Goal: Task Accomplishment & Management: Manage account settings

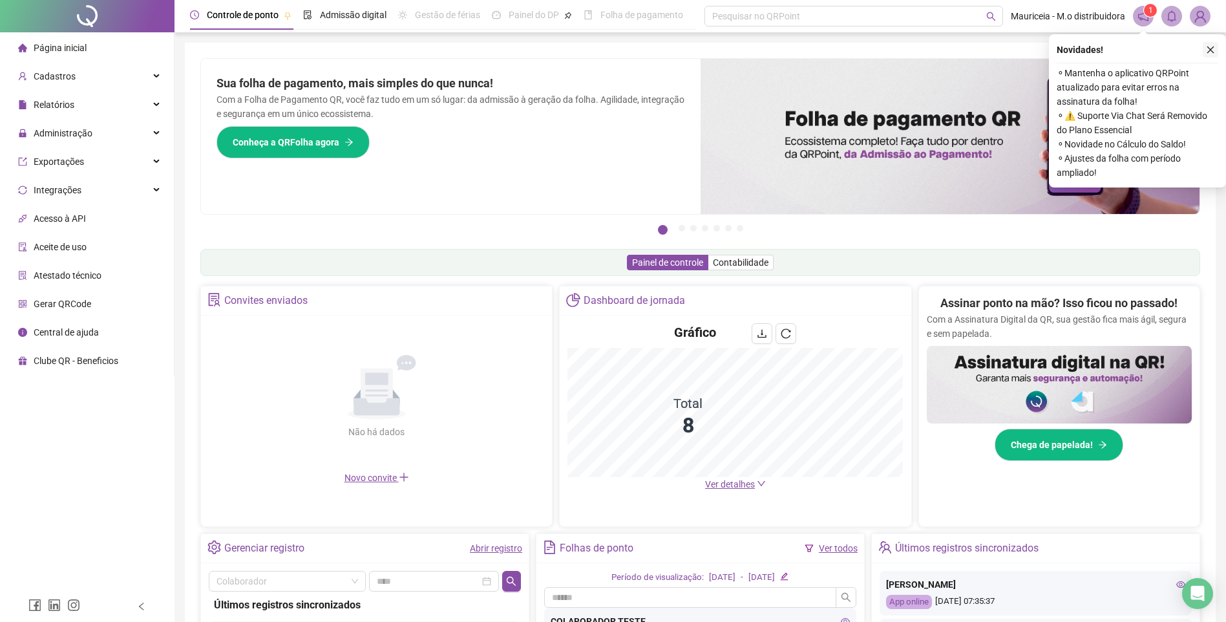
click at [1209, 50] on icon "close" at bounding box center [1210, 49] width 9 height 9
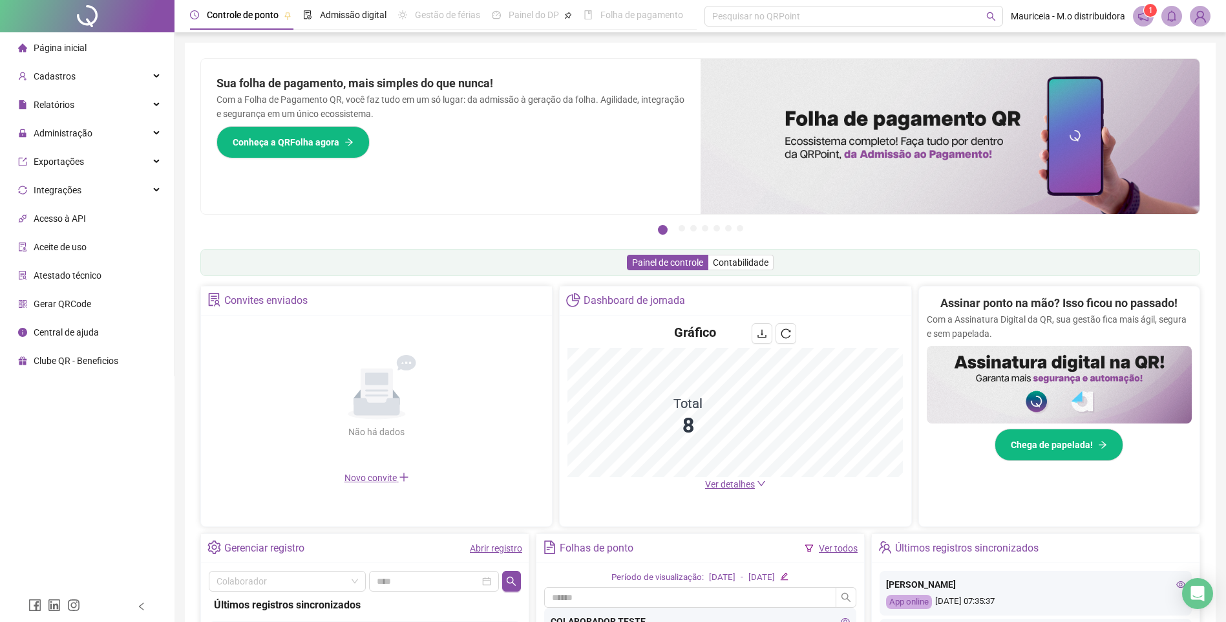
click at [102, 131] on div "Administração" at bounding box center [87, 133] width 169 height 26
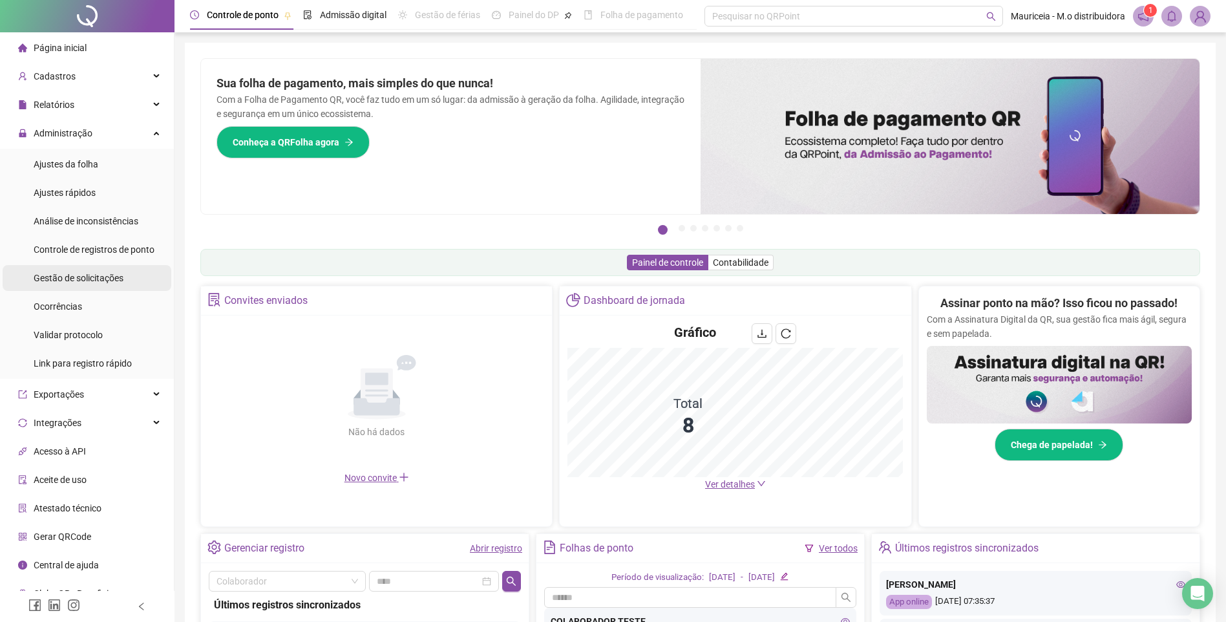
click at [94, 275] on span "Gestão de solicitações" at bounding box center [79, 278] width 90 height 10
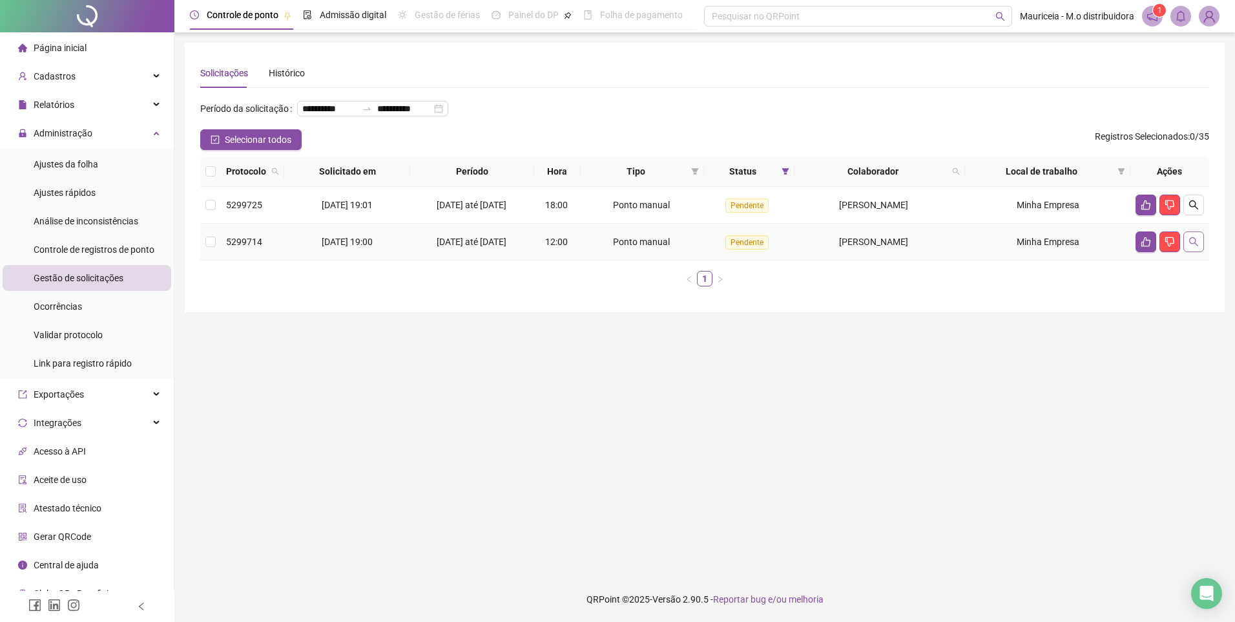
click at [1195, 246] on icon "search" at bounding box center [1193, 241] width 9 height 9
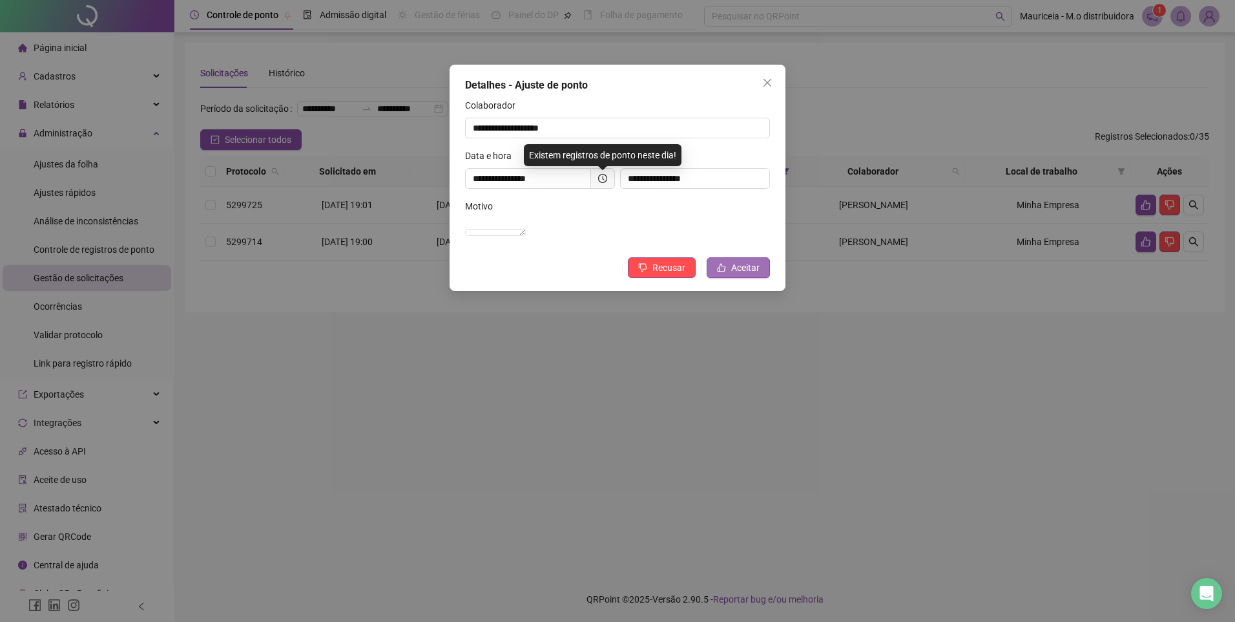
click at [749, 275] on span "Aceitar" at bounding box center [745, 267] width 28 height 14
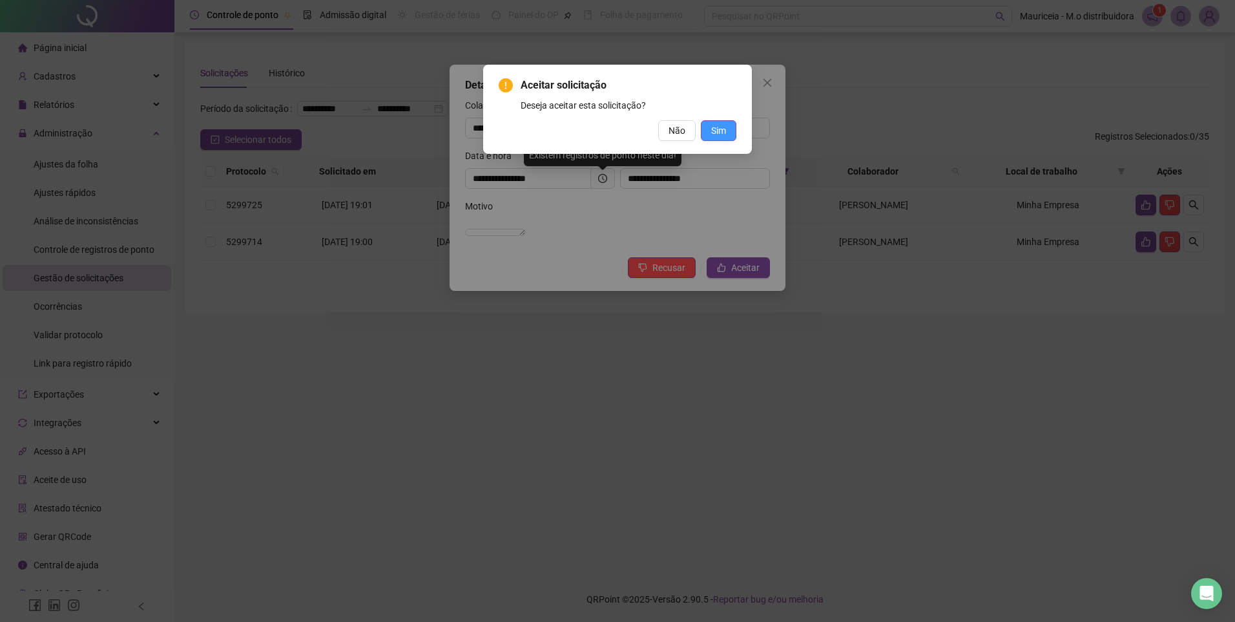
click at [716, 129] on span "Sim" at bounding box center [718, 130] width 15 height 14
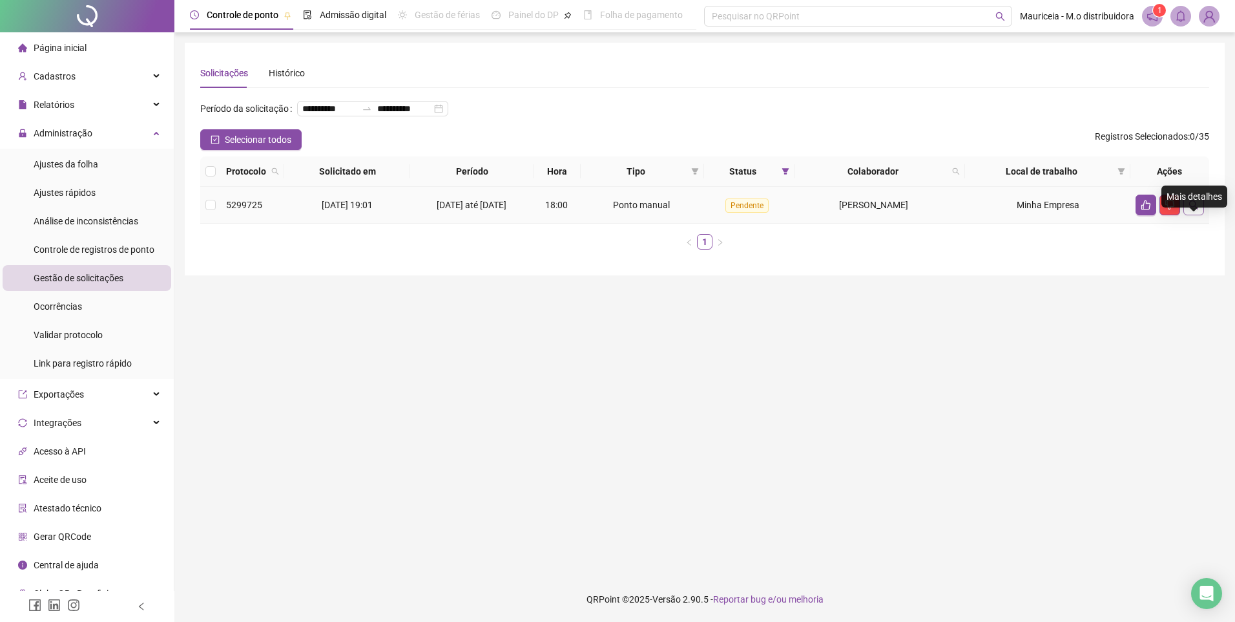
click at [1193, 209] on icon "search" at bounding box center [1193, 204] width 9 height 9
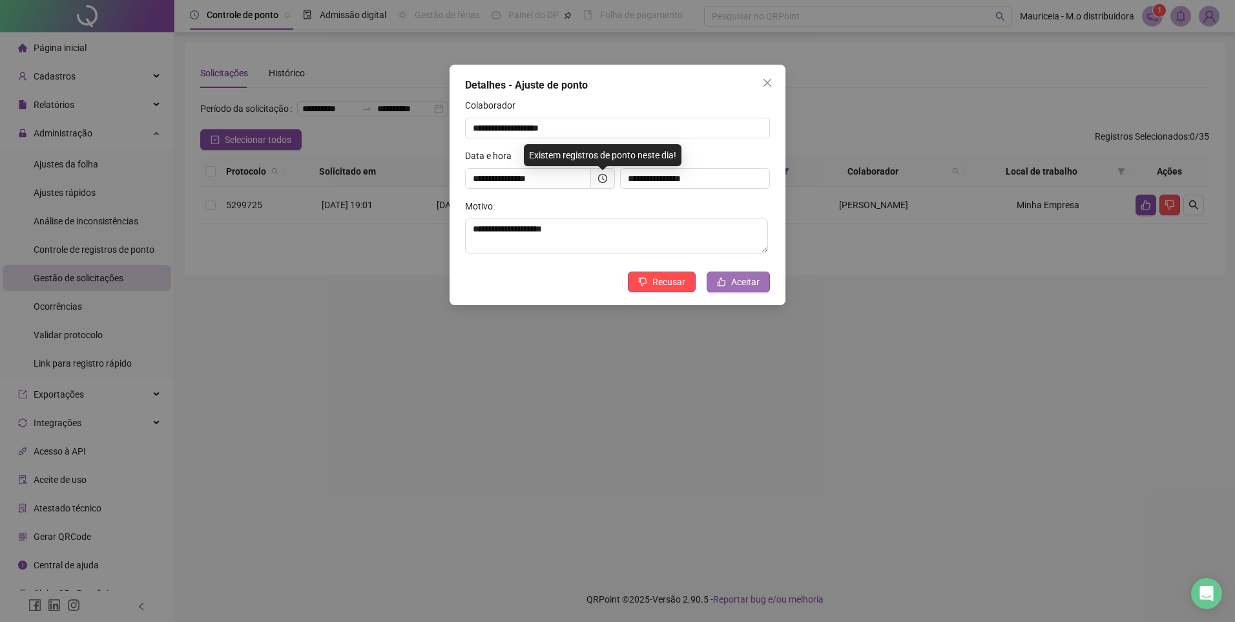
click at [760, 282] on button "Aceitar" at bounding box center [738, 281] width 63 height 21
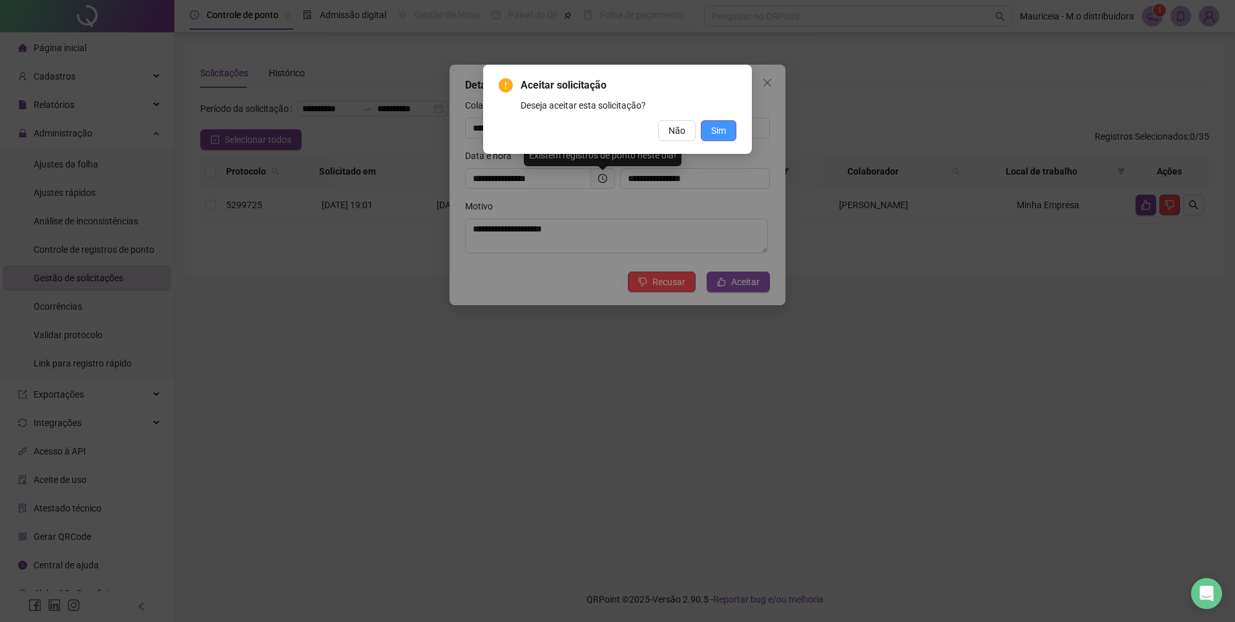
click at [733, 129] on button "Sim" at bounding box center [719, 130] width 36 height 21
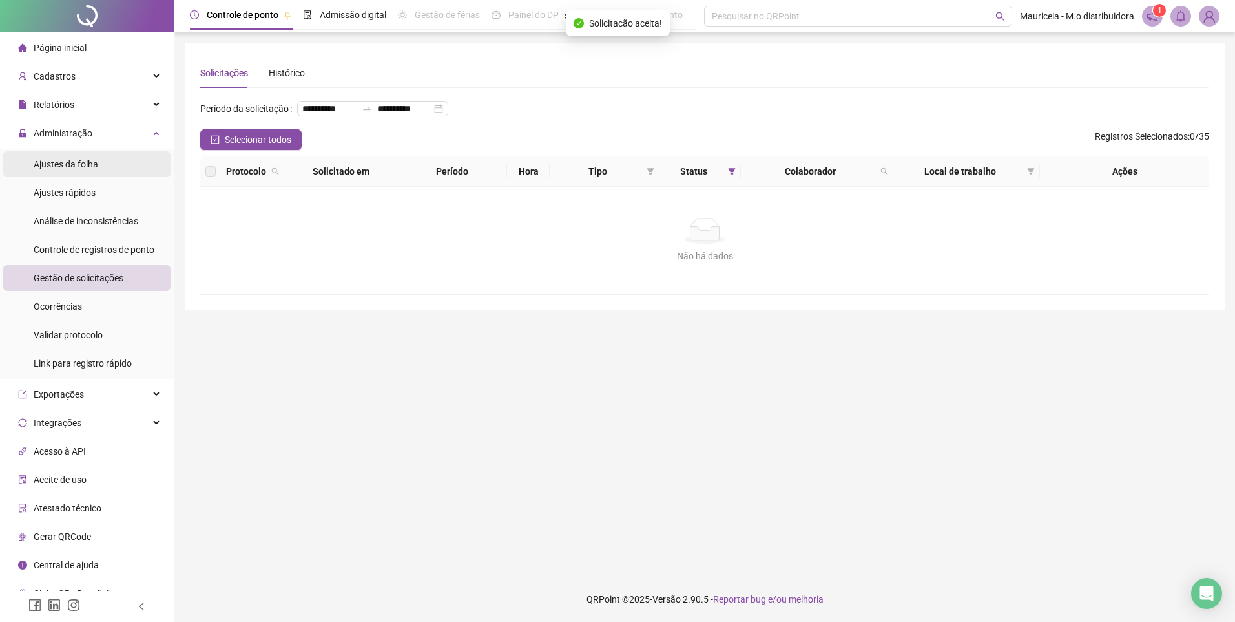
click at [76, 167] on span "Ajustes da folha" at bounding box center [66, 164] width 65 height 10
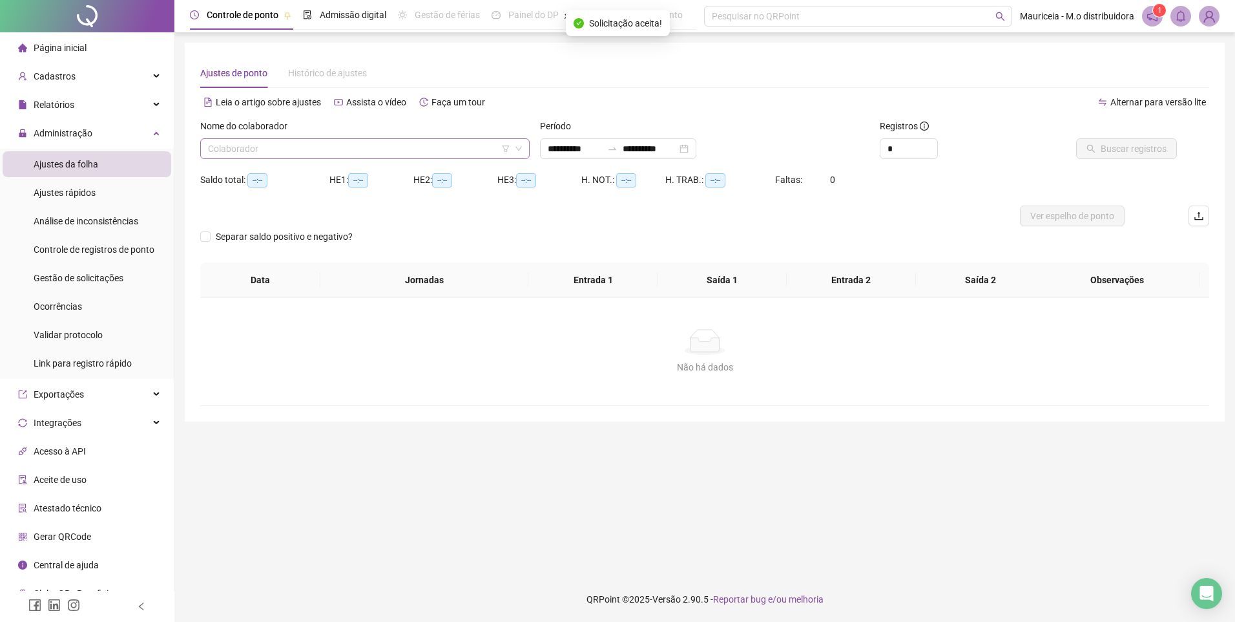
type input "**********"
click at [337, 150] on input "search" at bounding box center [359, 148] width 302 height 19
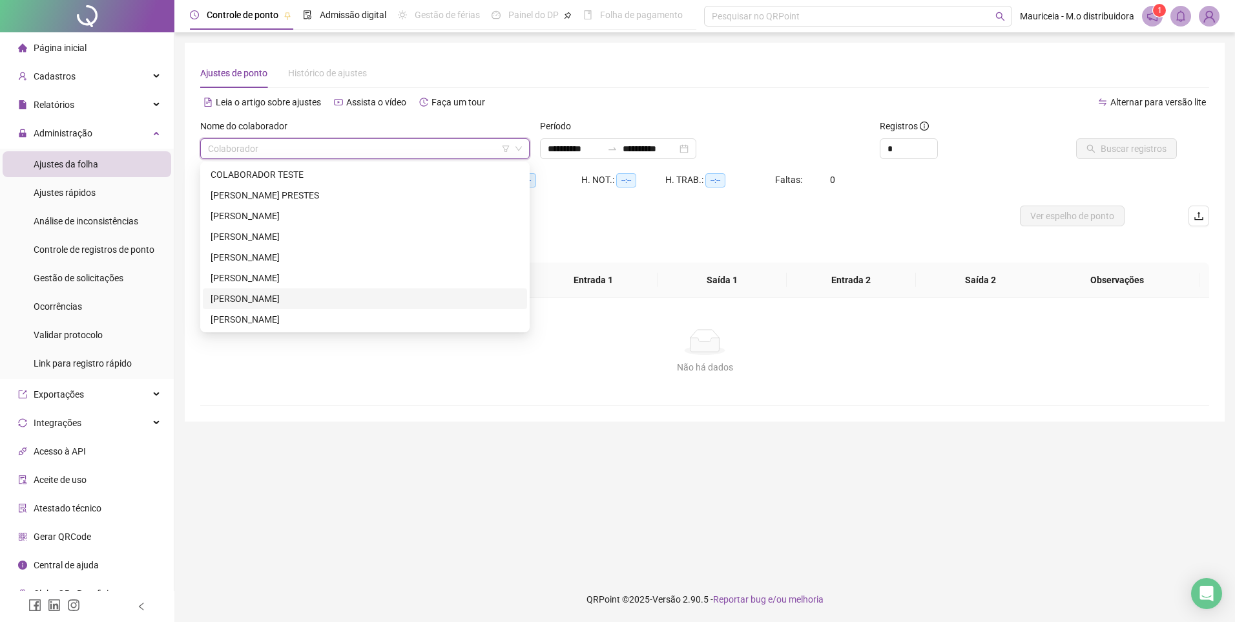
click at [289, 301] on div "[PERSON_NAME]" at bounding box center [365, 298] width 309 height 14
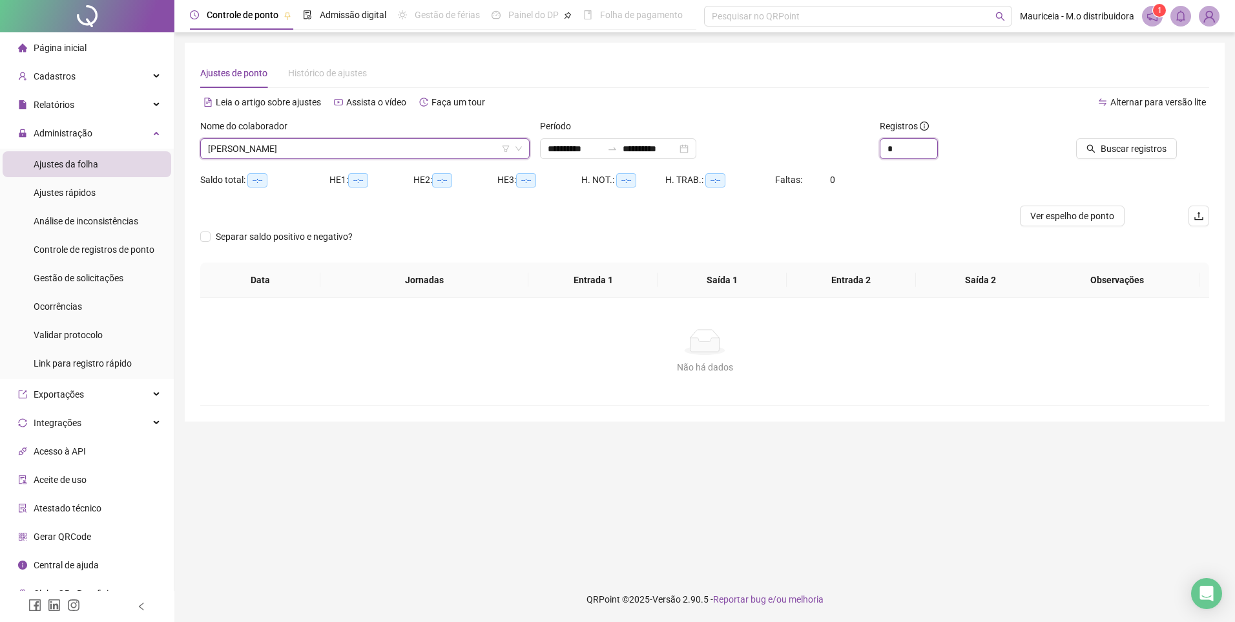
drag, startPoint x: 908, startPoint y: 145, endPoint x: 824, endPoint y: 151, distance: 84.2
click at [828, 147] on div "**********" at bounding box center [704, 144] width 1019 height 50
type input "*"
click at [1103, 148] on button "Buscar registros" at bounding box center [1126, 148] width 101 height 21
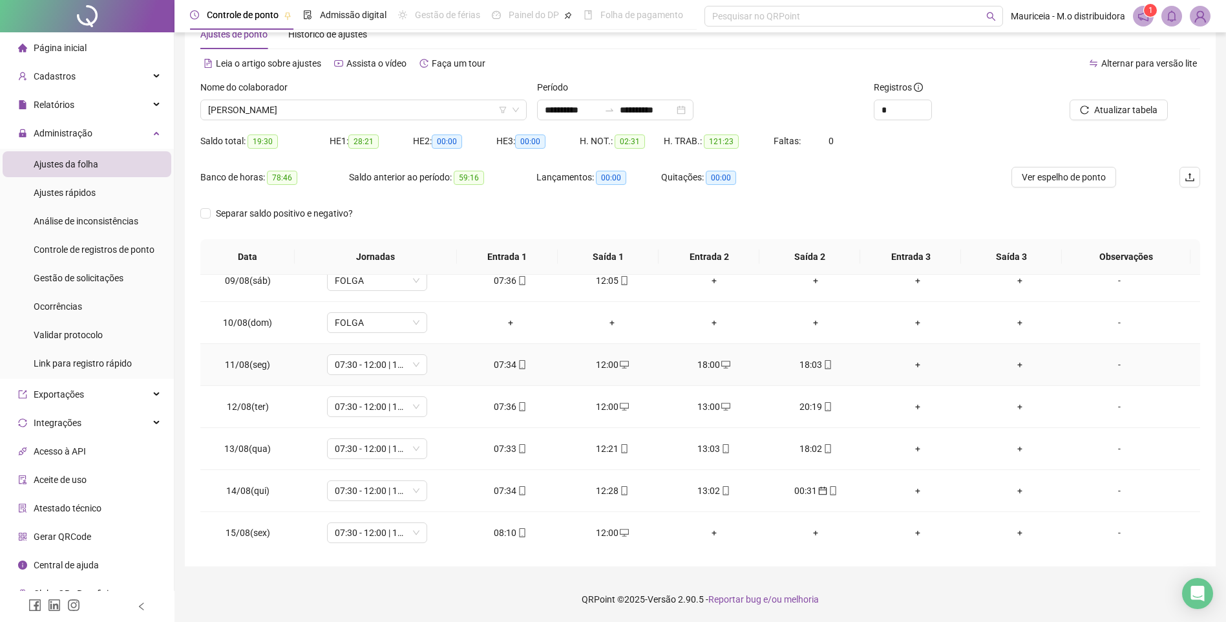
scroll to position [286, 0]
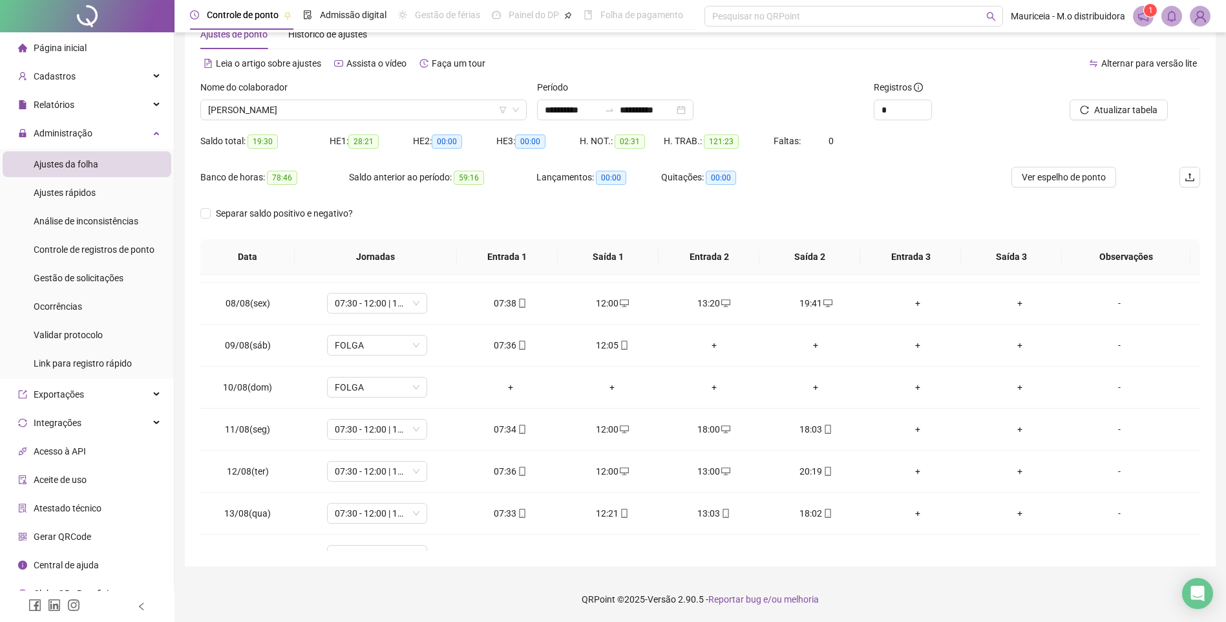
click at [721, 432] on icon "desktop" at bounding box center [725, 428] width 9 height 9
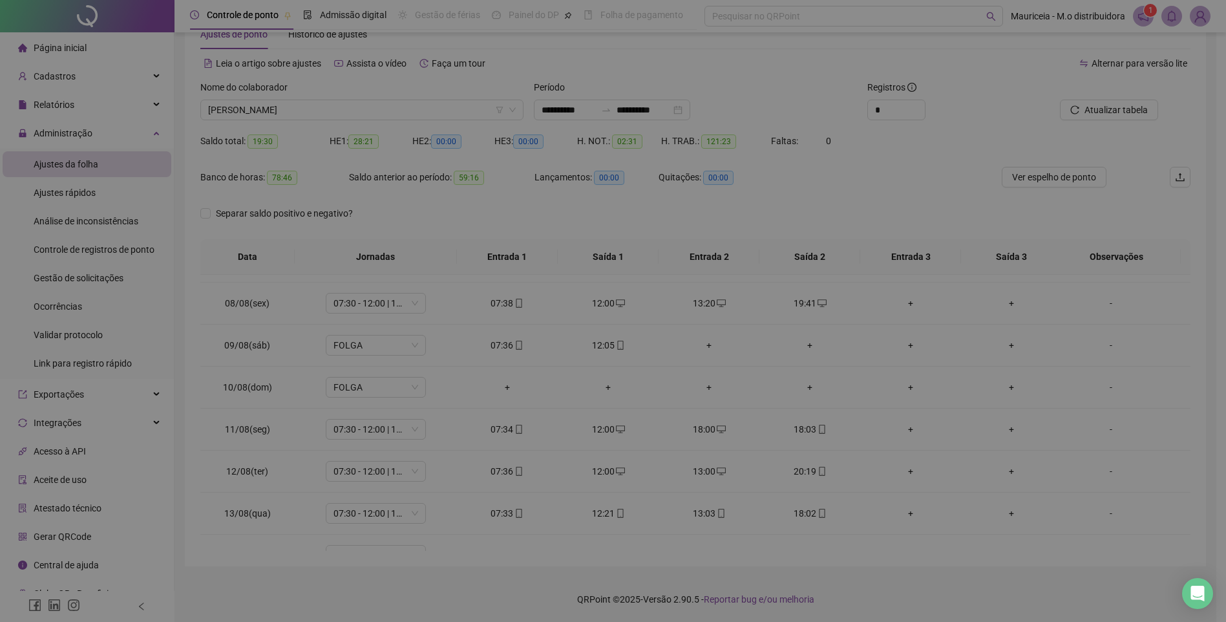
type input "**********"
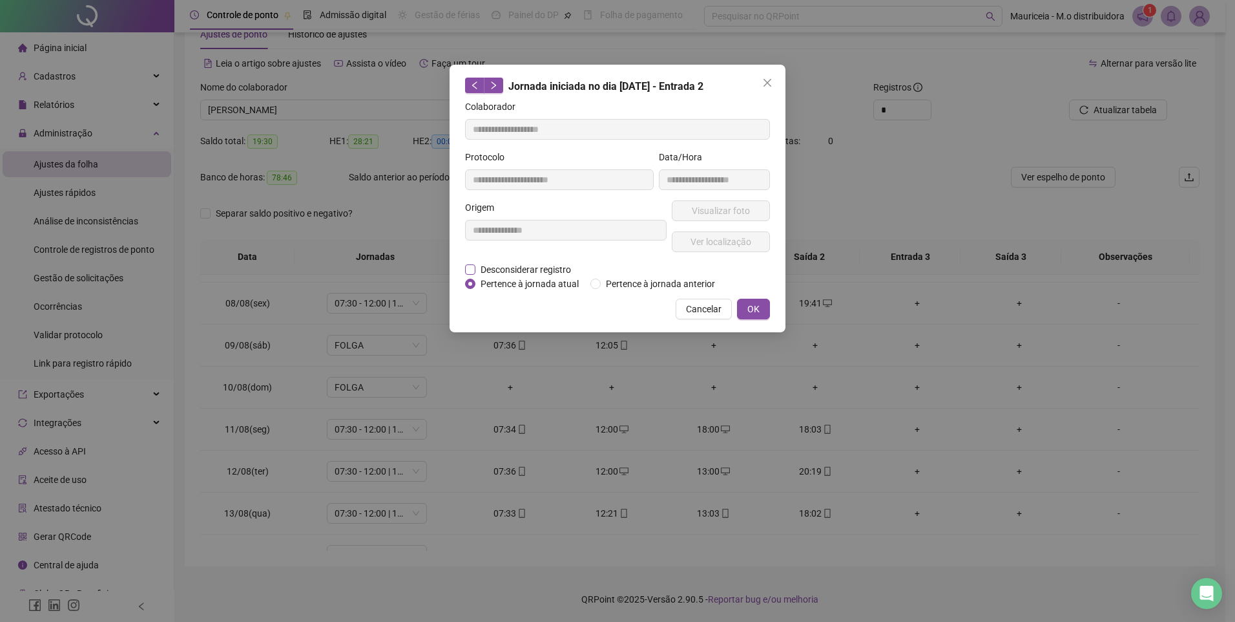
click at [483, 267] on span "Desconsiderar registro" at bounding box center [526, 269] width 101 height 14
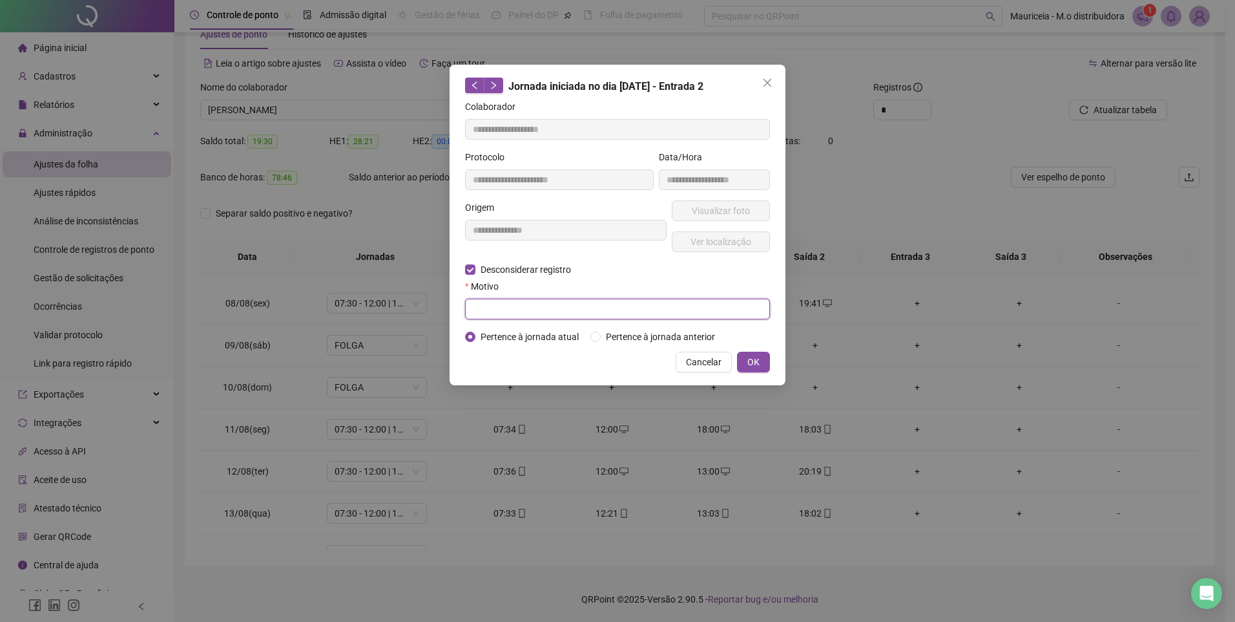
click at [525, 306] on input "text" at bounding box center [617, 308] width 305 height 21
type input "******"
click at [762, 366] on button "OK" at bounding box center [753, 361] width 33 height 21
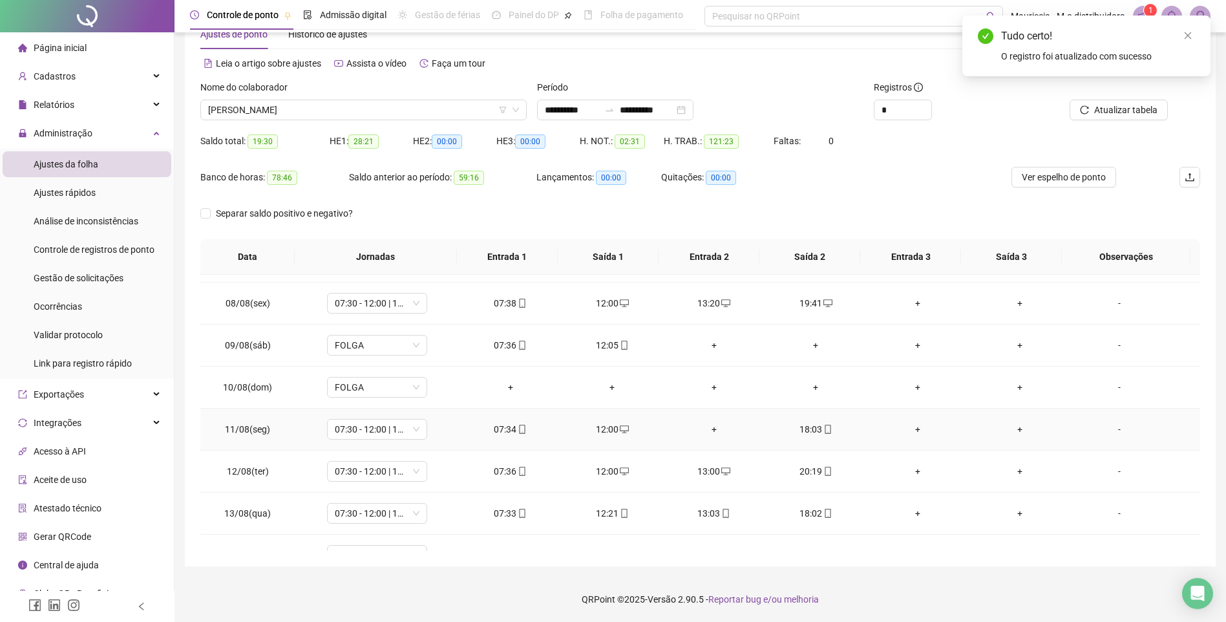
click at [713, 428] on div "+" at bounding box center [713, 429] width 81 height 14
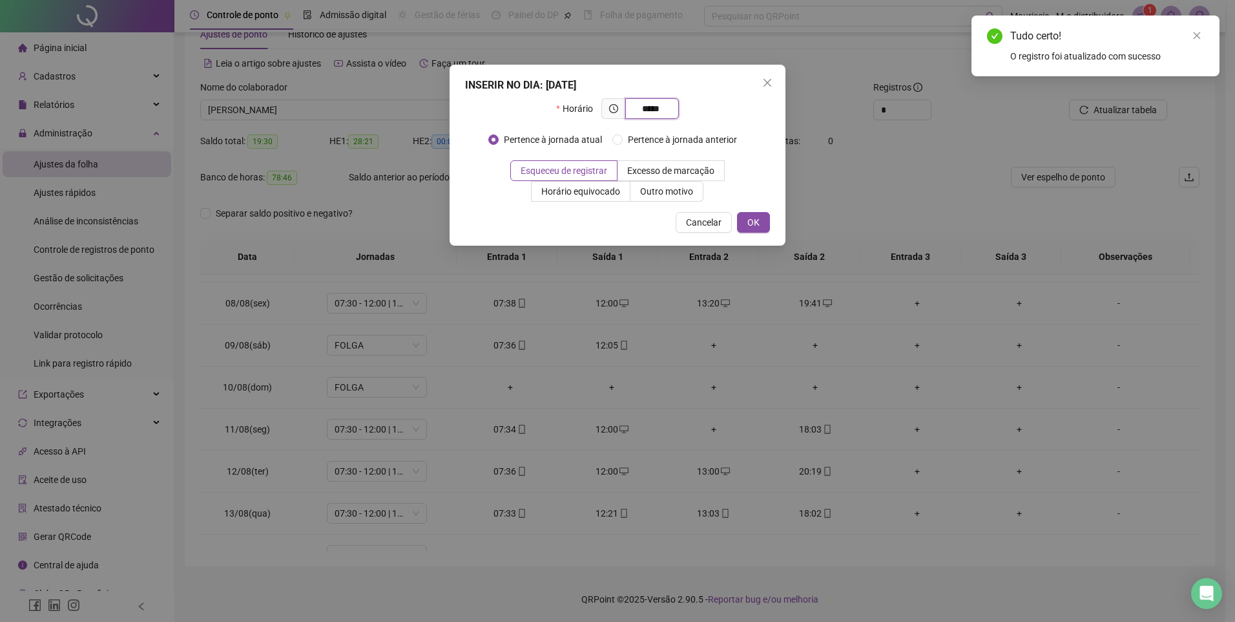
type input "*****"
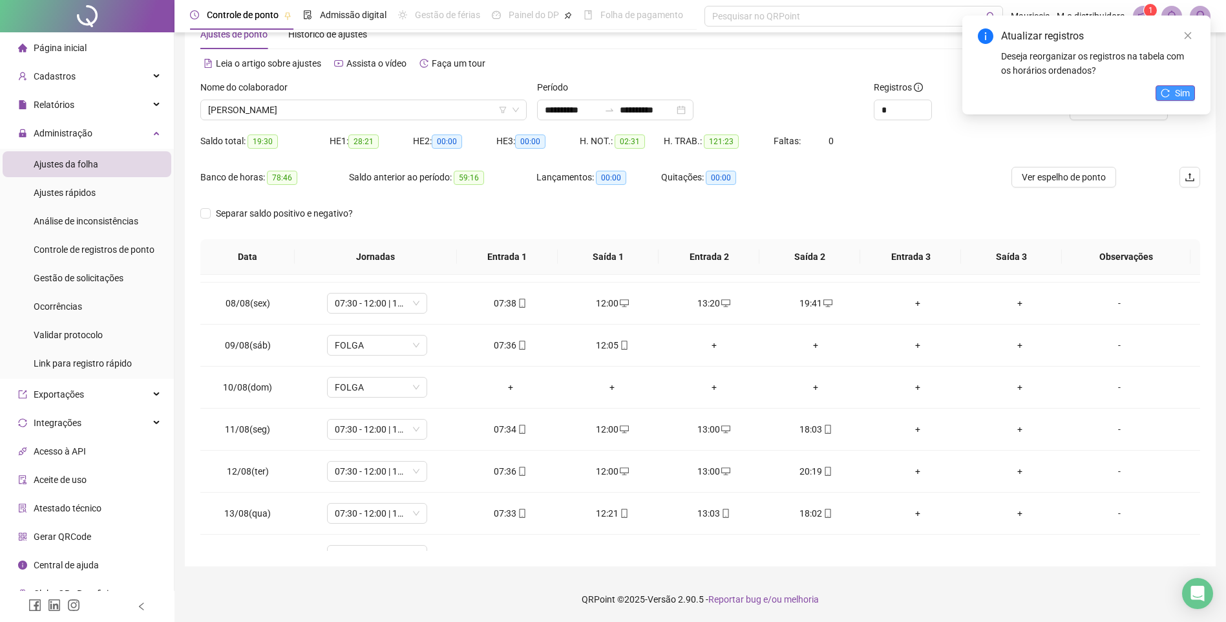
click at [1175, 97] on span "Sim" at bounding box center [1182, 93] width 15 height 14
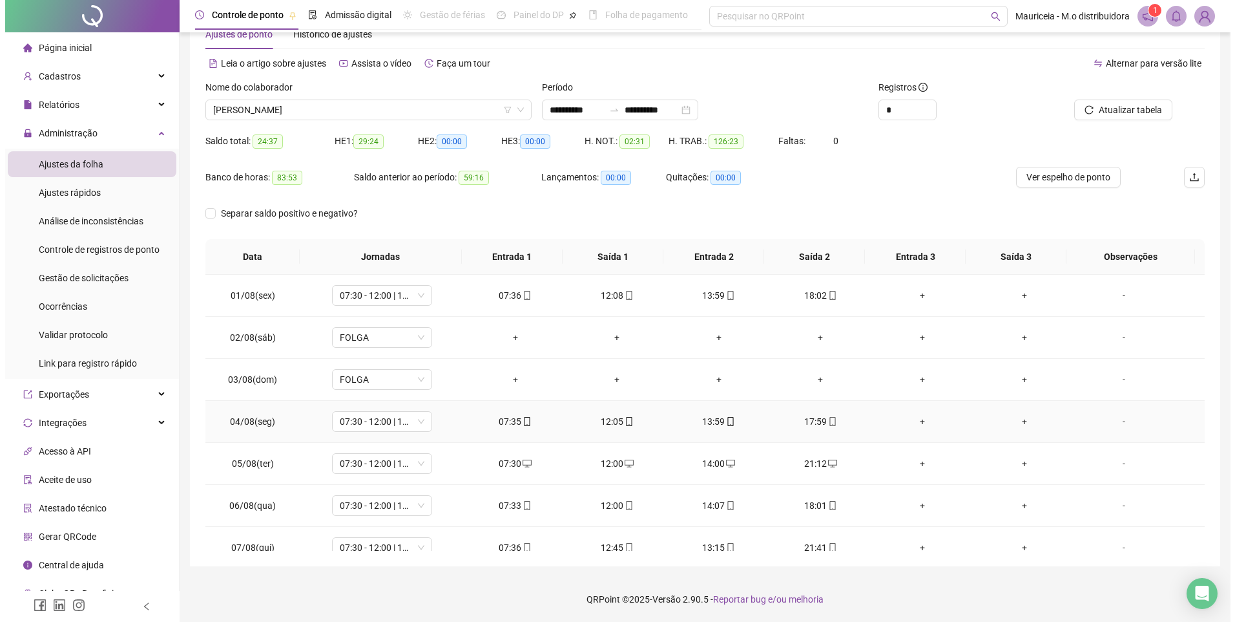
scroll to position [0, 0]
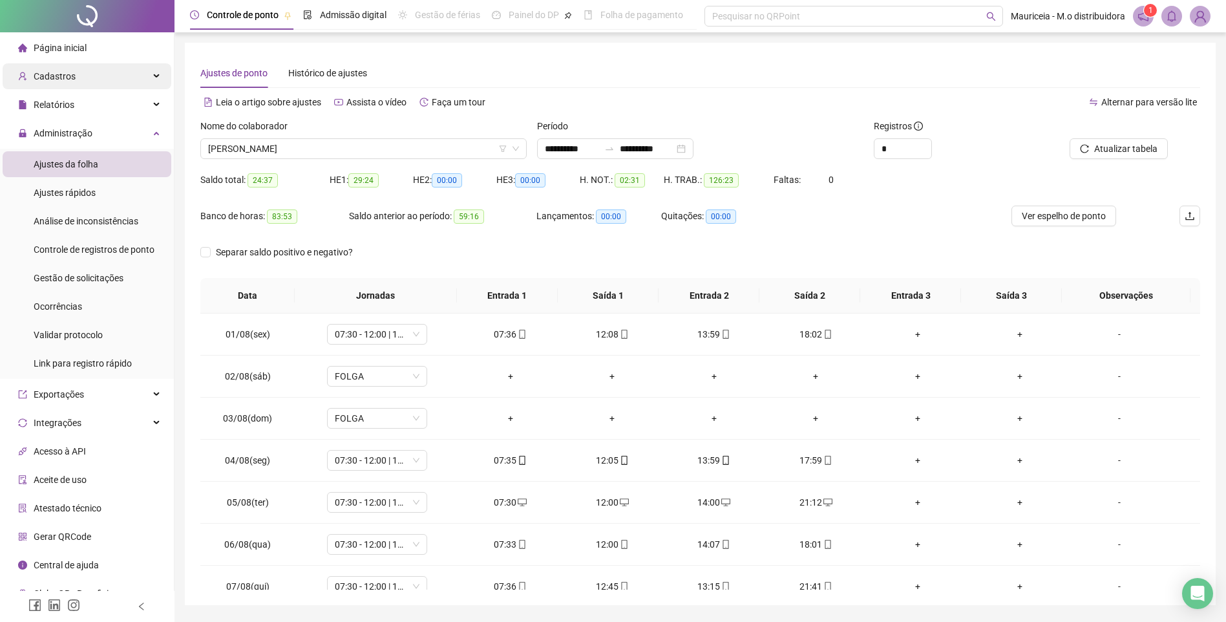
click at [50, 69] on span "Cadastros" at bounding box center [46, 76] width 57 height 26
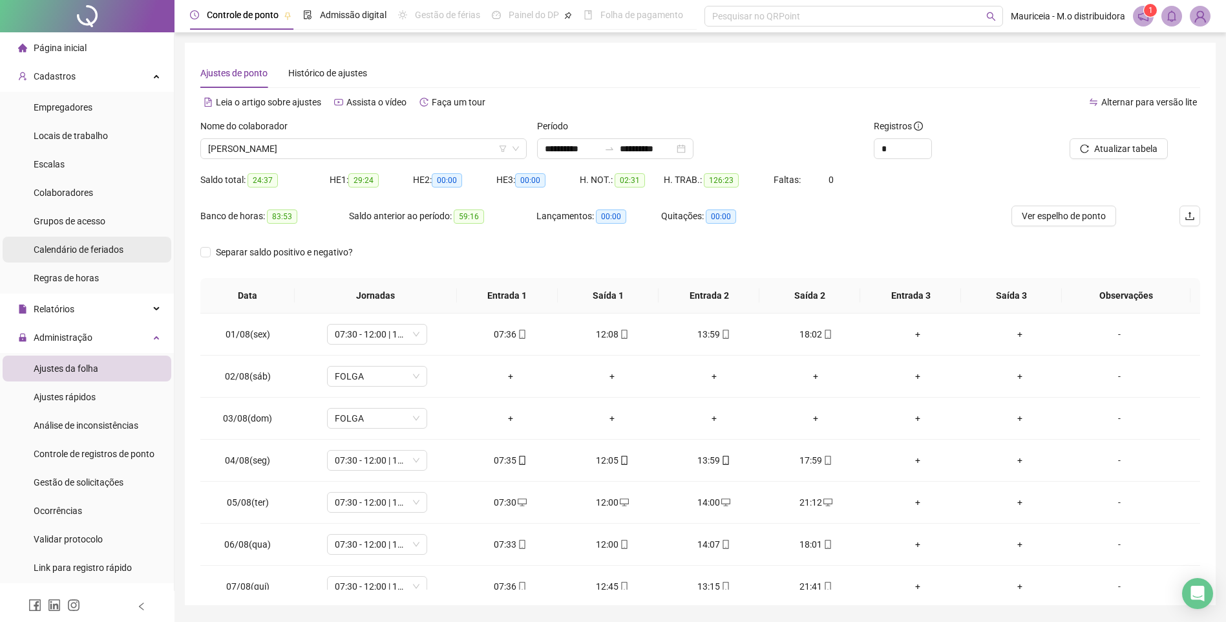
click at [127, 247] on li "Calendário de feriados" at bounding box center [87, 249] width 169 height 26
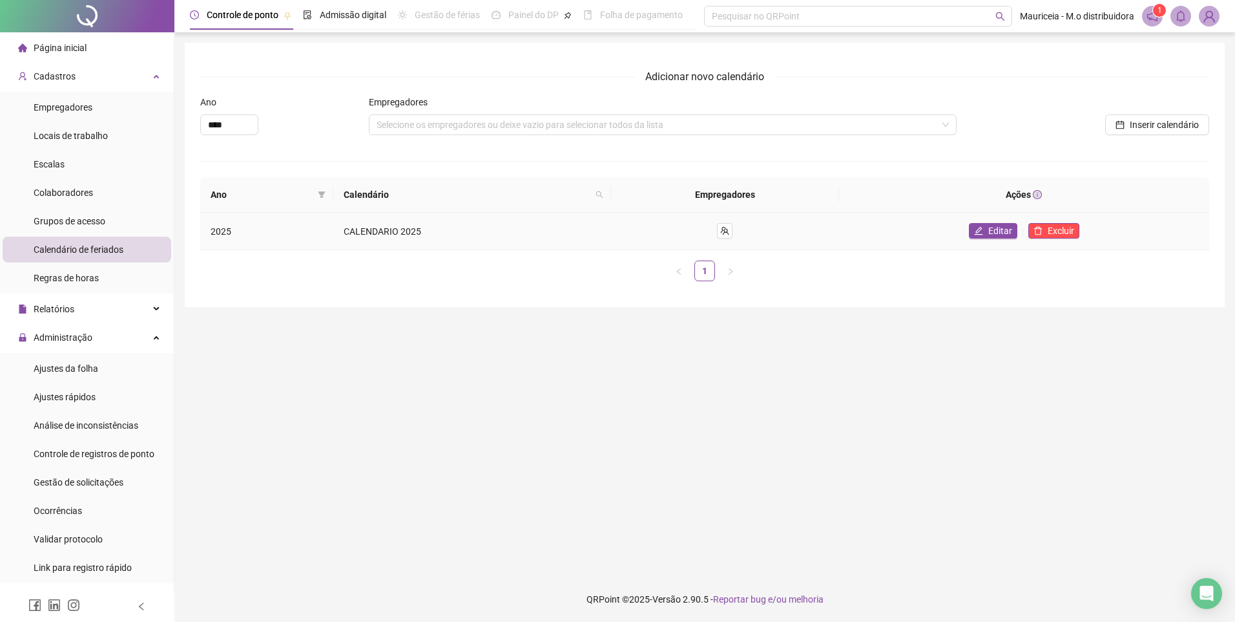
click at [494, 232] on td "CALENDARIO 2025" at bounding box center [471, 231] width 277 height 37
click at [997, 229] on span "Editar" at bounding box center [1000, 231] width 24 height 14
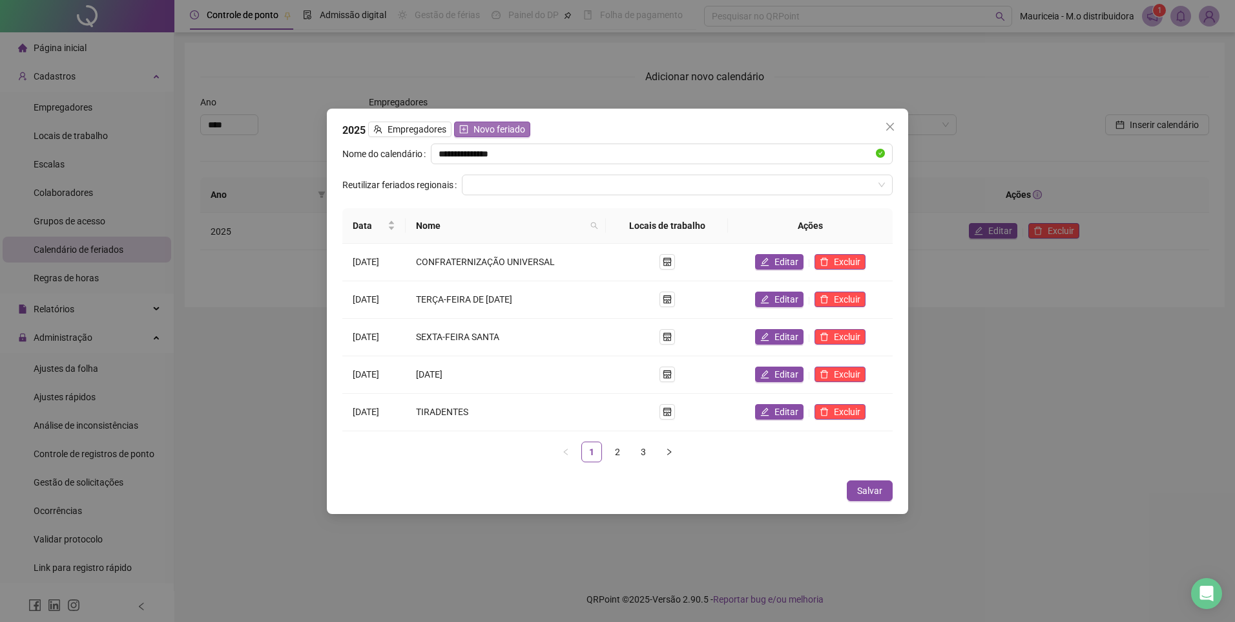
click at [495, 133] on span "Novo feriado" at bounding box center [500, 129] width 52 height 14
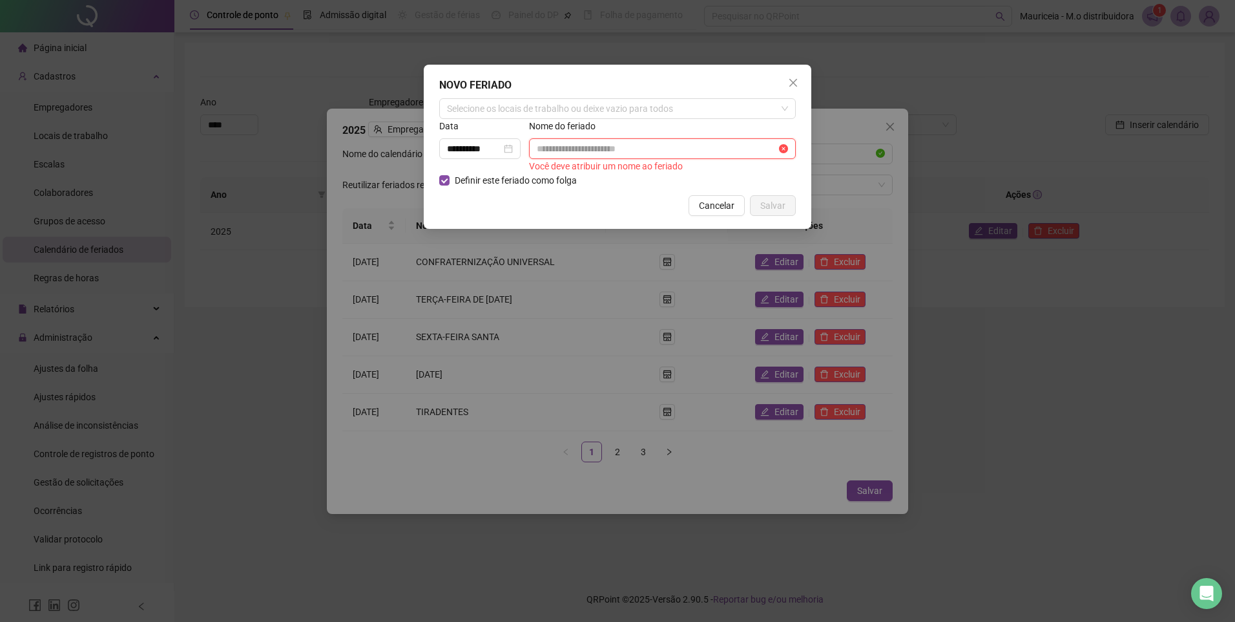
click at [599, 149] on input "text" at bounding box center [657, 148] width 240 height 14
drag, startPoint x: 502, startPoint y: 150, endPoint x: 386, endPoint y: 150, distance: 115.6
click at [386, 150] on div "**********" at bounding box center [617, 311] width 1235 height 622
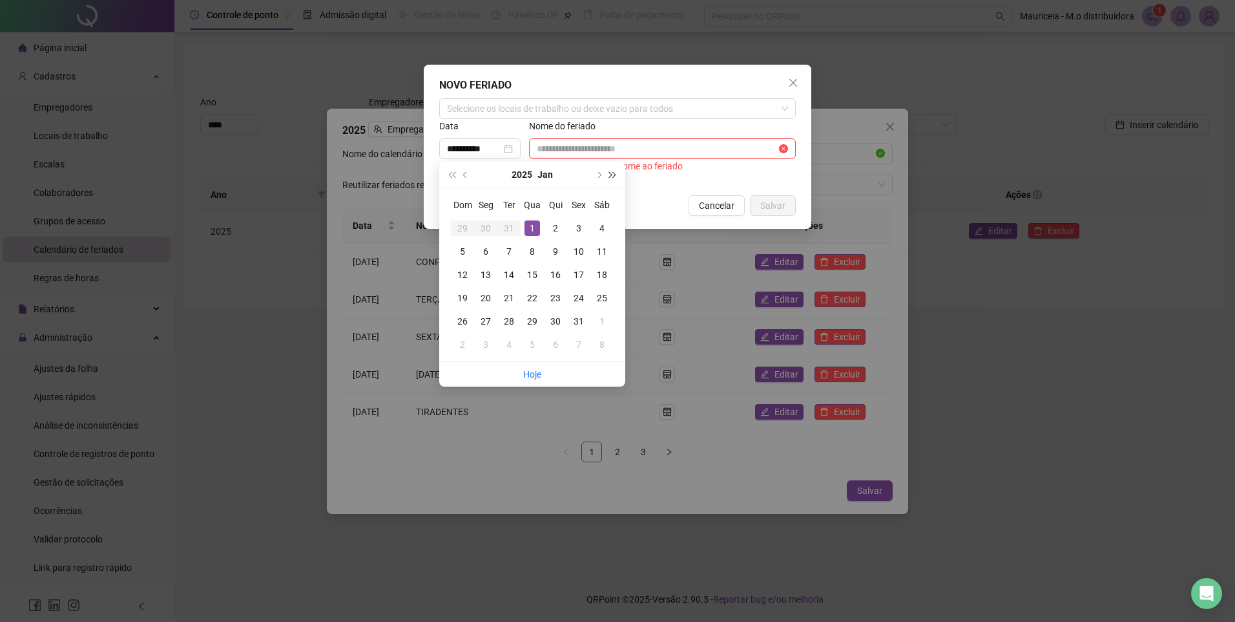
click at [610, 174] on span "super-next-year" at bounding box center [613, 174] width 6 height 6
click at [451, 177] on span "super-prev-year" at bounding box center [451, 174] width 6 height 6
click at [598, 175] on span "next-year" at bounding box center [598, 174] width 6 height 6
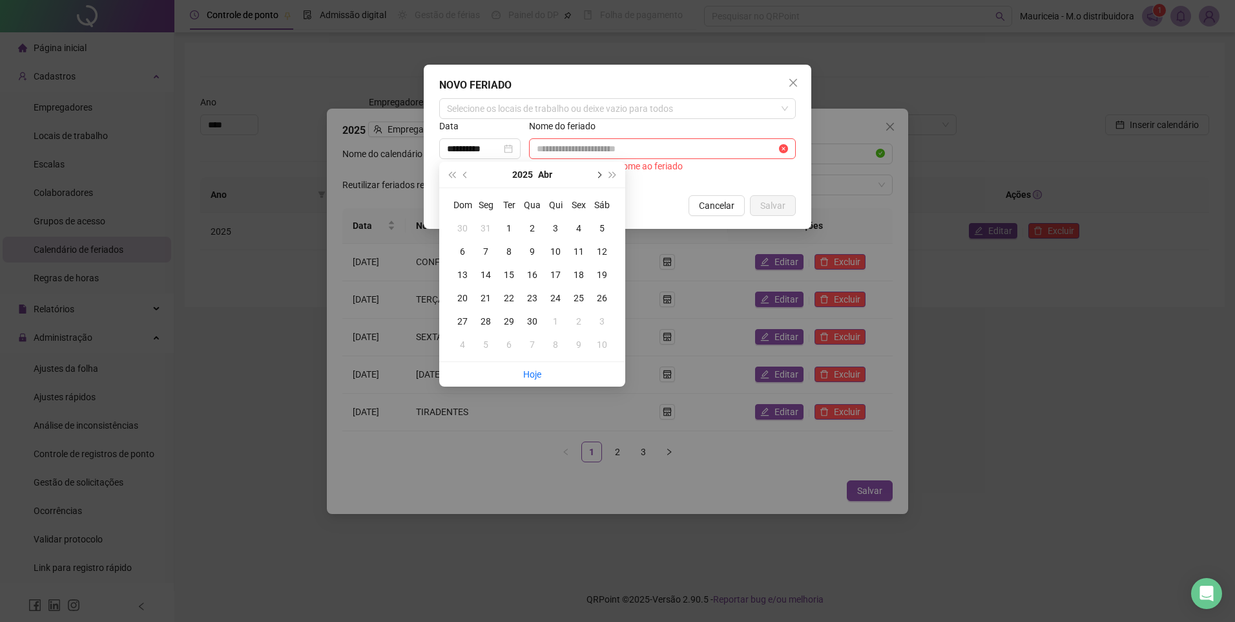
click at [598, 175] on span "next-year" at bounding box center [598, 174] width 6 height 6
type input "**********"
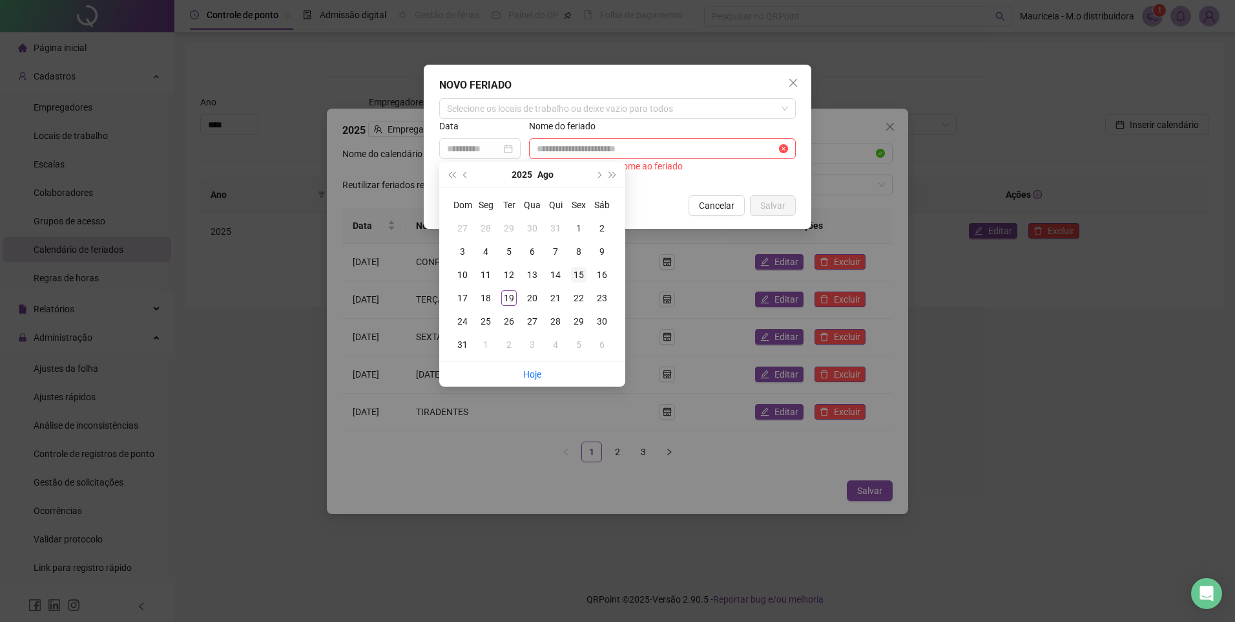
click at [581, 276] on div "15" at bounding box center [579, 275] width 16 height 16
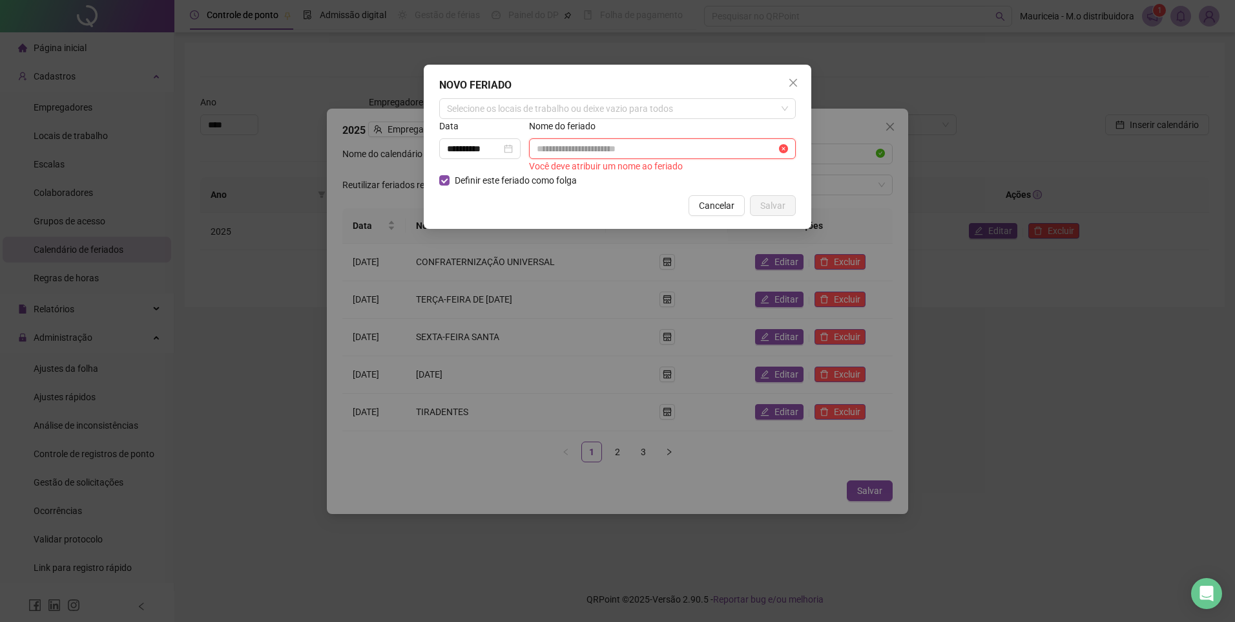
click at [580, 152] on input "text" at bounding box center [657, 148] width 240 height 14
paste input "**********"
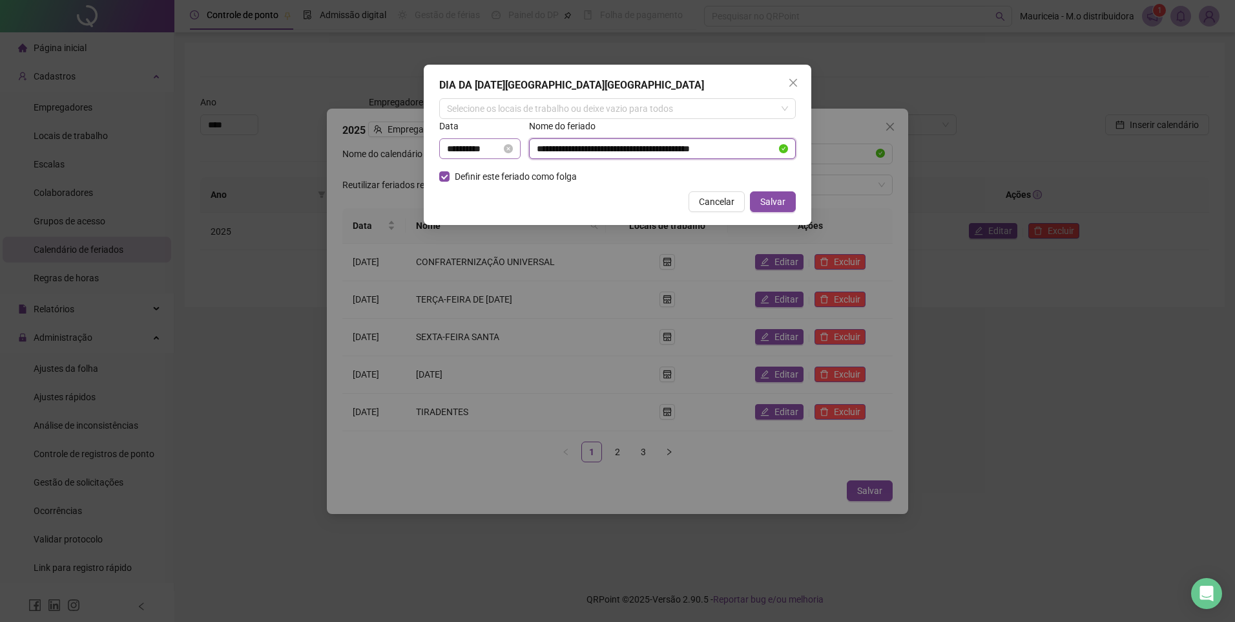
drag, startPoint x: 567, startPoint y: 150, endPoint x: 493, endPoint y: 152, distance: 73.7
click at [493, 152] on div "**********" at bounding box center [617, 144] width 359 height 50
type input "**********"
click at [769, 205] on span "Salvar" at bounding box center [772, 201] width 25 height 14
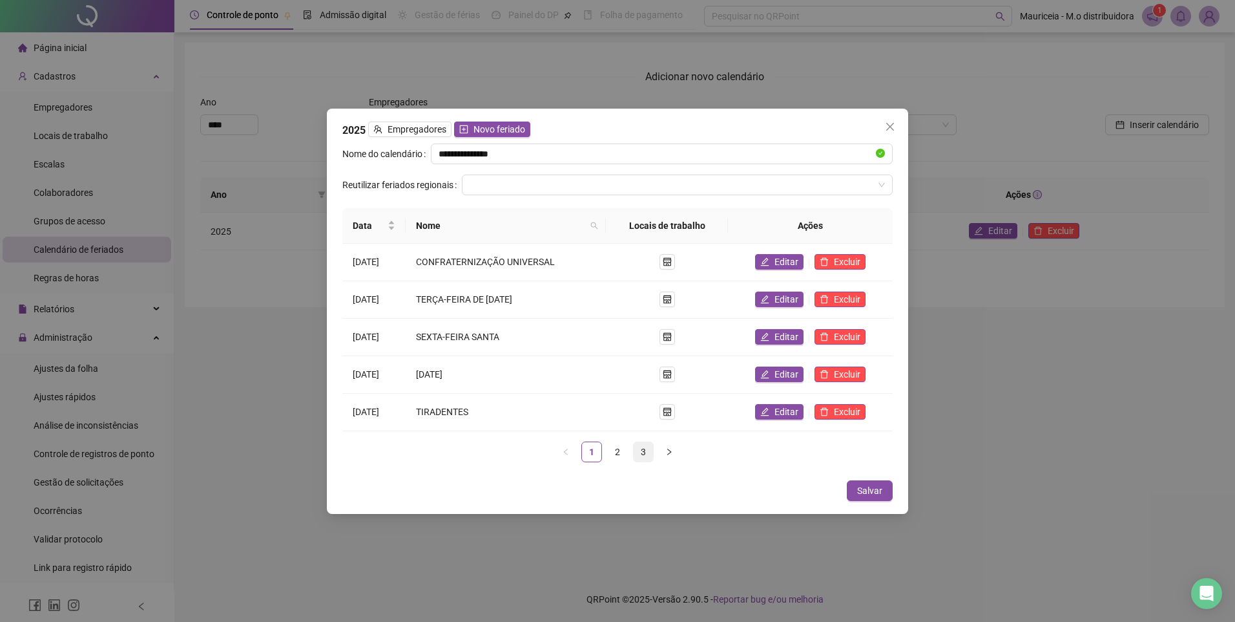
click at [651, 454] on link "3" at bounding box center [643, 451] width 19 height 19
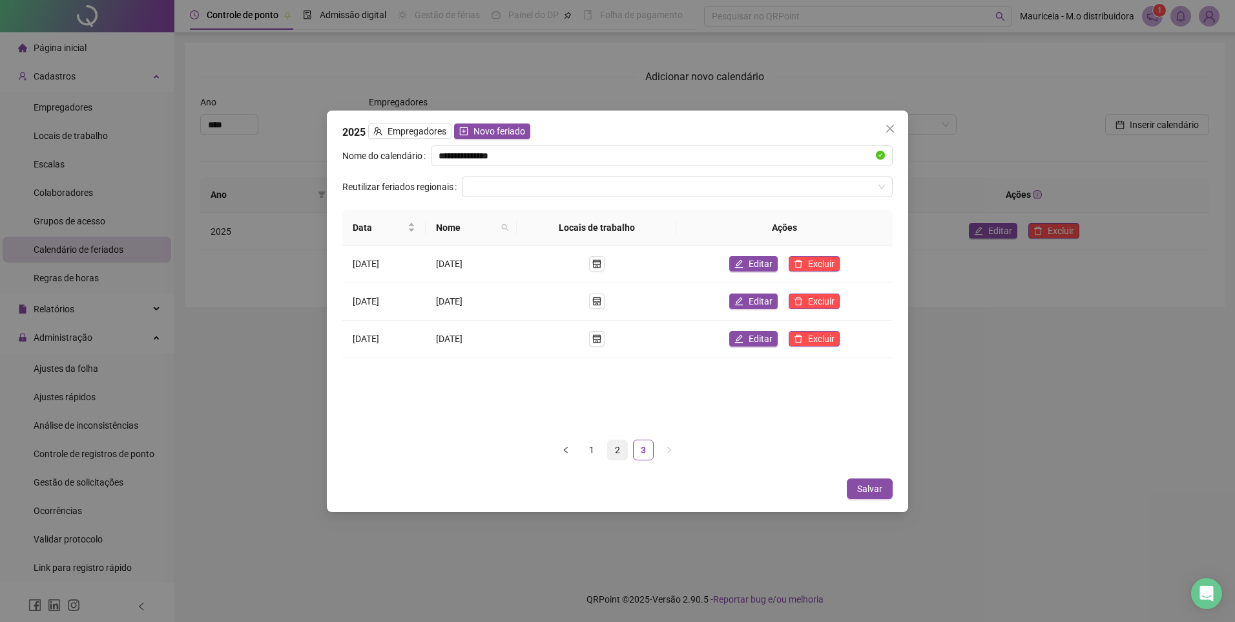
click at [617, 452] on link "2" at bounding box center [617, 449] width 19 height 19
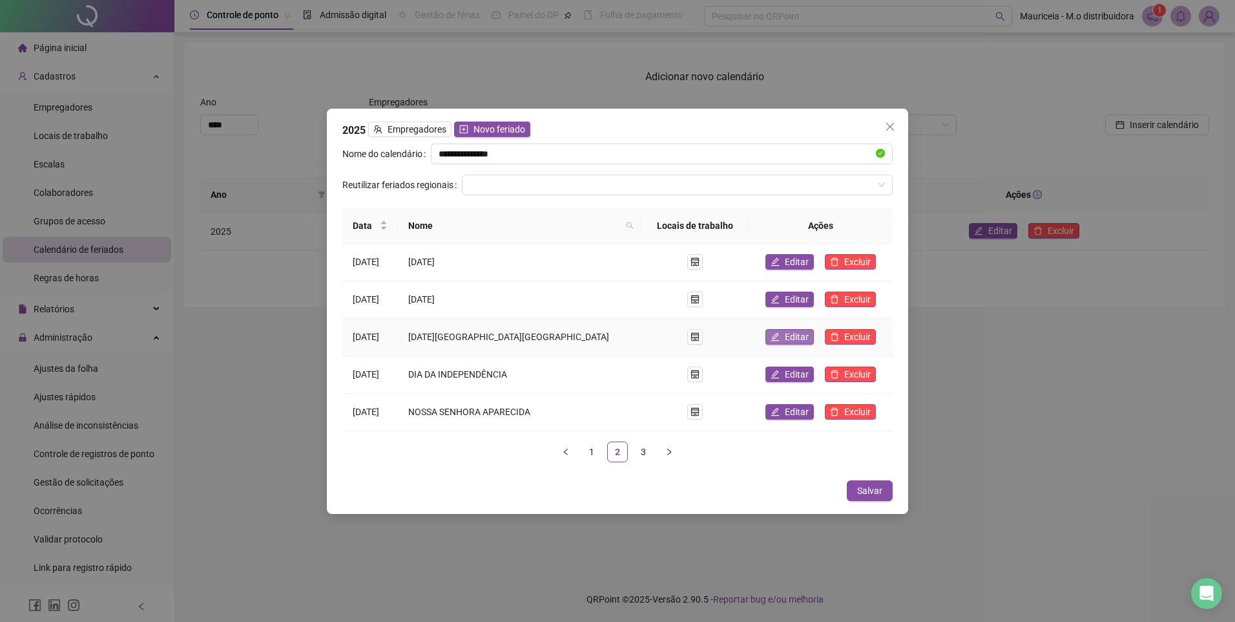
click at [800, 335] on span "Editar" at bounding box center [797, 336] width 24 height 14
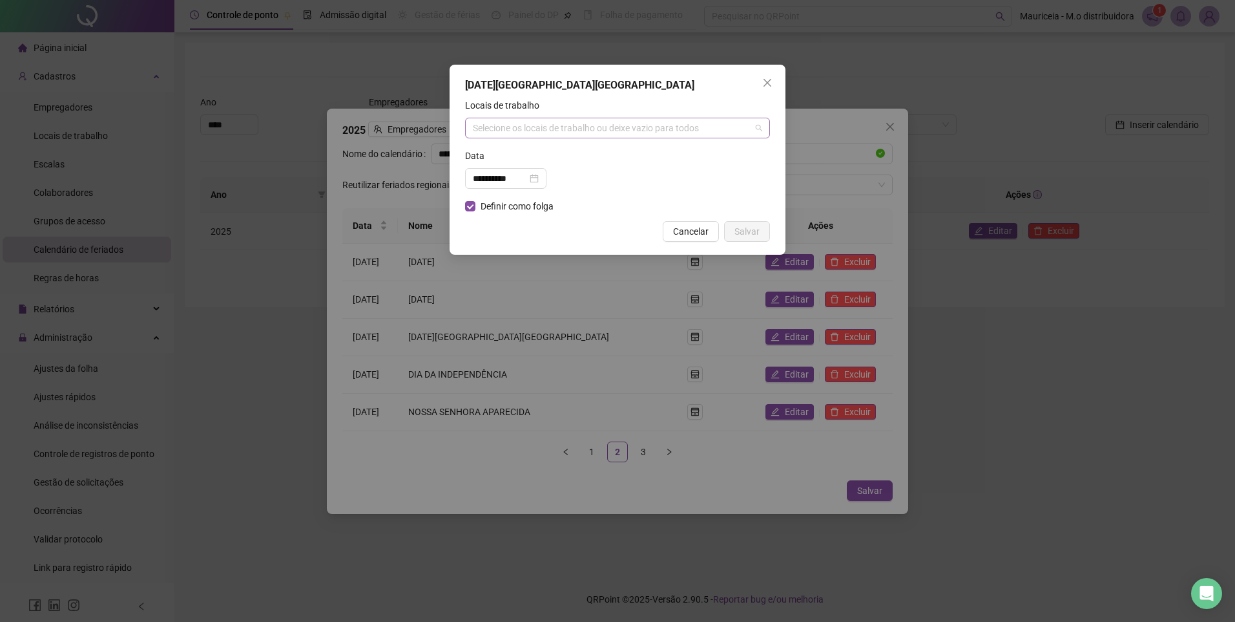
click at [514, 134] on div "Selecione os locais de trabalho ou deixe vazio para todos" at bounding box center [617, 128] width 305 height 21
click at [515, 153] on div "Minha Empresa" at bounding box center [618, 154] width 284 height 14
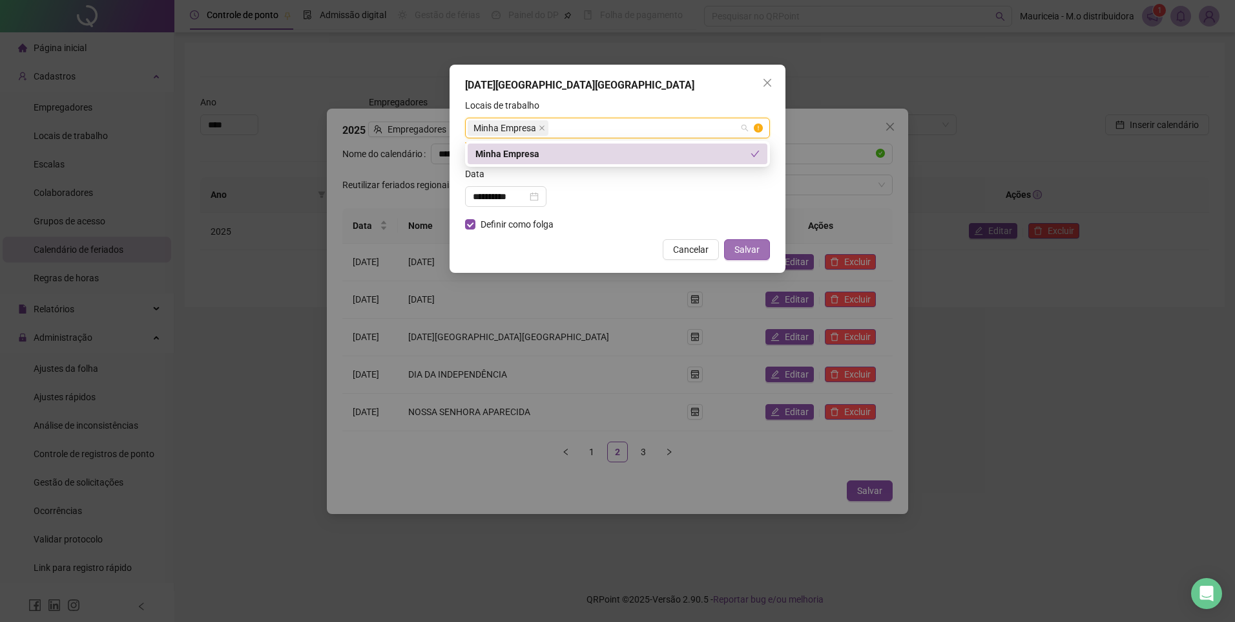
click at [753, 242] on span "Salvar" at bounding box center [747, 249] width 25 height 14
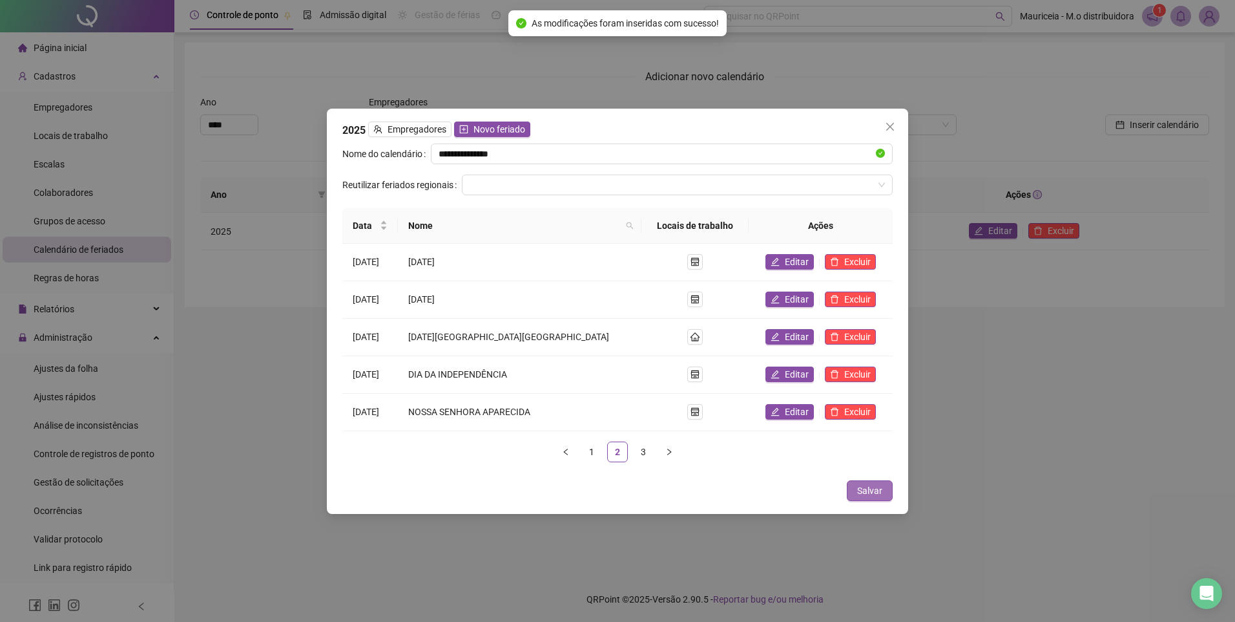
click at [875, 481] on button "Salvar" at bounding box center [870, 490] width 46 height 21
click at [864, 488] on span "Salvar" at bounding box center [869, 490] width 25 height 14
click at [877, 492] on span "Salvar" at bounding box center [869, 490] width 25 height 14
click at [877, 494] on span "Salvar" at bounding box center [869, 490] width 25 height 14
click at [889, 120] on button "Close" at bounding box center [890, 126] width 21 height 21
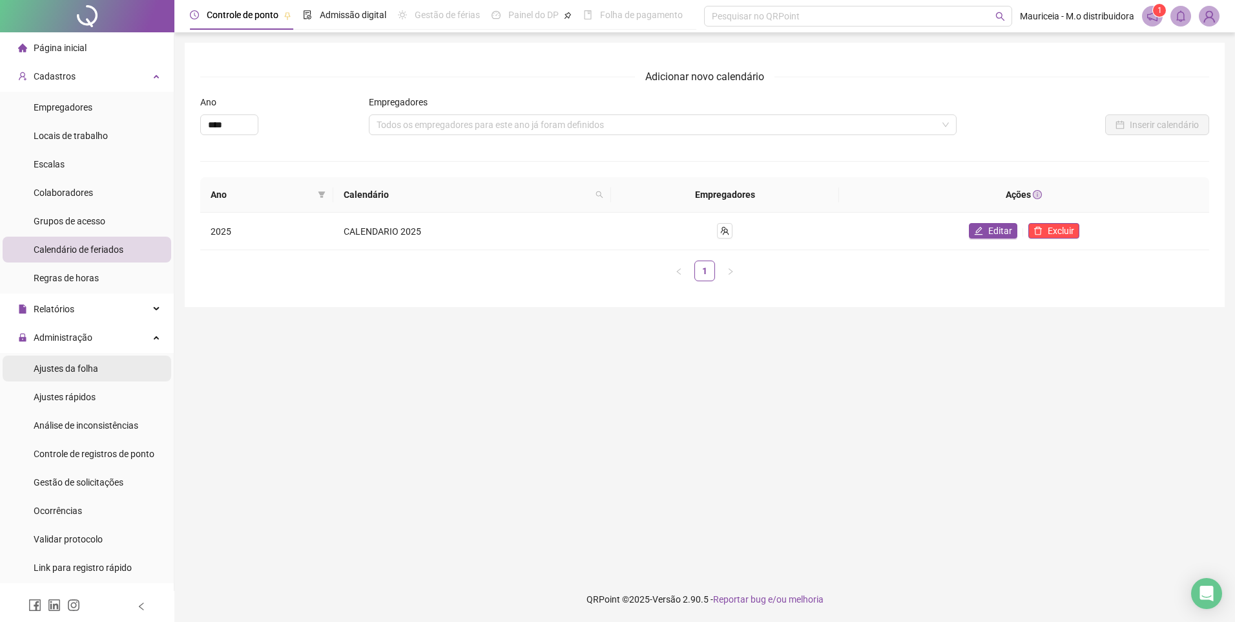
click at [93, 373] on span "Ajustes da folha" at bounding box center [66, 368] width 65 height 10
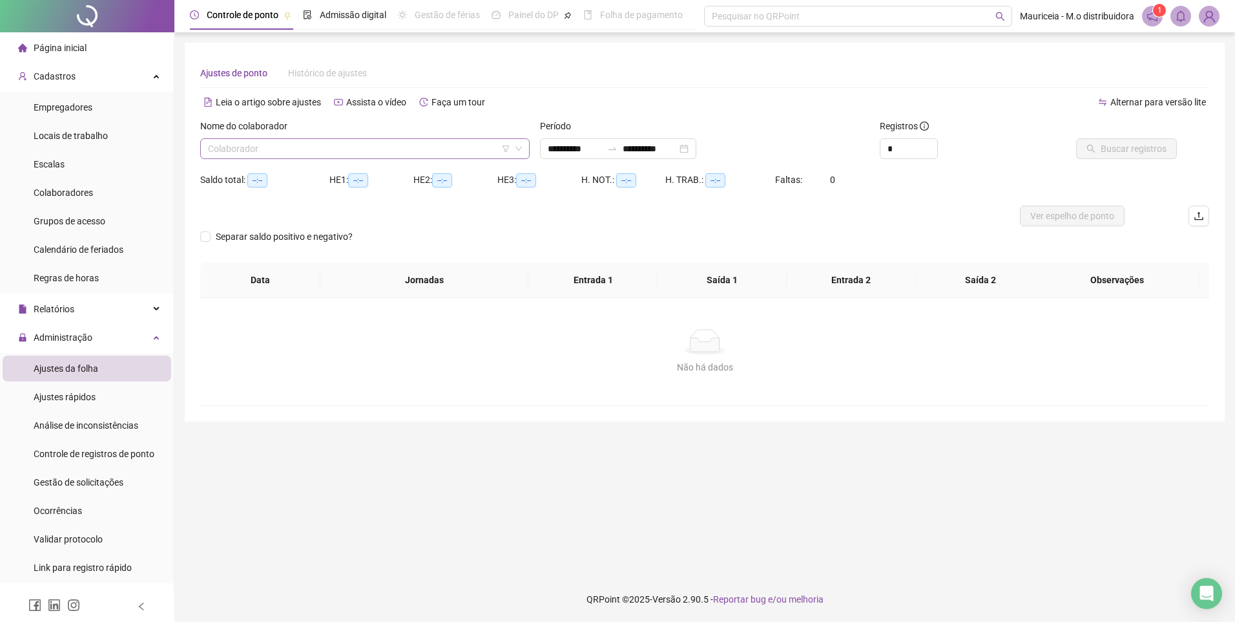
click at [357, 148] on input "search" at bounding box center [359, 148] width 302 height 19
type input "**********"
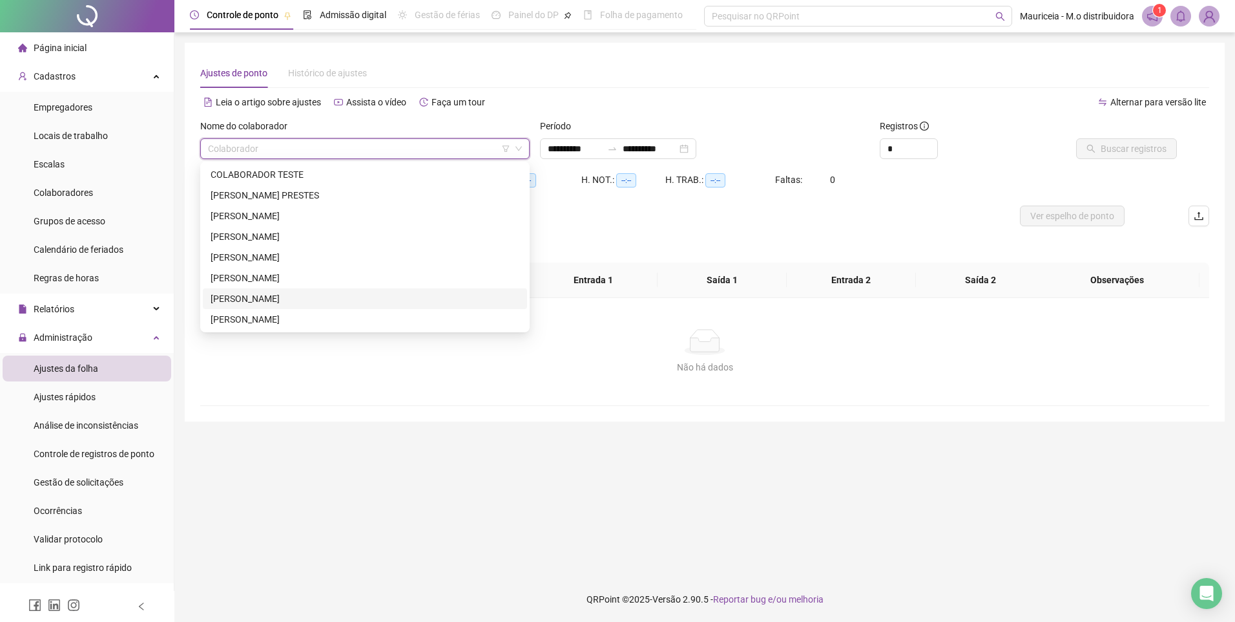
click at [251, 294] on div "[PERSON_NAME]" at bounding box center [365, 298] width 309 height 14
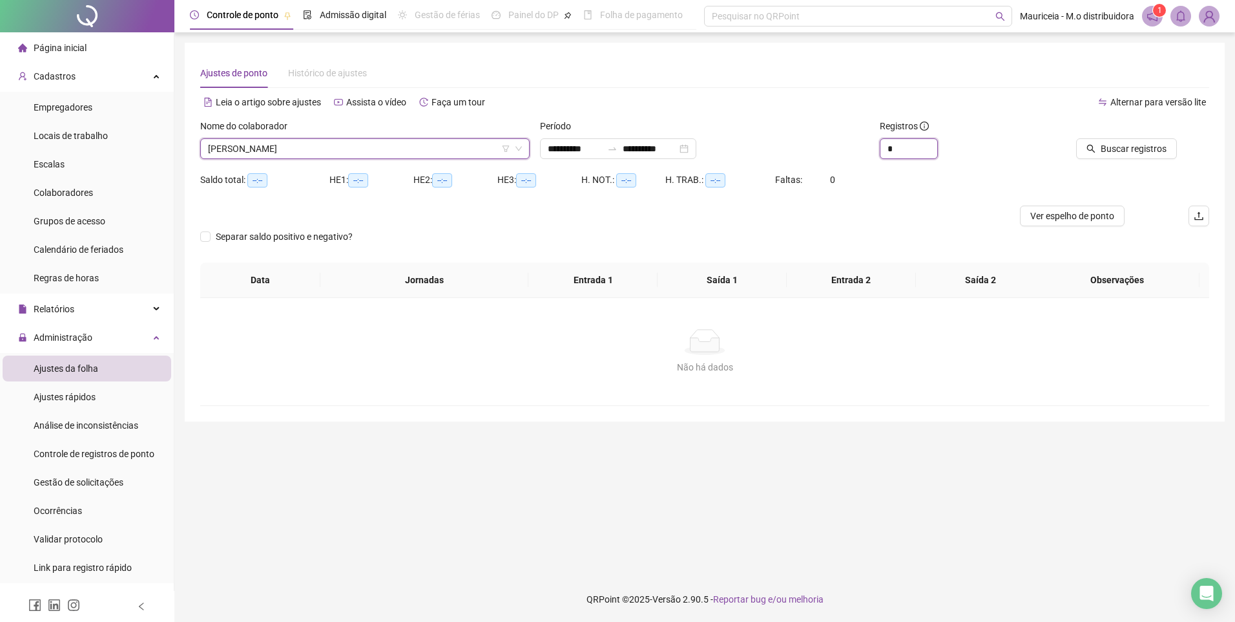
drag, startPoint x: 908, startPoint y: 146, endPoint x: 815, endPoint y: 148, distance: 93.1
click at [817, 148] on div "**********" at bounding box center [704, 144] width 1019 height 50
type input "*"
click at [1135, 159] on div "Buscar registros" at bounding box center [1130, 144] width 170 height 50
click at [1136, 154] on span "Buscar registros" at bounding box center [1134, 148] width 66 height 14
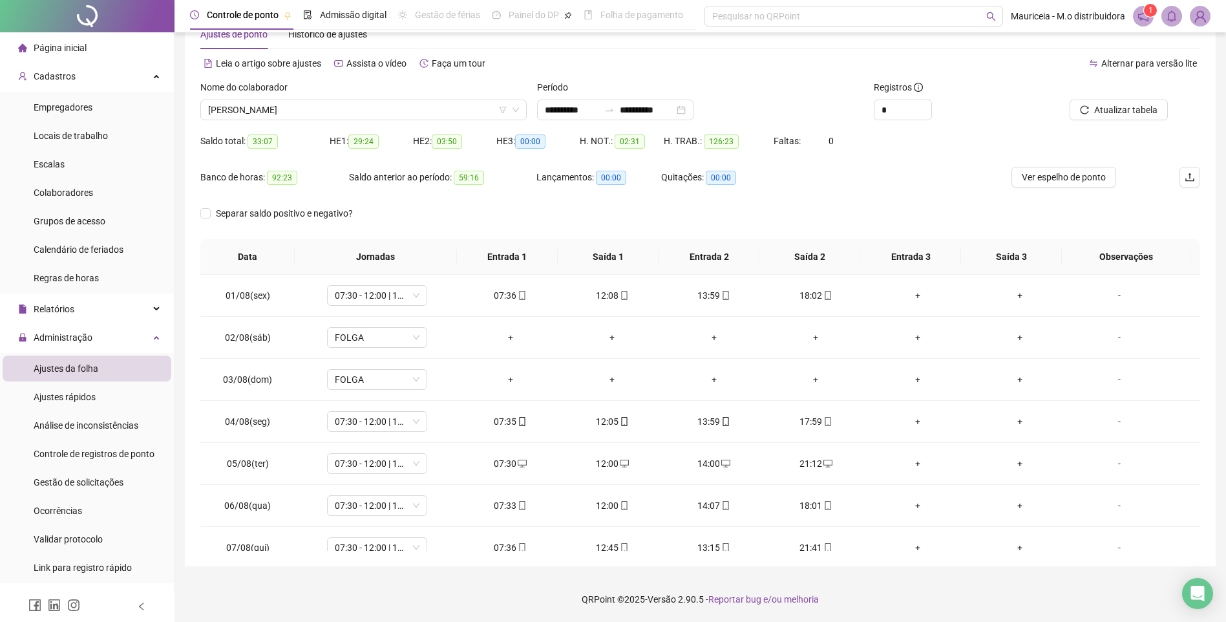
scroll to position [480, 0]
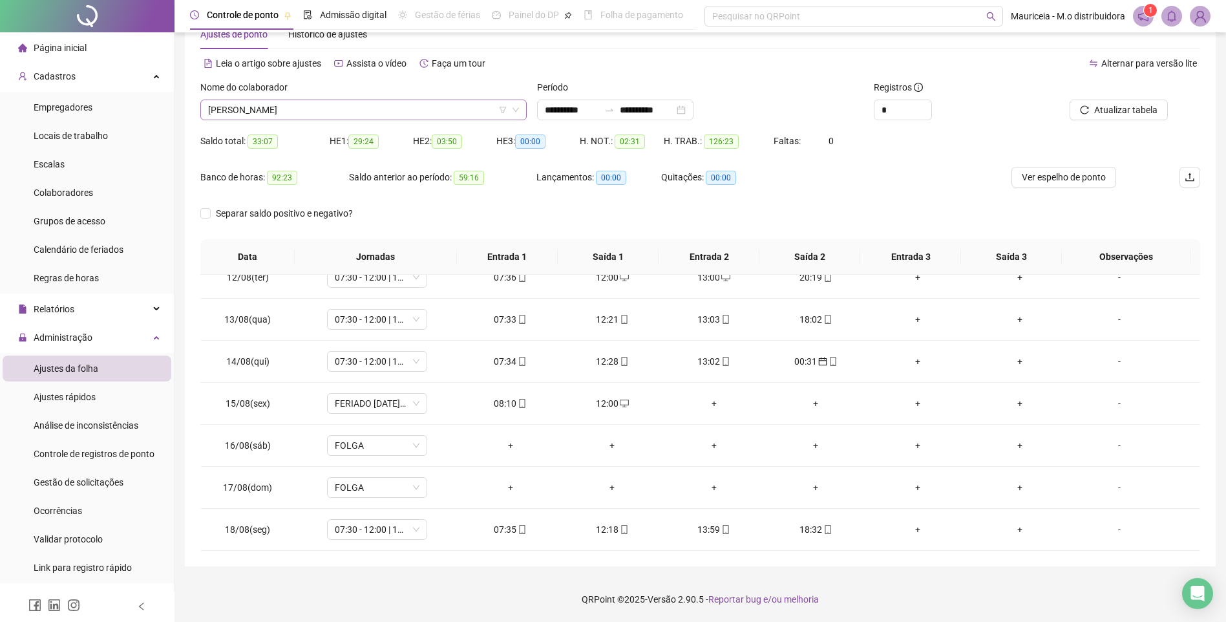
click at [404, 110] on span "[PERSON_NAME]" at bounding box center [363, 109] width 311 height 19
click at [367, 107] on span "[PERSON_NAME]" at bounding box center [363, 109] width 311 height 19
click at [327, 110] on span "[PERSON_NAME]" at bounding box center [363, 109] width 311 height 19
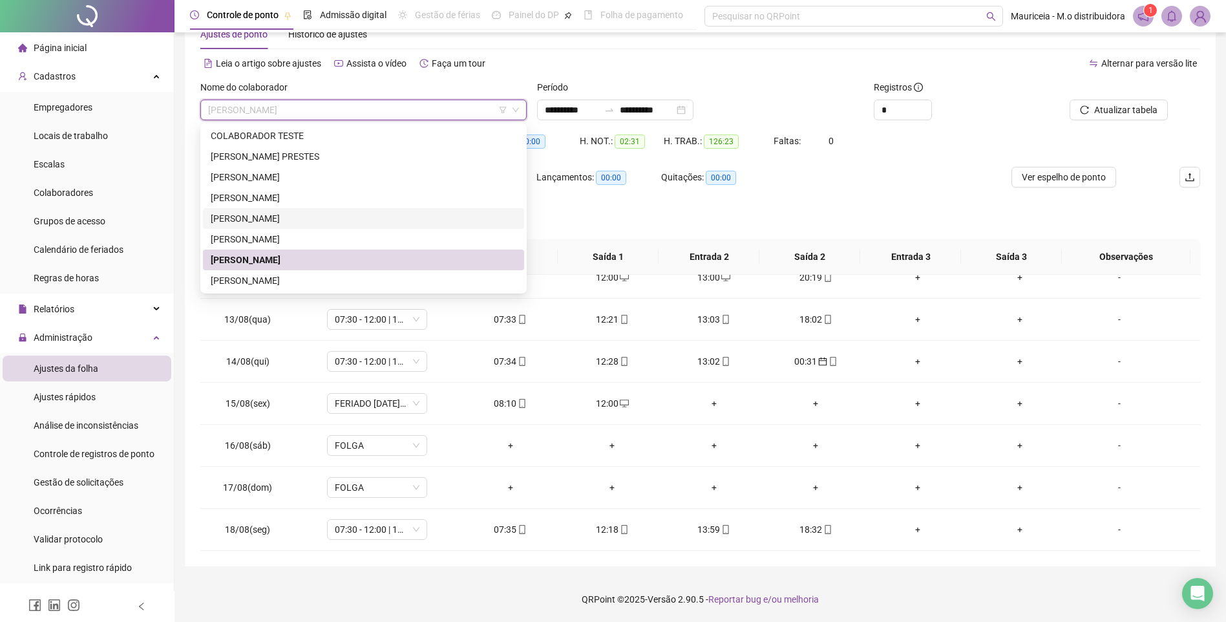
click at [253, 216] on div "[PERSON_NAME]" at bounding box center [364, 218] width 306 height 14
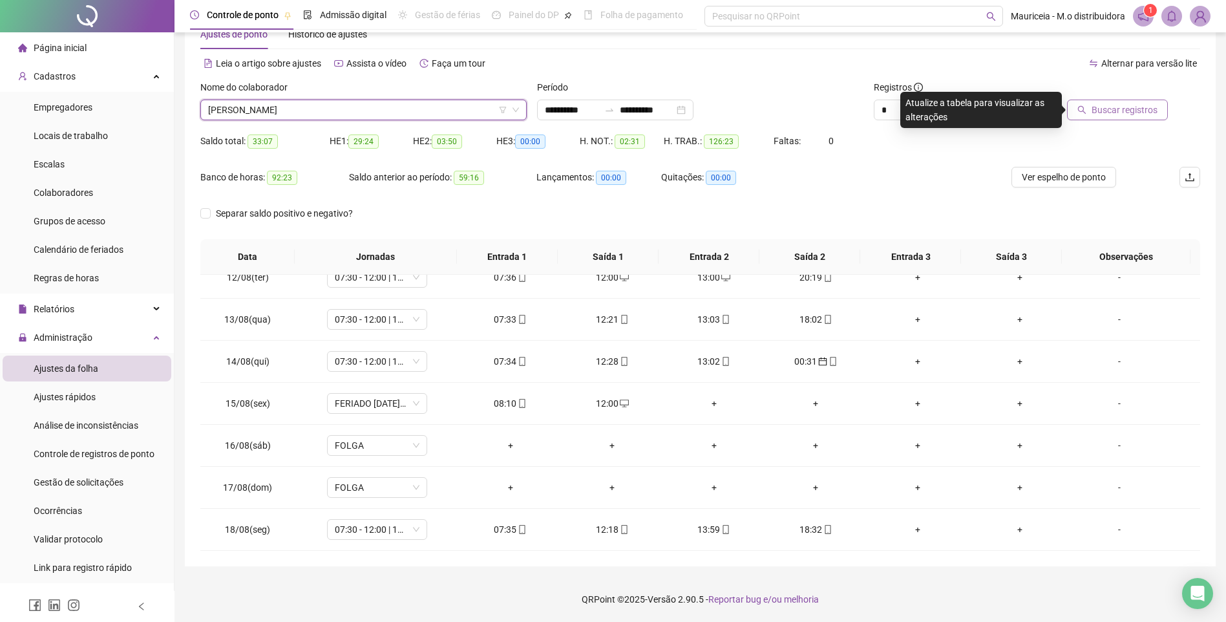
click at [1098, 109] on span "Buscar registros" at bounding box center [1124, 110] width 66 height 14
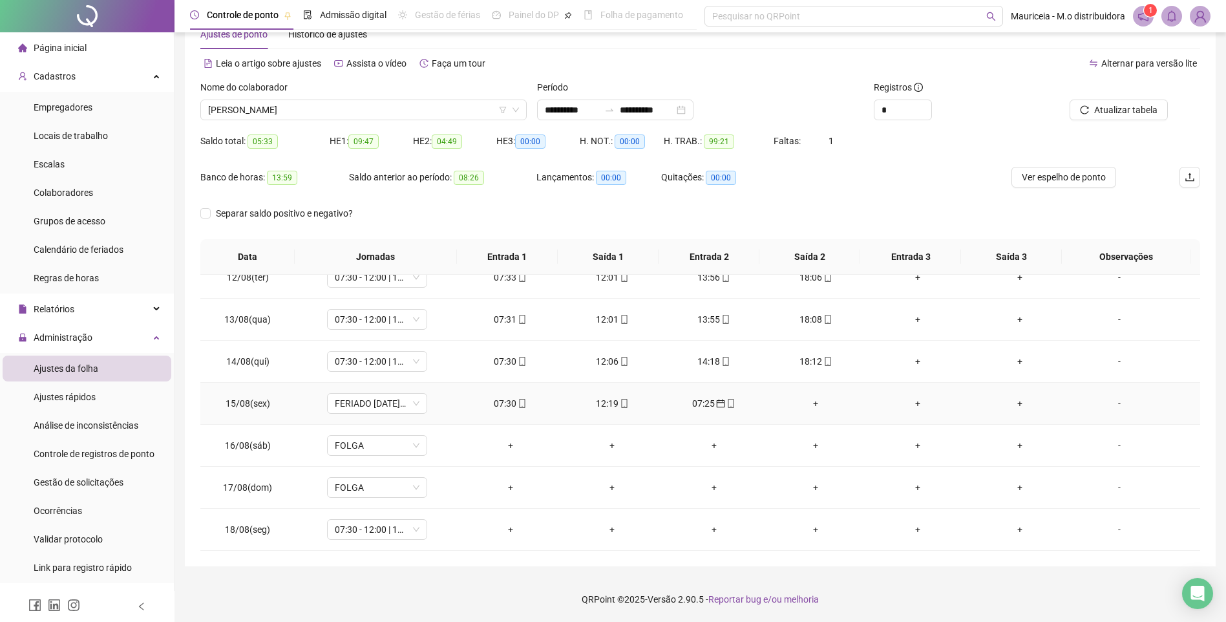
click at [511, 404] on div "07:30" at bounding box center [510, 403] width 81 height 14
type input "**********"
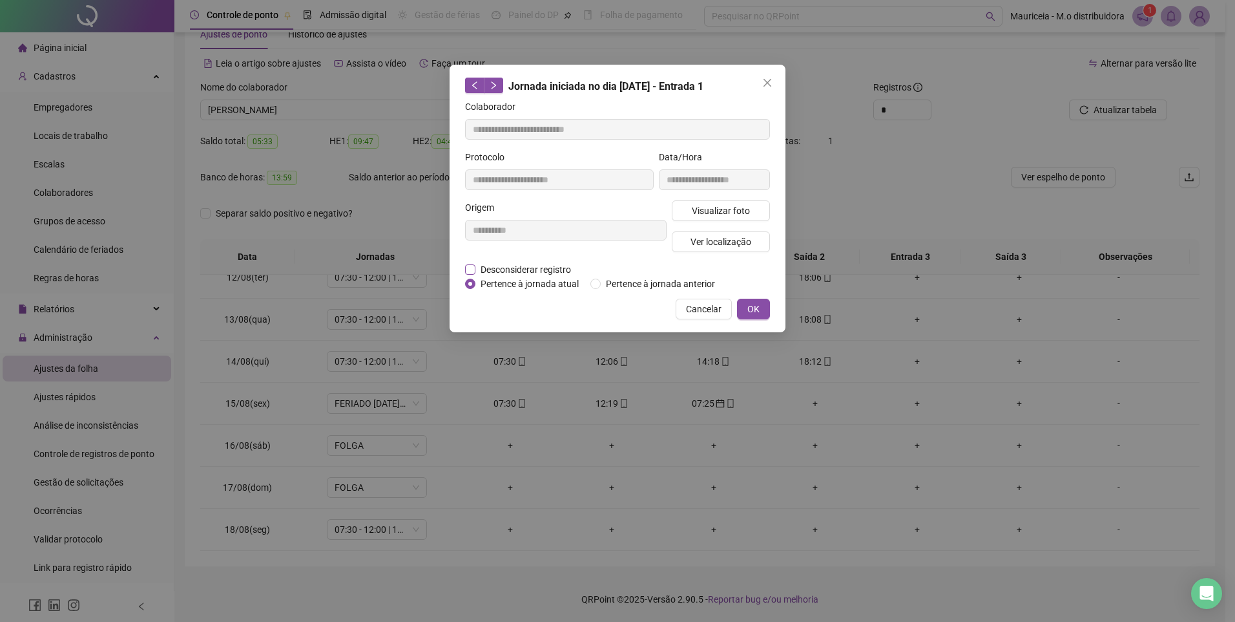
click at [501, 267] on span "Desconsiderar registro" at bounding box center [526, 269] width 101 height 14
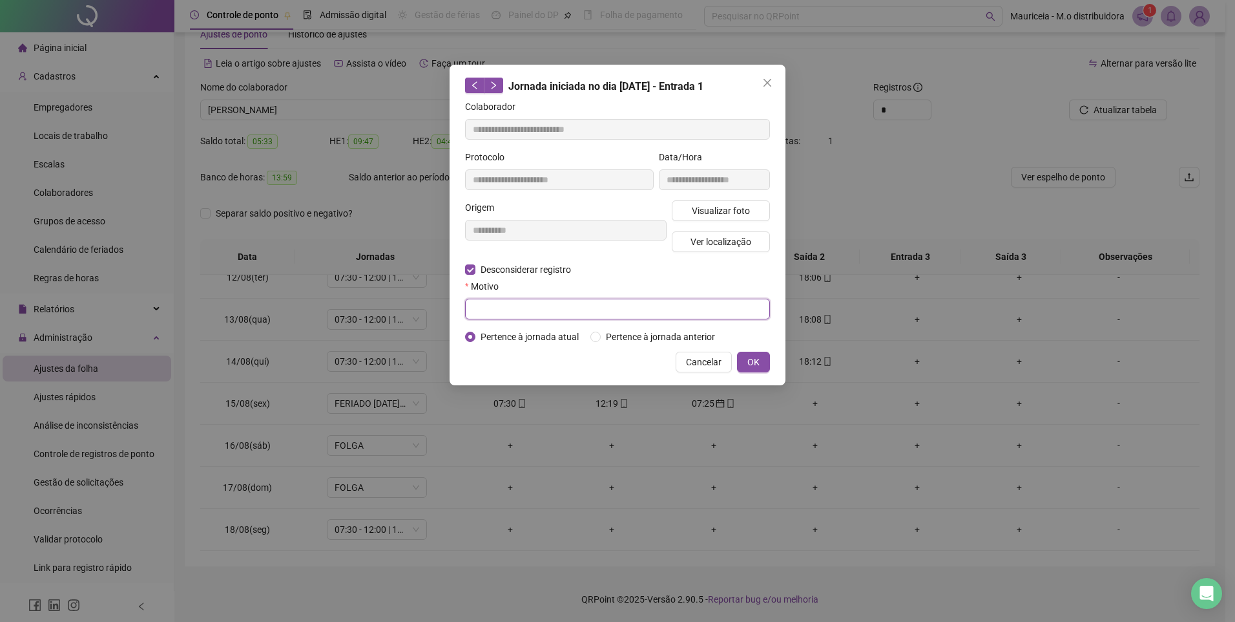
click at [499, 304] on input "text" at bounding box center [617, 308] width 305 height 21
type input "*"
type input "*********"
click at [755, 360] on span "OK" at bounding box center [753, 362] width 12 height 14
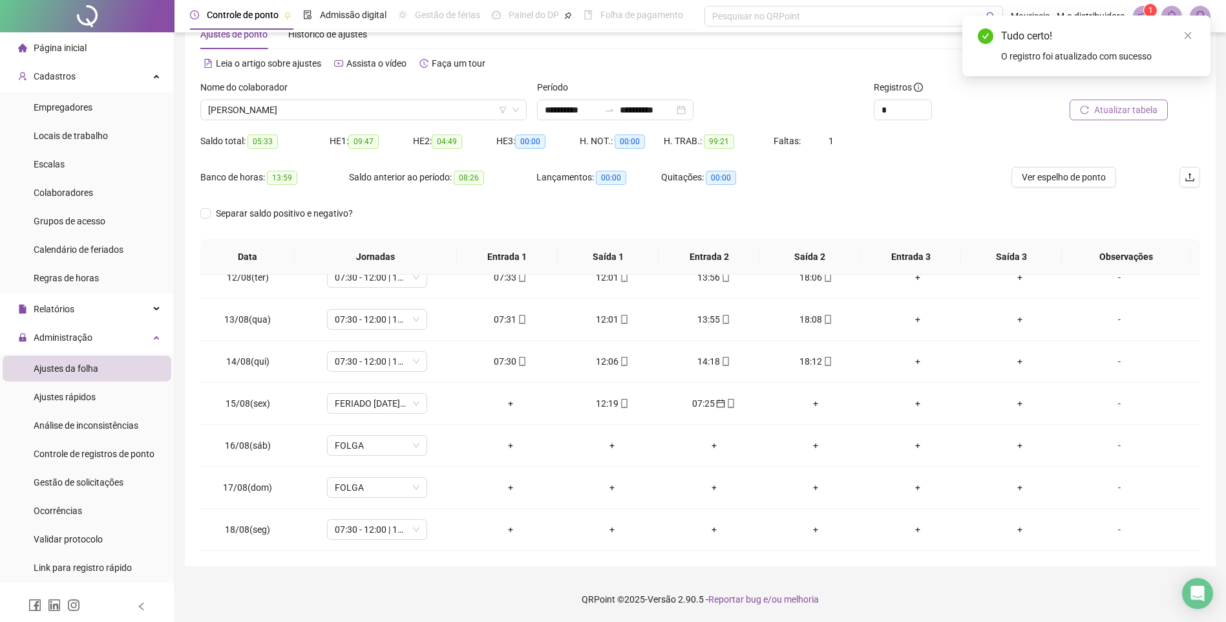
click at [1130, 116] on span "Atualizar tabela" at bounding box center [1125, 110] width 63 height 14
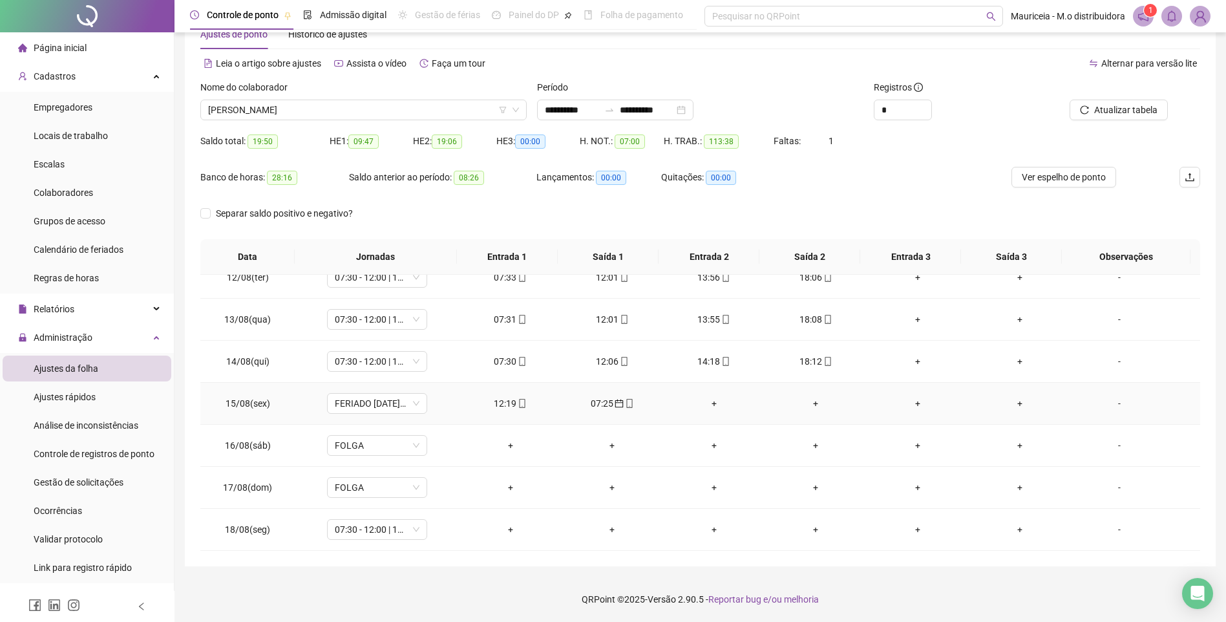
click at [596, 405] on div "07:25" at bounding box center [611, 403] width 81 height 14
type input "**********"
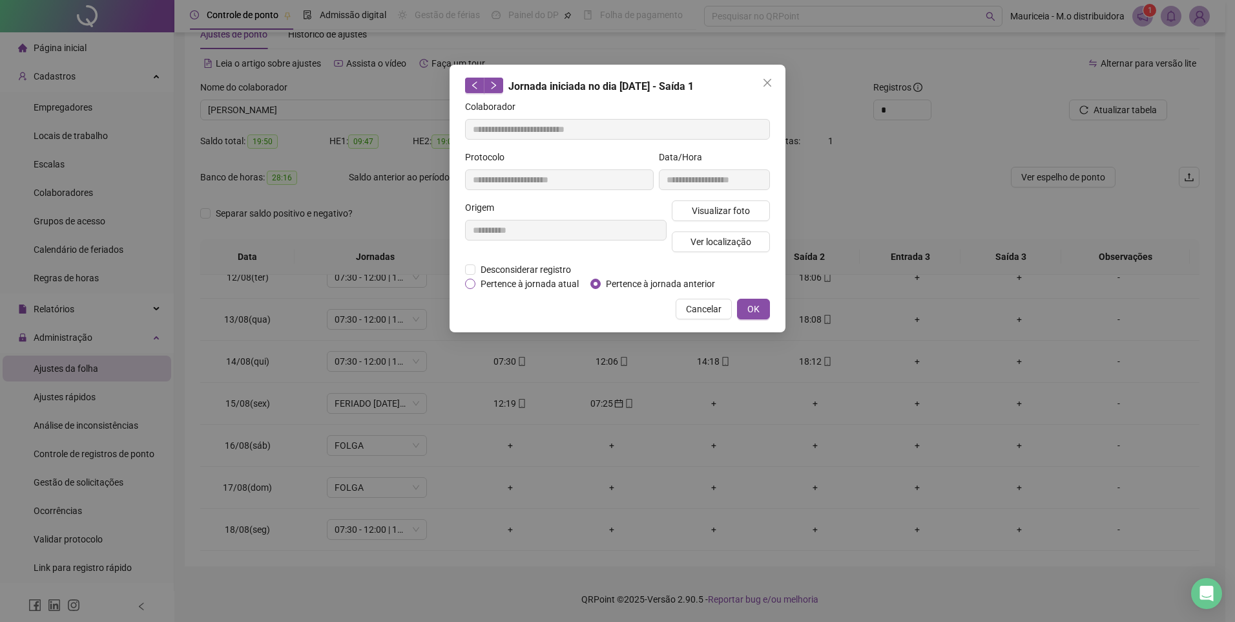
click at [513, 283] on span "Pertence à jornada atual" at bounding box center [530, 284] width 109 height 14
click at [759, 310] on span "OK" at bounding box center [753, 309] width 12 height 14
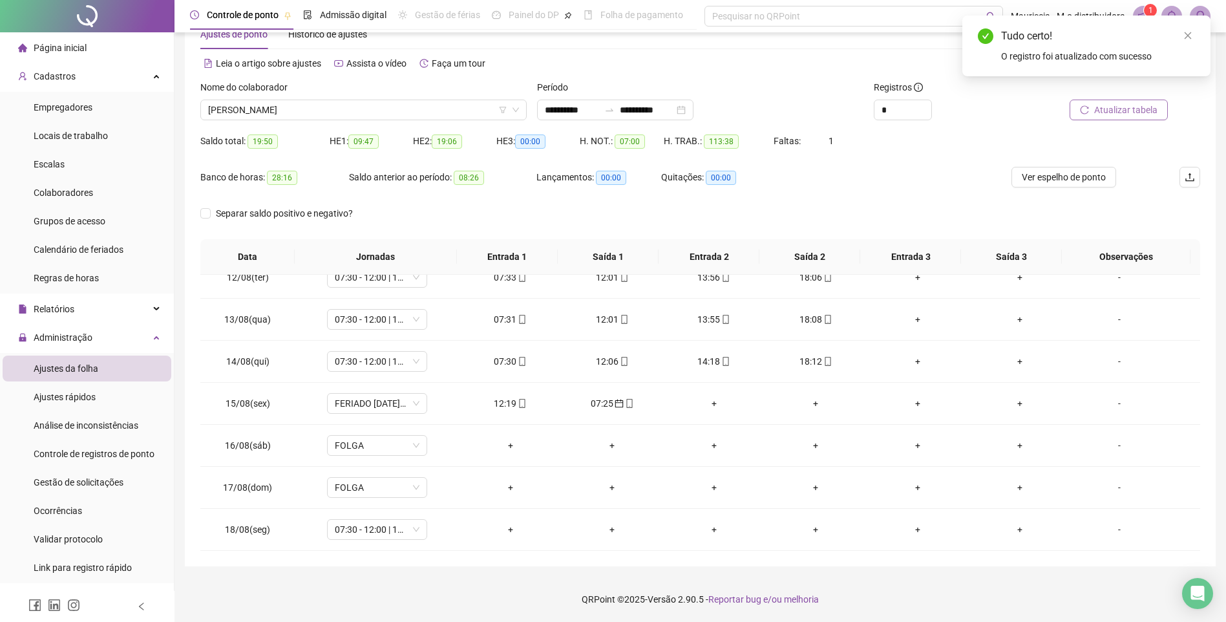
click at [1134, 114] on span "Atualizar tabela" at bounding box center [1125, 110] width 63 height 14
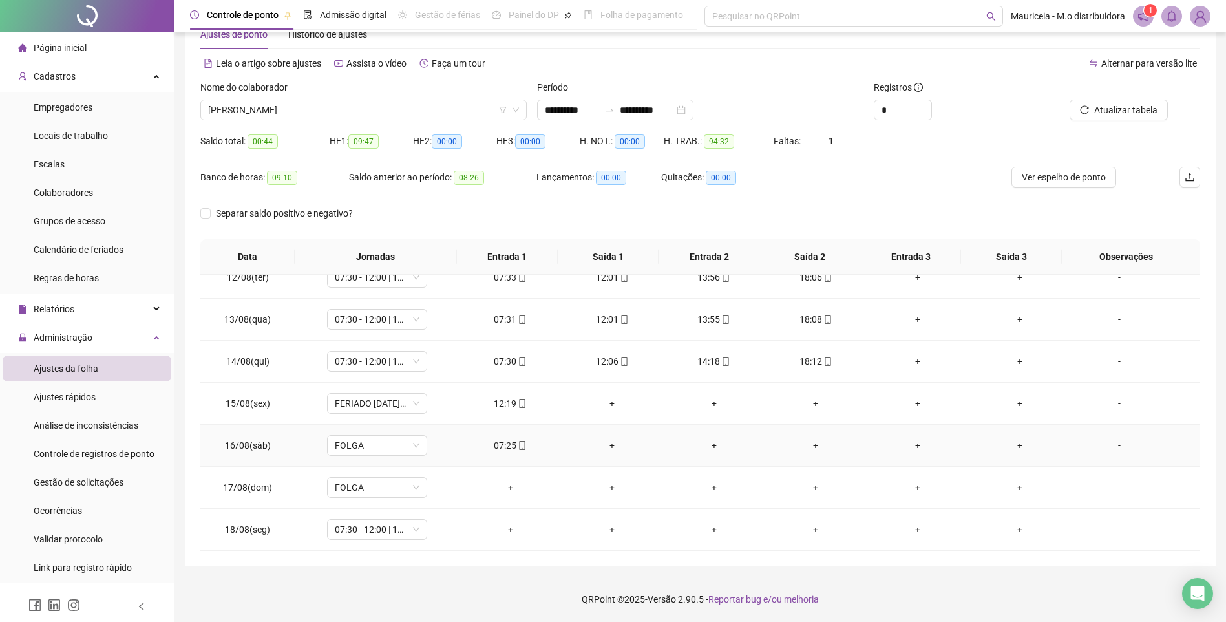
click at [501, 443] on div "07:25" at bounding box center [510, 445] width 81 height 14
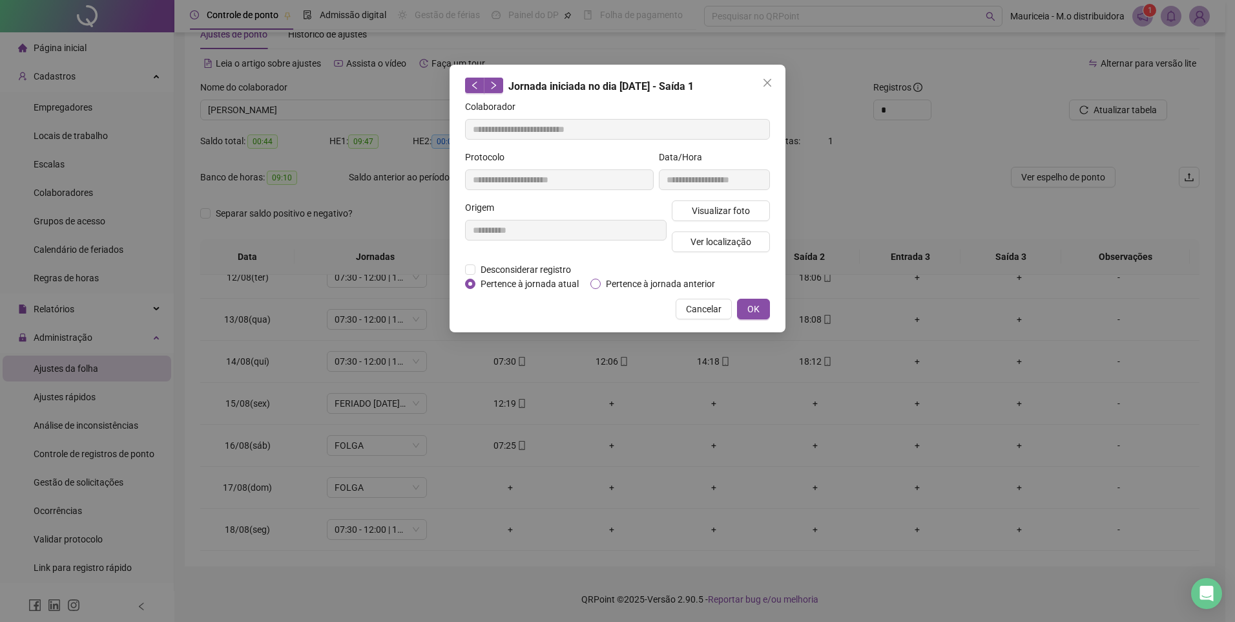
click at [608, 282] on span "Pertence à jornada anterior" at bounding box center [661, 284] width 120 height 14
click at [767, 305] on button "OK" at bounding box center [753, 308] width 33 height 21
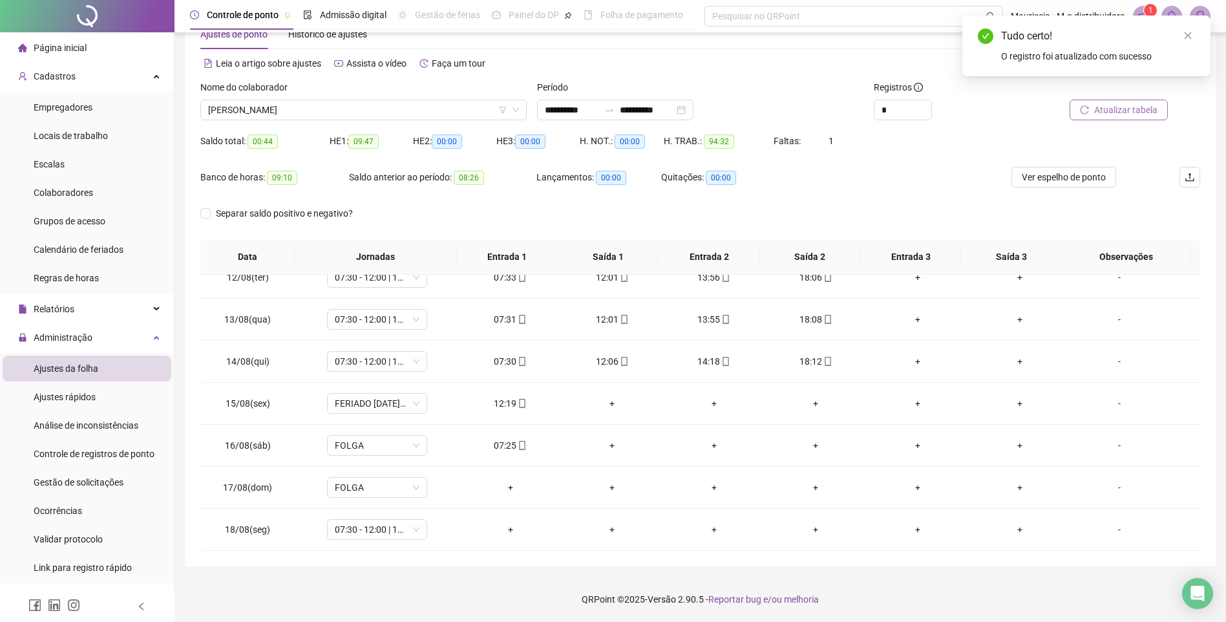
click at [1112, 112] on span "Atualizar tabela" at bounding box center [1125, 110] width 63 height 14
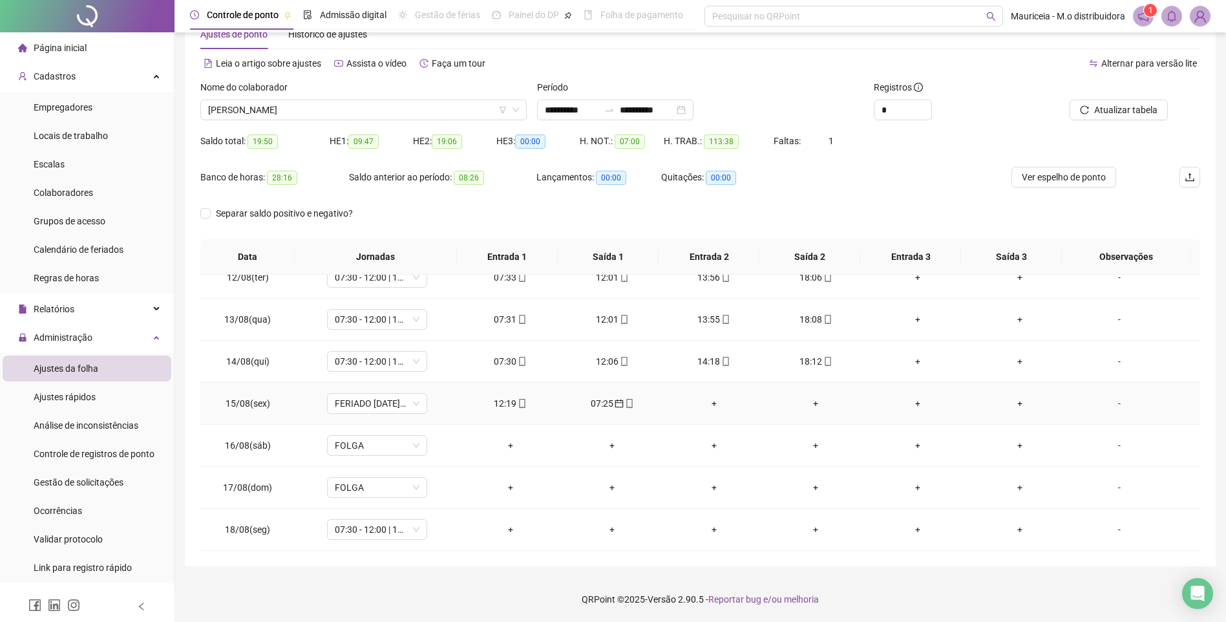
click at [601, 404] on div "07:25" at bounding box center [611, 403] width 81 height 14
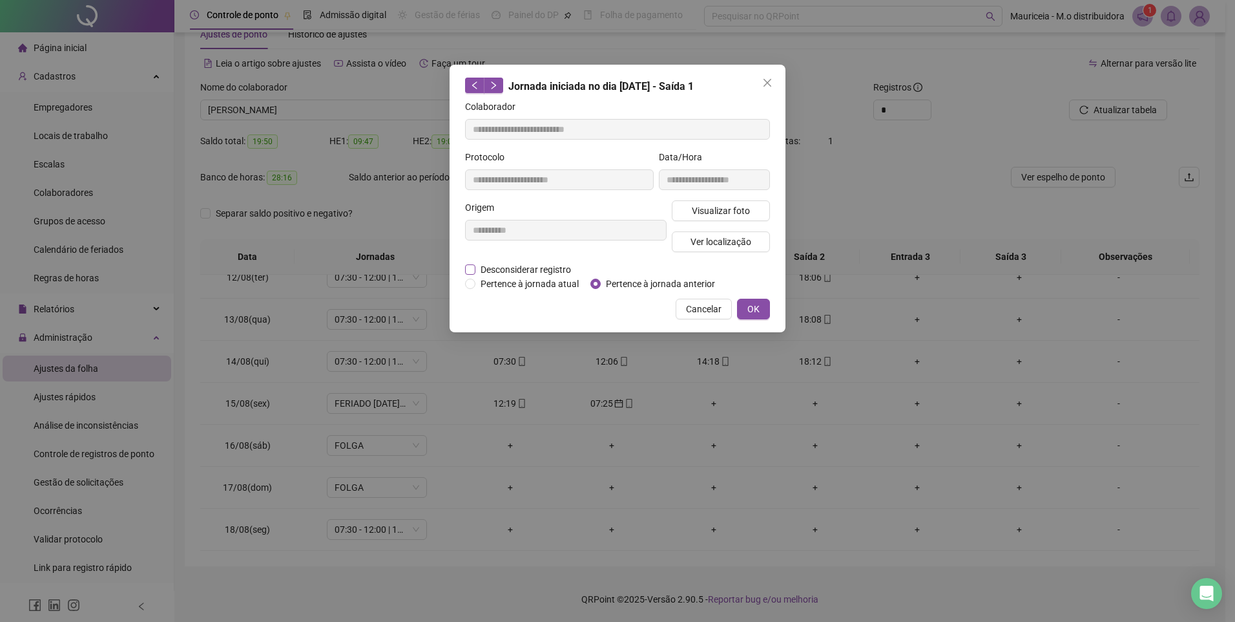
click at [512, 271] on span "Desconsiderar registro" at bounding box center [526, 269] width 101 height 14
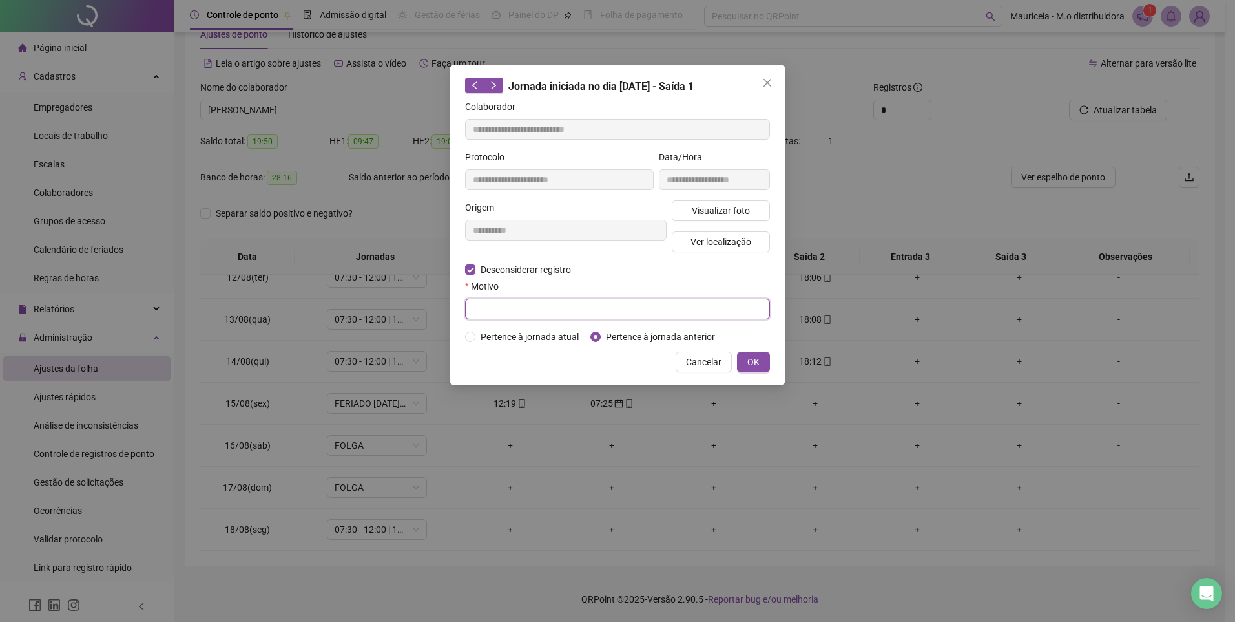
click at [554, 300] on input "text" at bounding box center [617, 308] width 305 height 21
type input "******"
click at [745, 360] on button "OK" at bounding box center [753, 361] width 33 height 21
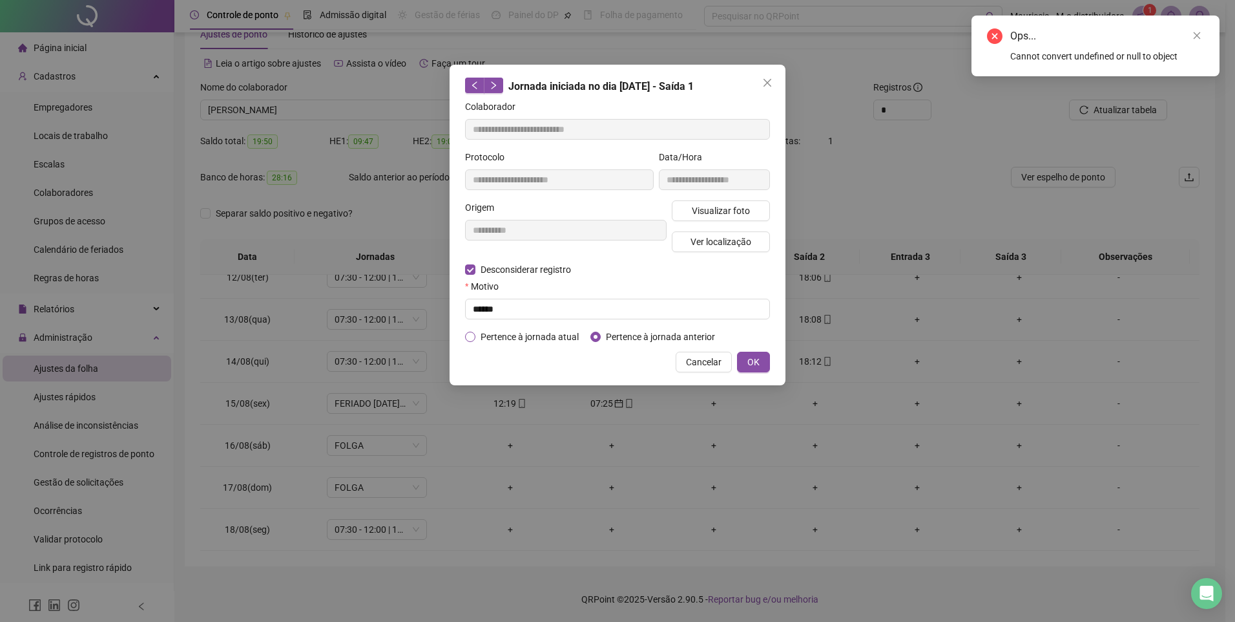
click at [543, 334] on span "Pertence à jornada atual" at bounding box center [530, 336] width 109 height 14
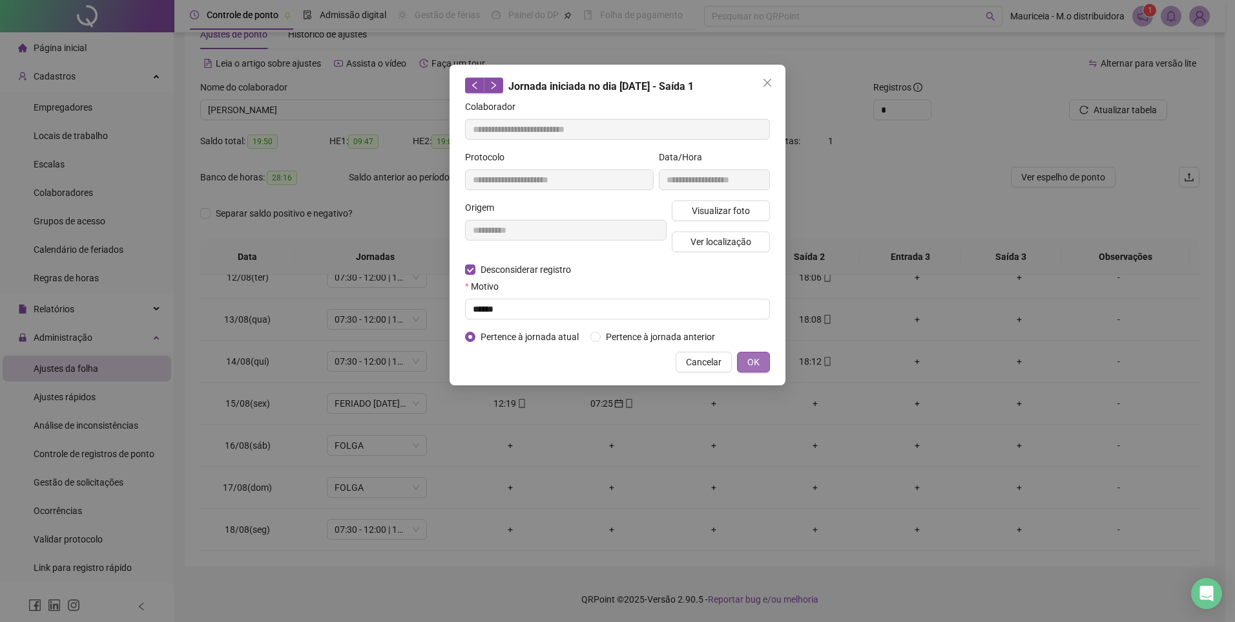
click at [765, 359] on button "OK" at bounding box center [753, 361] width 33 height 21
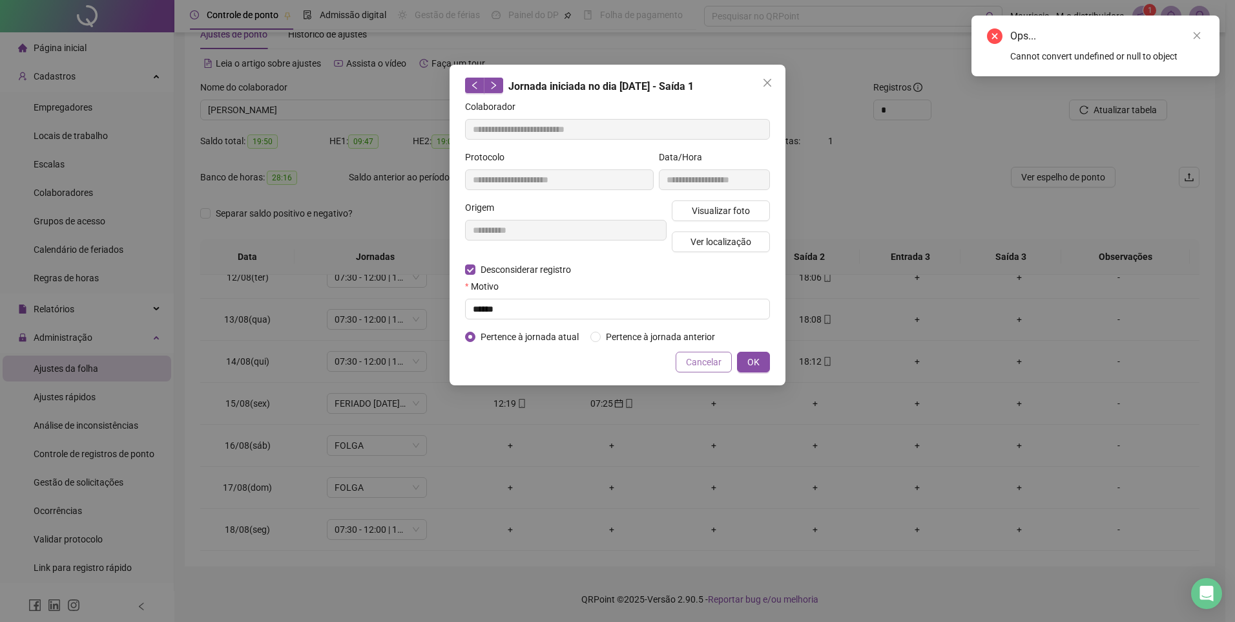
click at [698, 366] on span "Cancelar" at bounding box center [704, 362] width 36 height 14
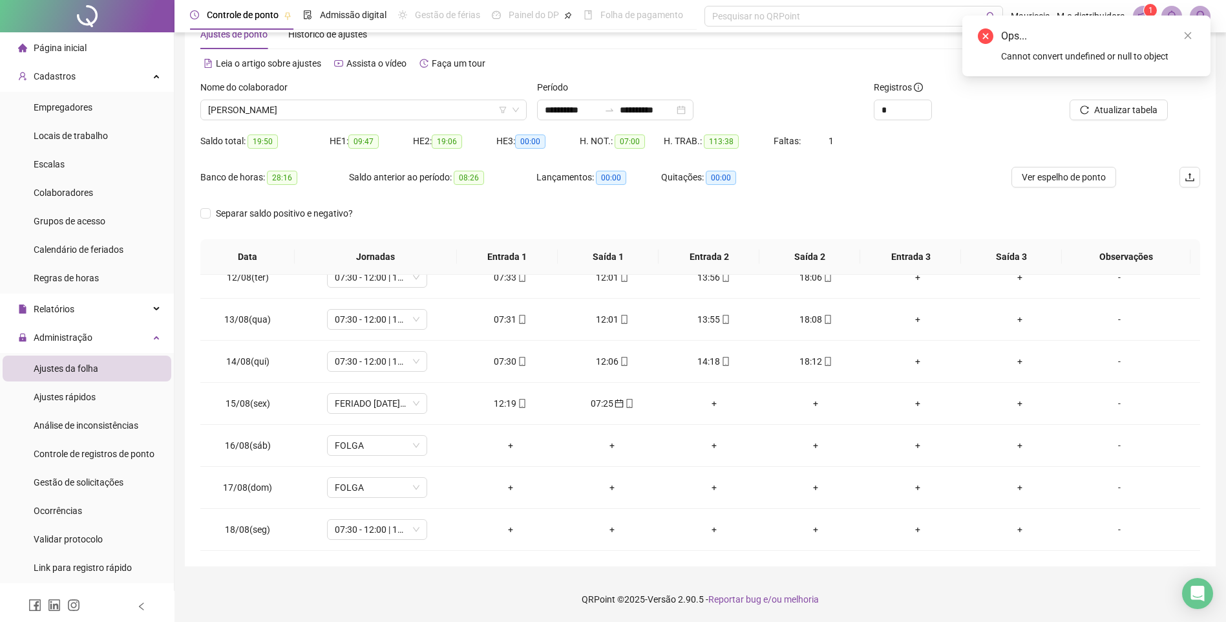
click at [604, 405] on div "07:25" at bounding box center [611, 403] width 81 height 14
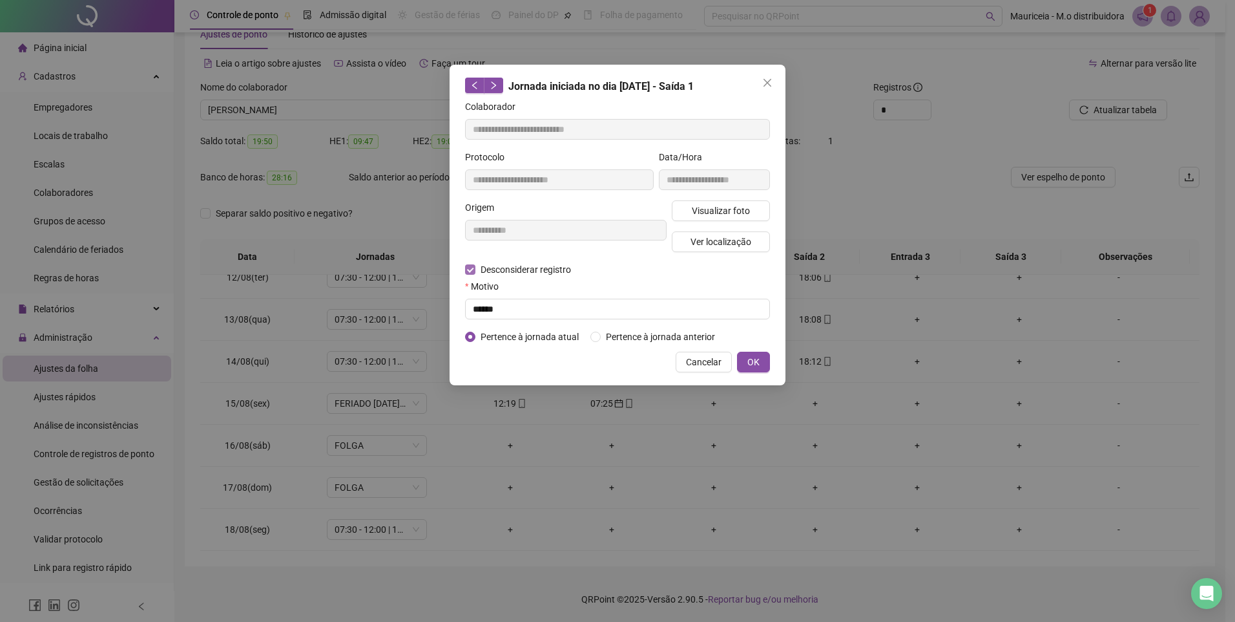
click at [495, 269] on span "Desconsiderar registro" at bounding box center [526, 269] width 101 height 14
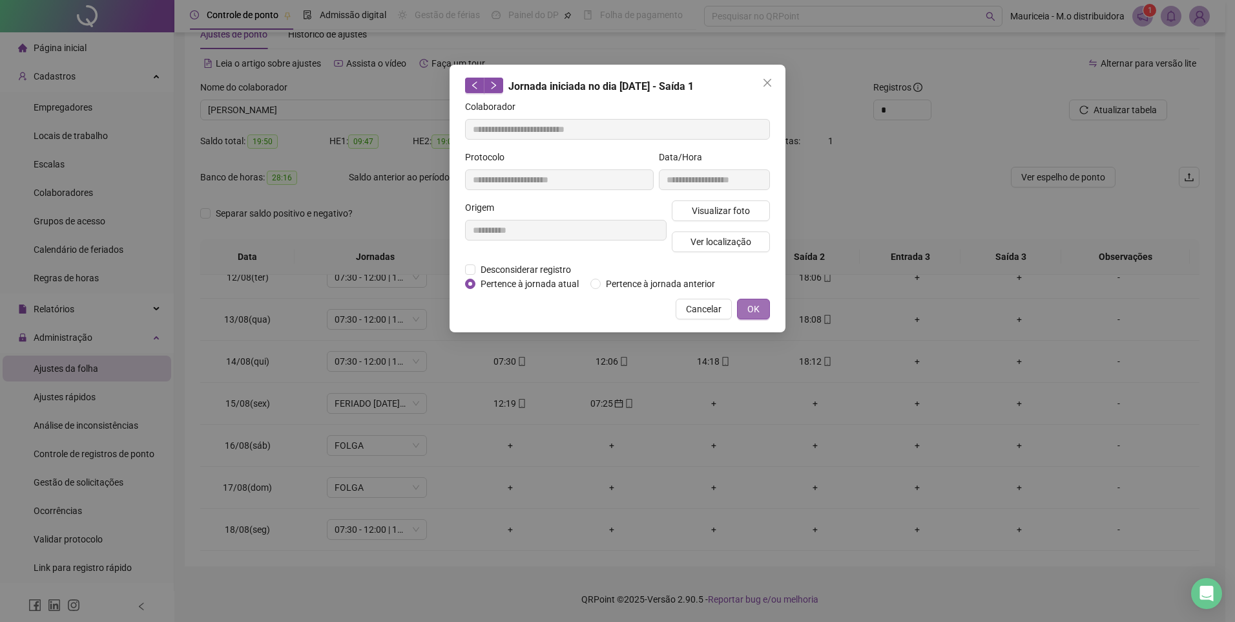
click at [743, 311] on button "OK" at bounding box center [753, 308] width 33 height 21
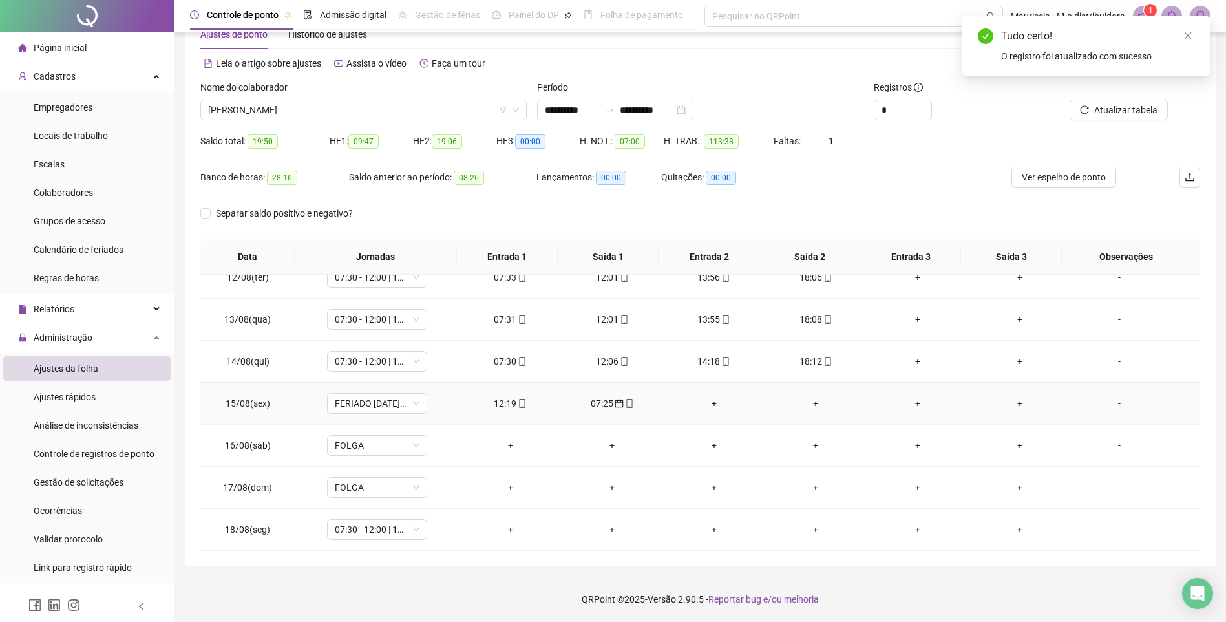
click at [509, 403] on div "12:19" at bounding box center [510, 403] width 81 height 14
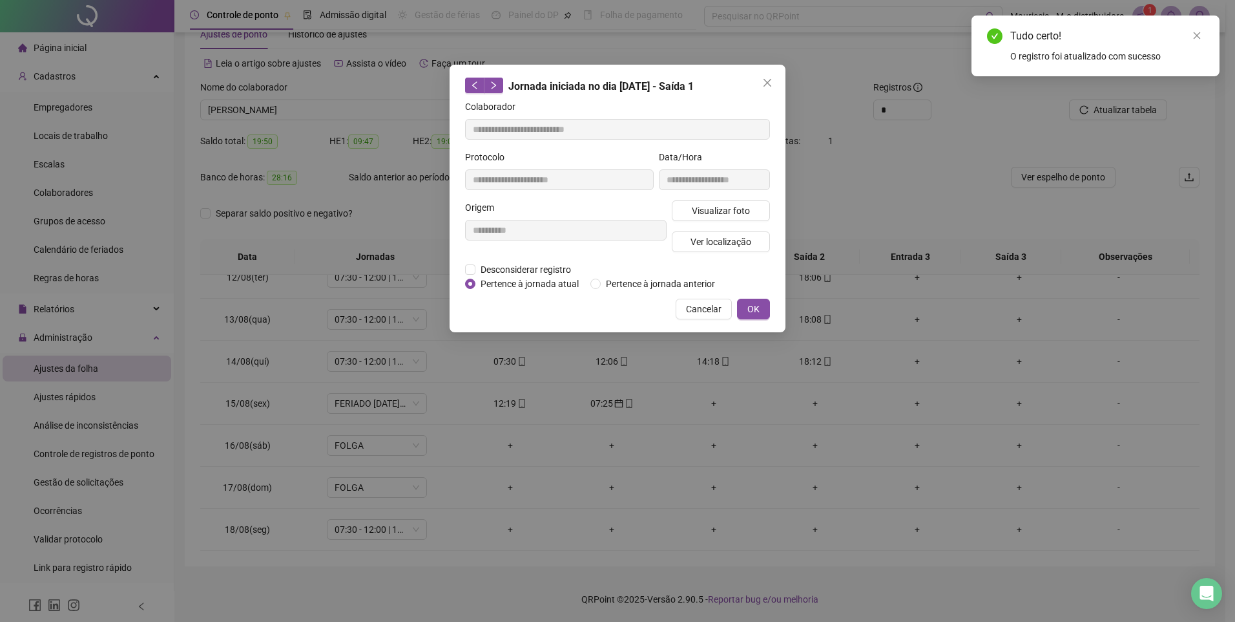
type input "**********"
click at [775, 87] on span "Close" at bounding box center [767, 83] width 21 height 10
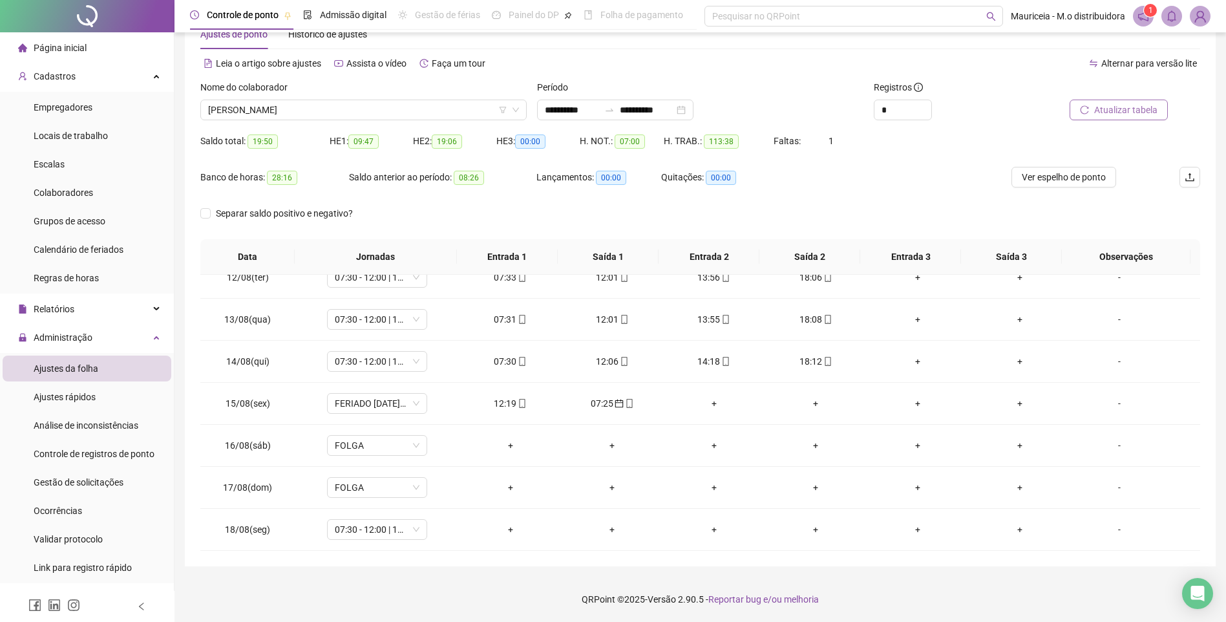
click at [1114, 108] on span "Atualizar tabela" at bounding box center [1125, 110] width 63 height 14
click at [512, 447] on div "07:25" at bounding box center [510, 445] width 81 height 14
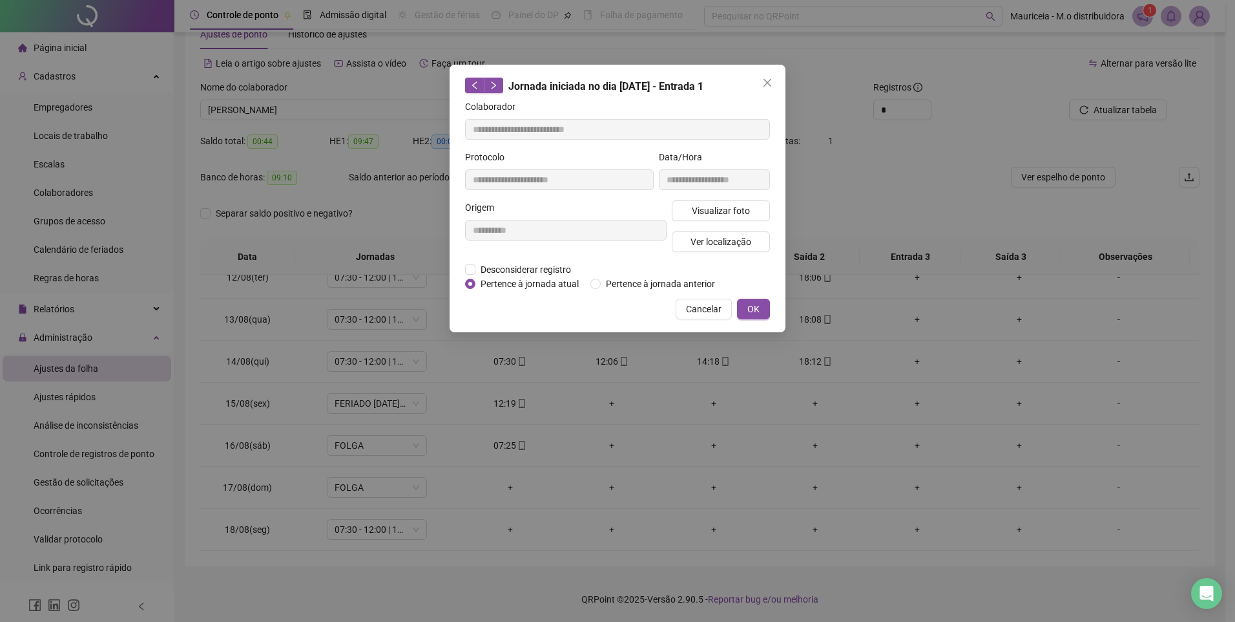
type input "**********"
click at [611, 287] on span "Pertence à jornada anterior" at bounding box center [661, 284] width 120 height 14
click at [745, 308] on button "OK" at bounding box center [753, 308] width 33 height 21
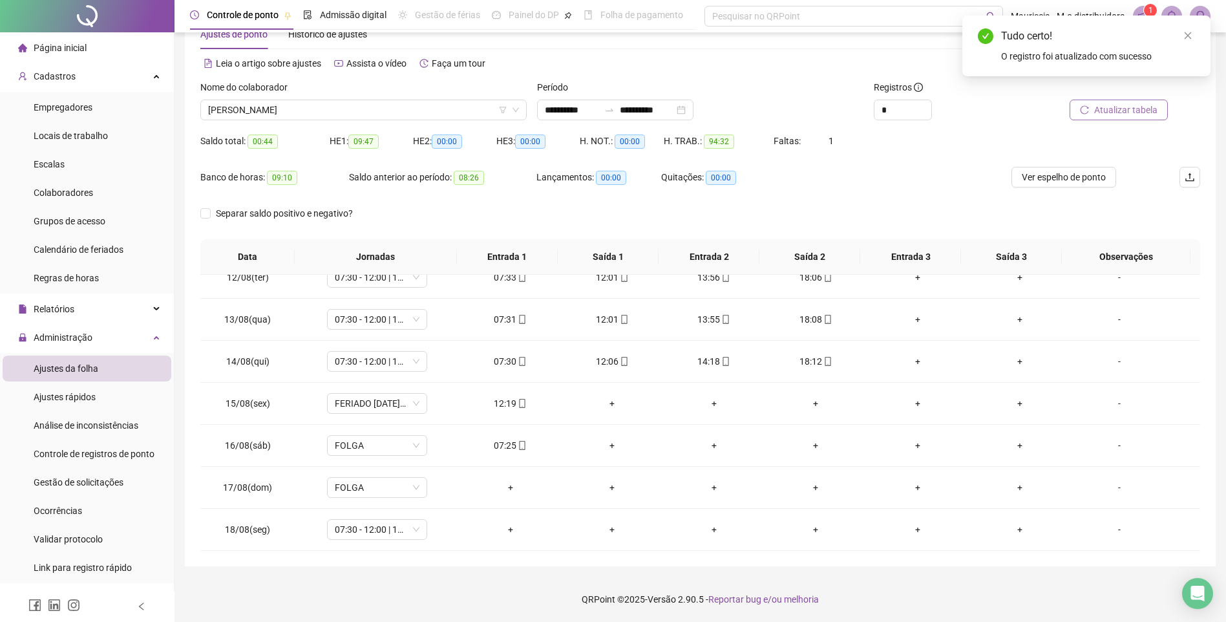
click at [1084, 109] on icon "reload" at bounding box center [1084, 109] width 9 height 9
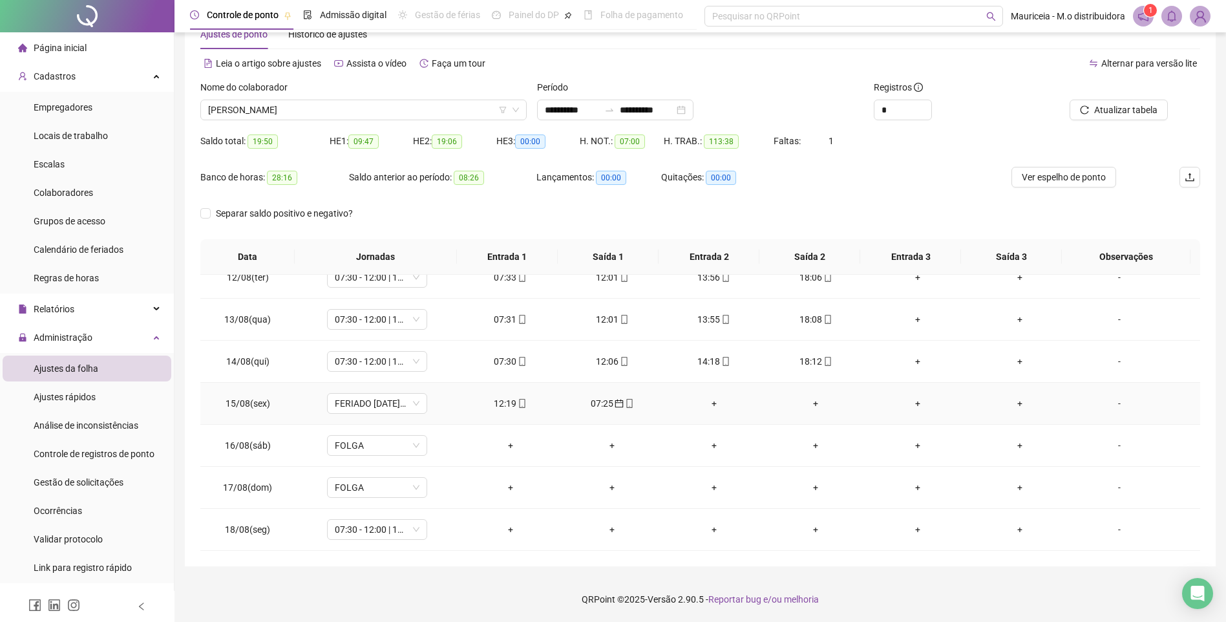
click at [615, 407] on icon "calendar" at bounding box center [618, 403] width 8 height 8
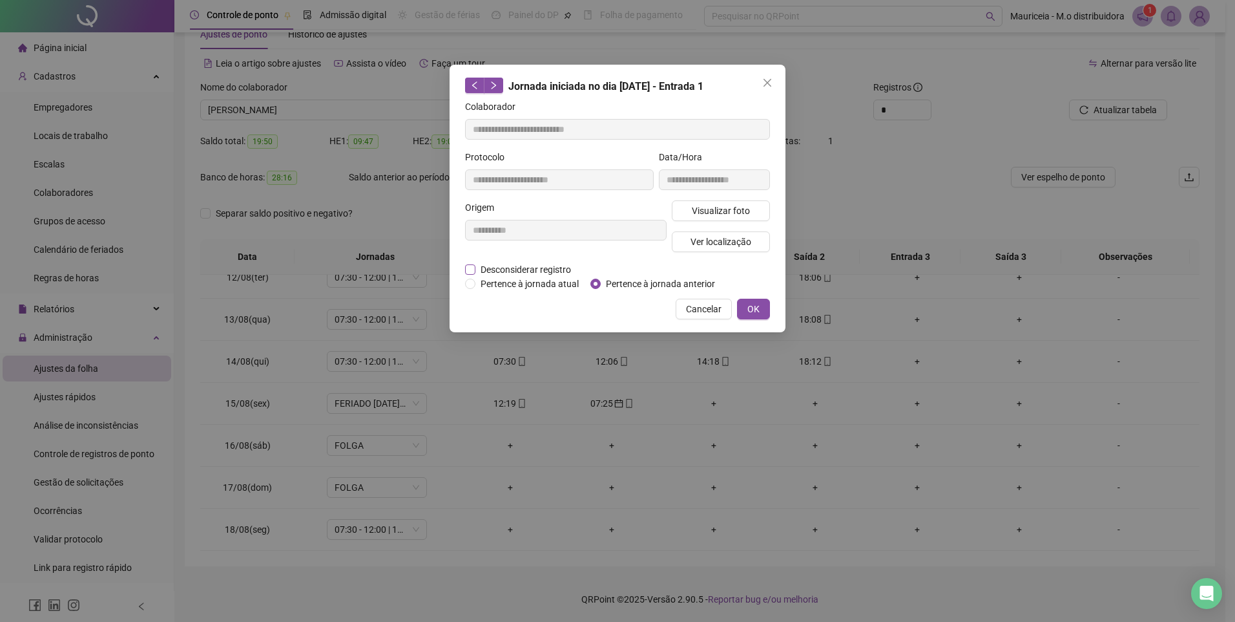
click at [519, 268] on span "Desconsiderar registro" at bounding box center [526, 269] width 101 height 14
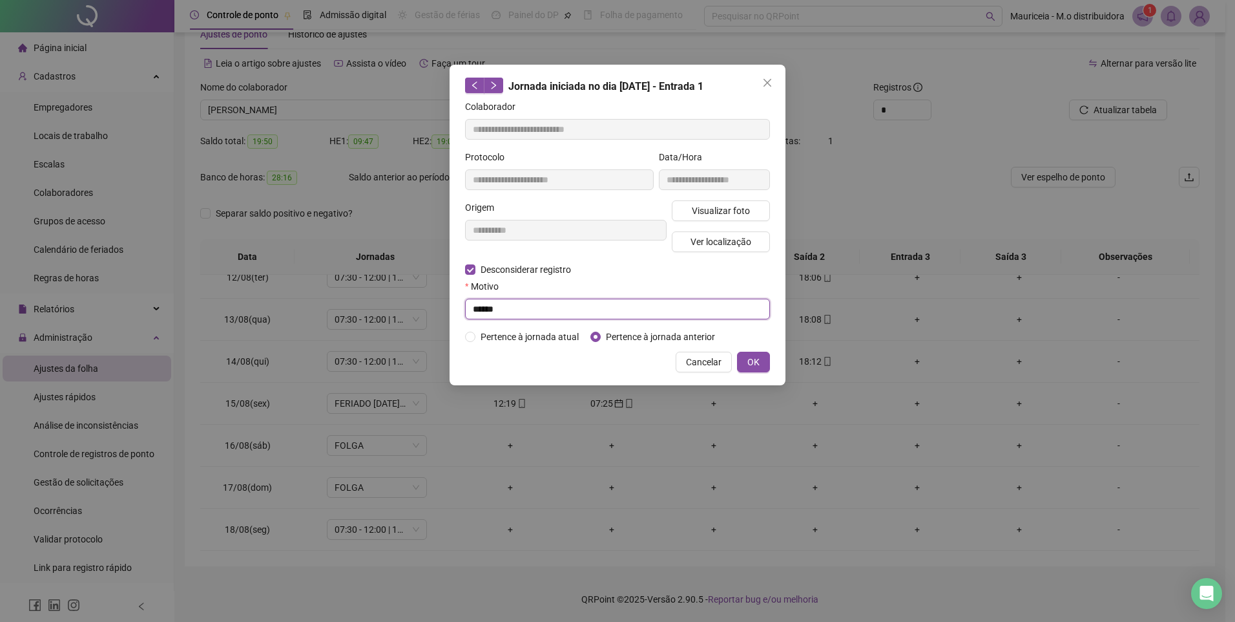
drag, startPoint x: 606, startPoint y: 303, endPoint x: 633, endPoint y: 320, distance: 32.3
click at [605, 303] on input "******" at bounding box center [617, 308] width 305 height 21
click at [749, 355] on span "OK" at bounding box center [753, 362] width 12 height 14
click at [769, 83] on icon "close" at bounding box center [768, 83] width 8 height 8
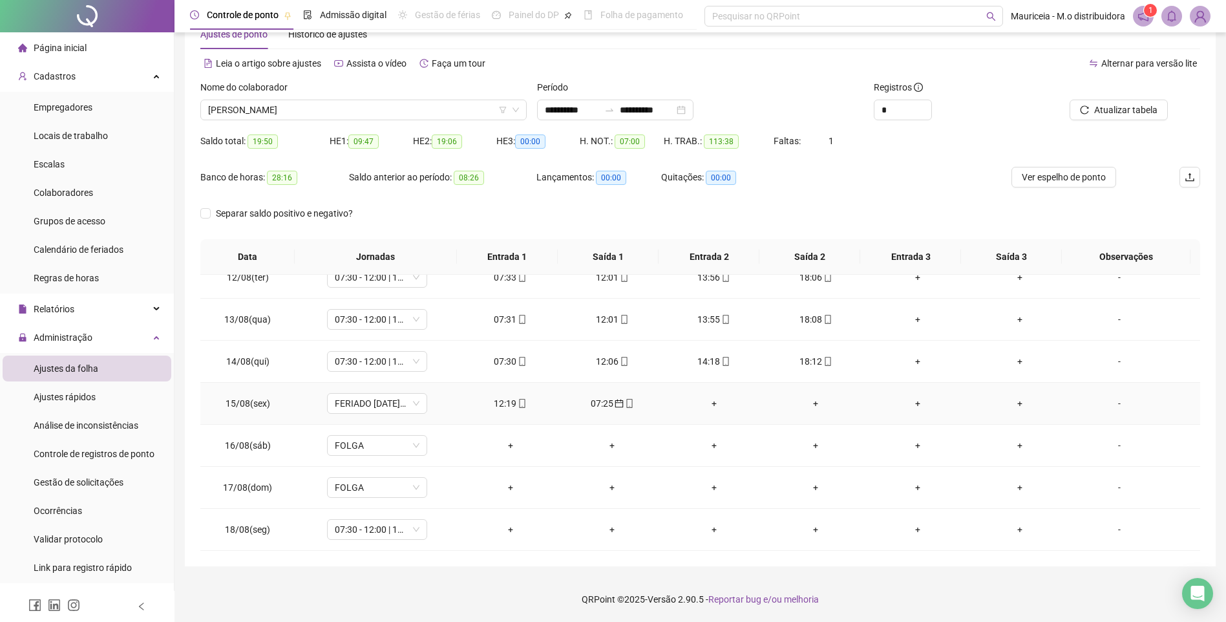
click at [606, 402] on div "07:25" at bounding box center [611, 403] width 81 height 14
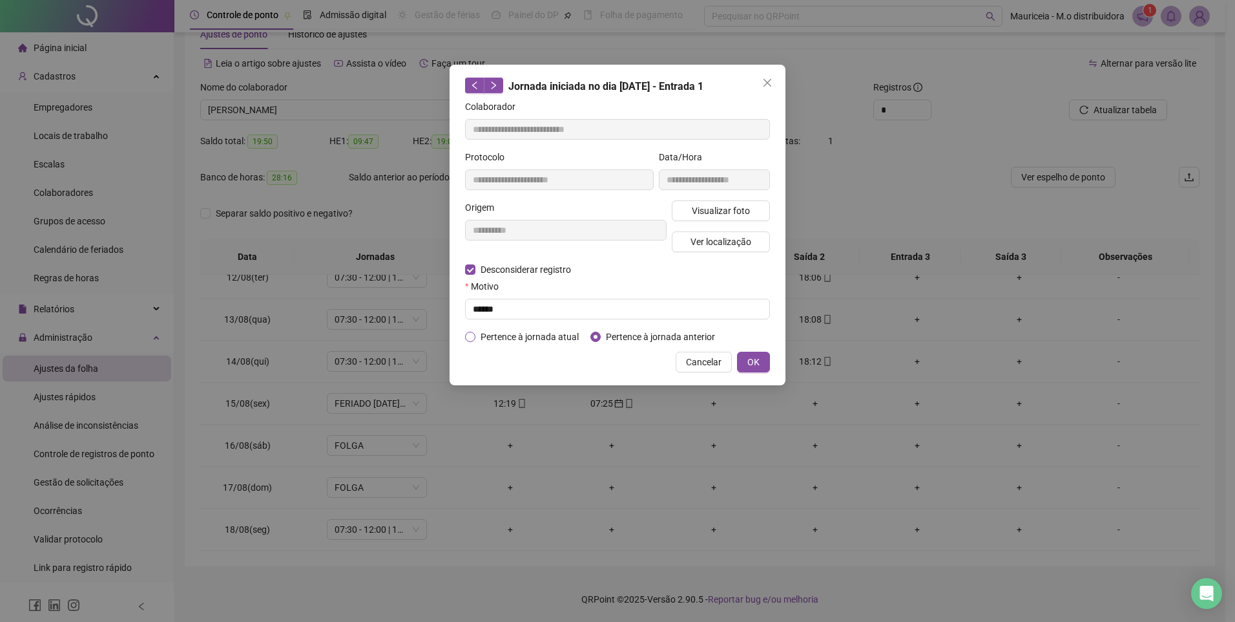
click at [557, 336] on span "Pertence à jornada atual" at bounding box center [530, 336] width 109 height 14
click at [763, 363] on button "OK" at bounding box center [753, 361] width 33 height 21
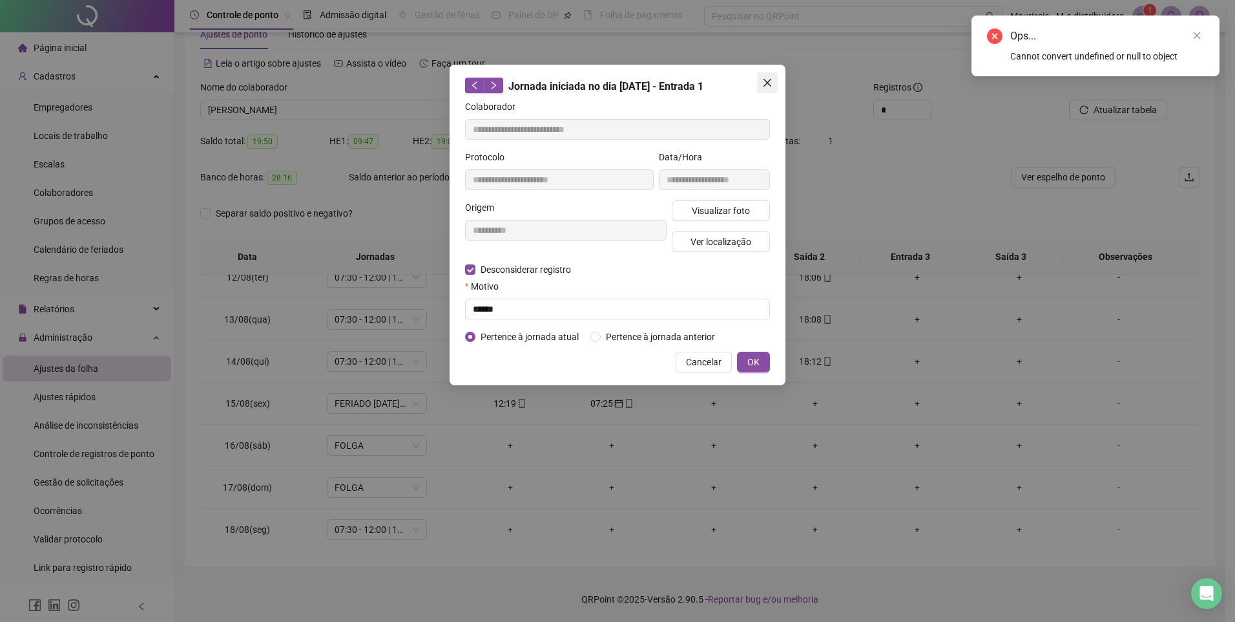
click at [769, 86] on icon "close" at bounding box center [767, 83] width 10 height 10
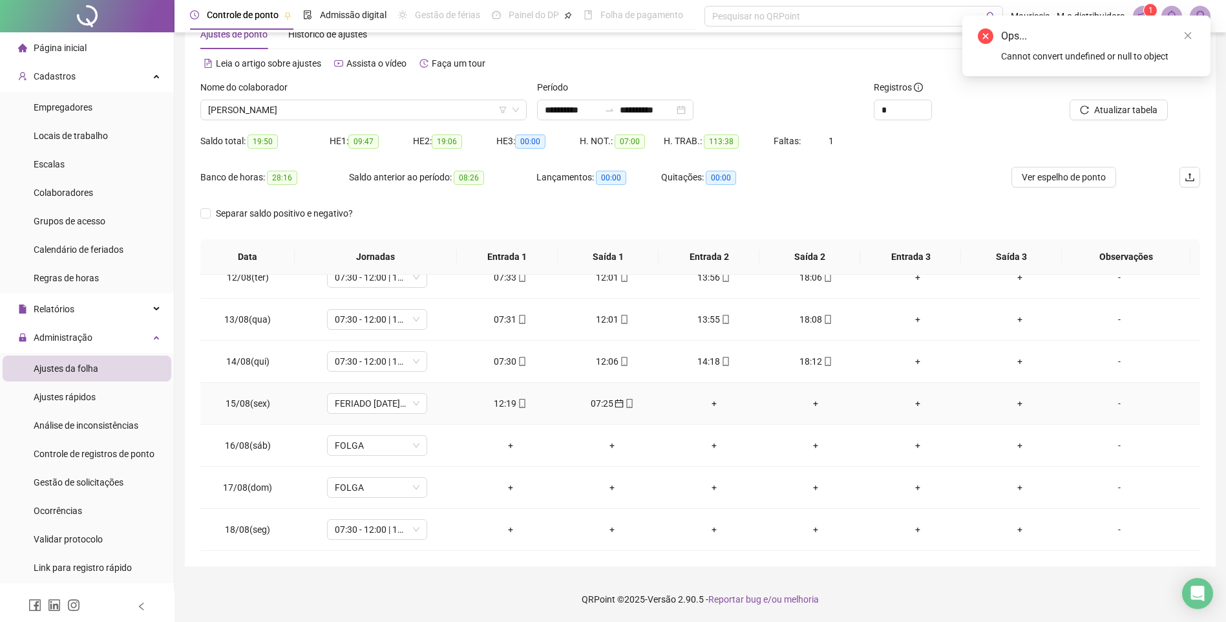
click at [614, 407] on icon "calendar" at bounding box center [618, 403] width 8 height 8
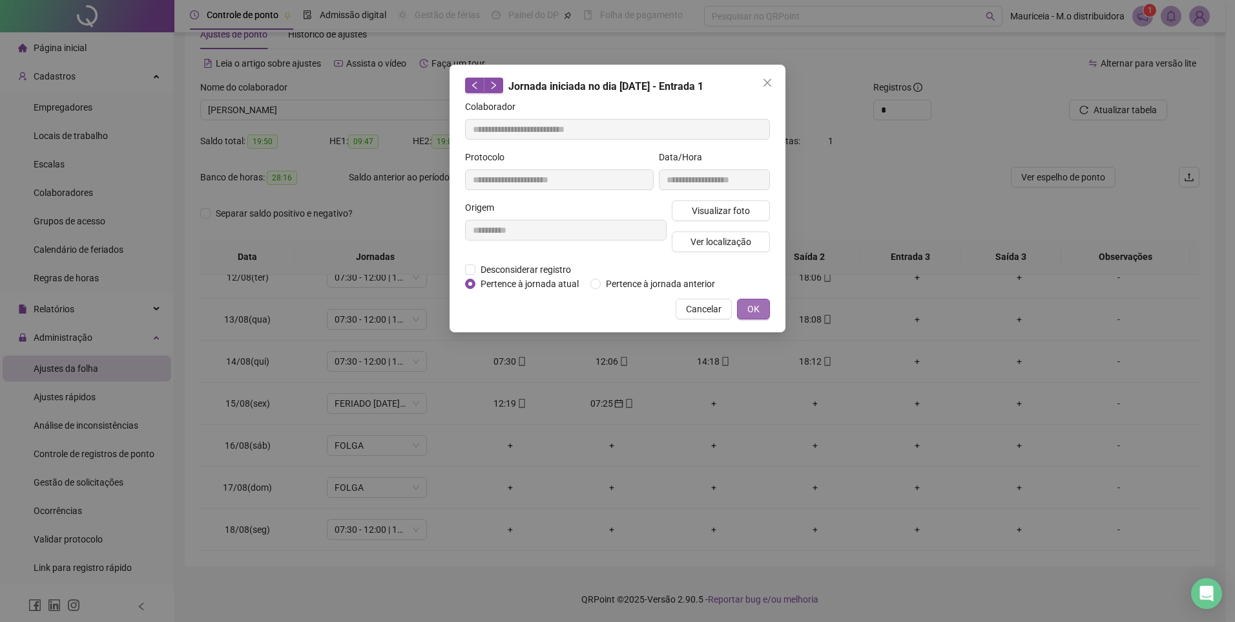
click at [764, 312] on button "OK" at bounding box center [753, 308] width 33 height 21
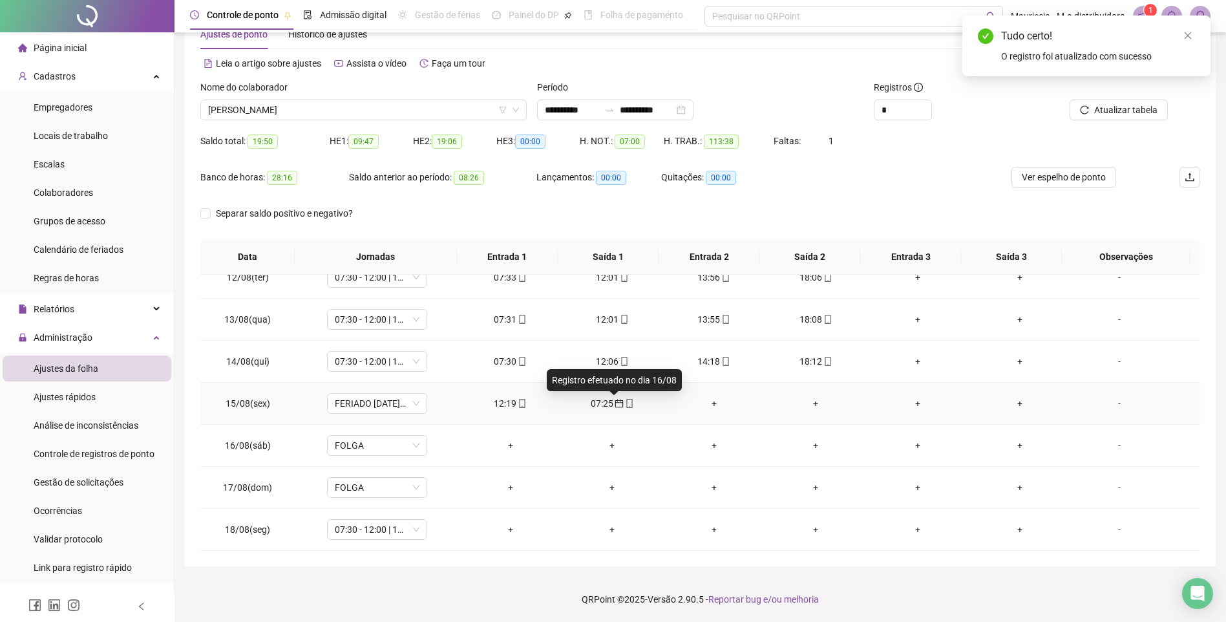
click at [615, 402] on icon "calendar" at bounding box center [618, 403] width 8 height 8
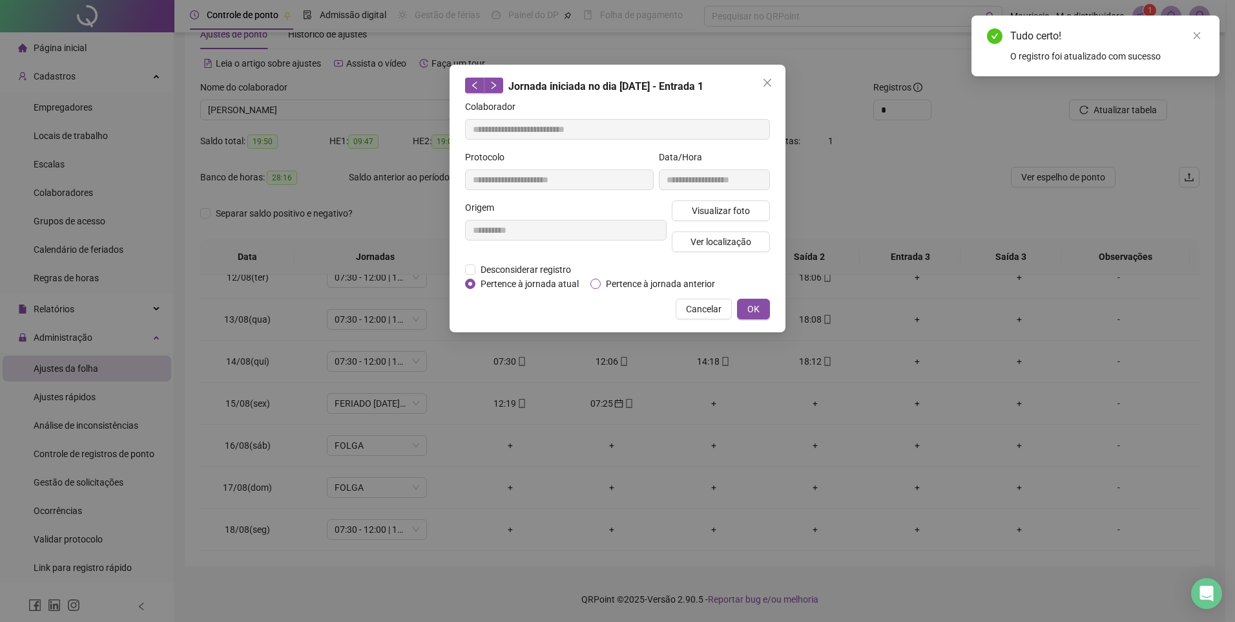
click at [658, 283] on span "Pertence à jornada anterior" at bounding box center [661, 284] width 120 height 14
click at [750, 305] on span "OK" at bounding box center [753, 309] width 12 height 14
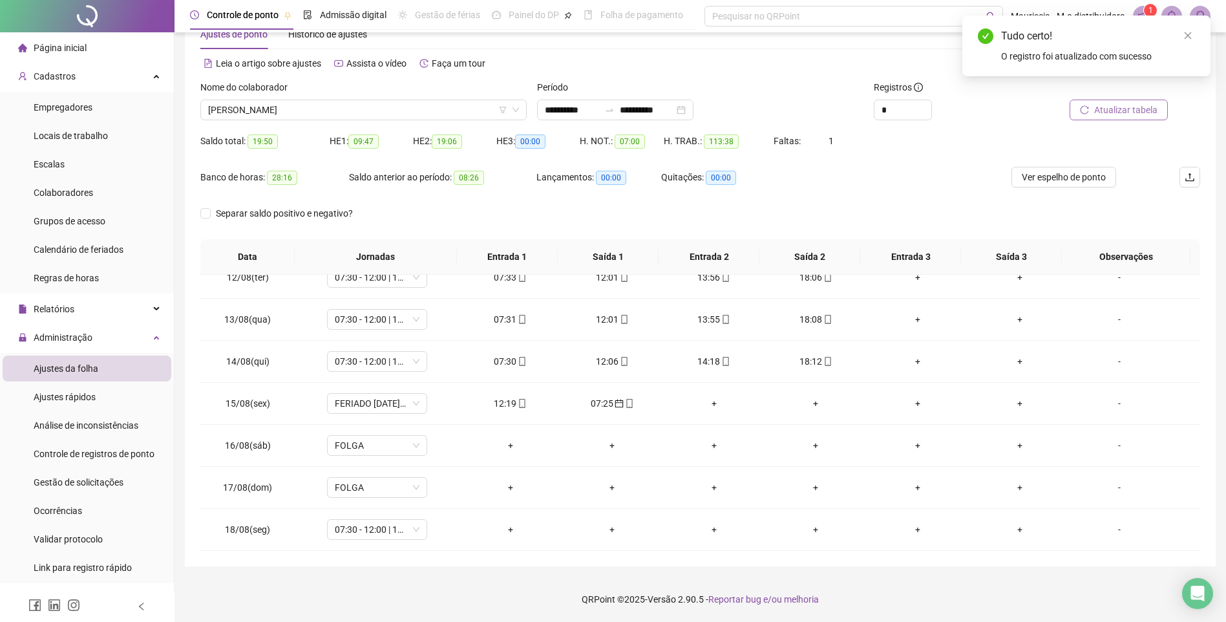
click at [1117, 99] on button "Atualizar tabela" at bounding box center [1118, 109] width 98 height 21
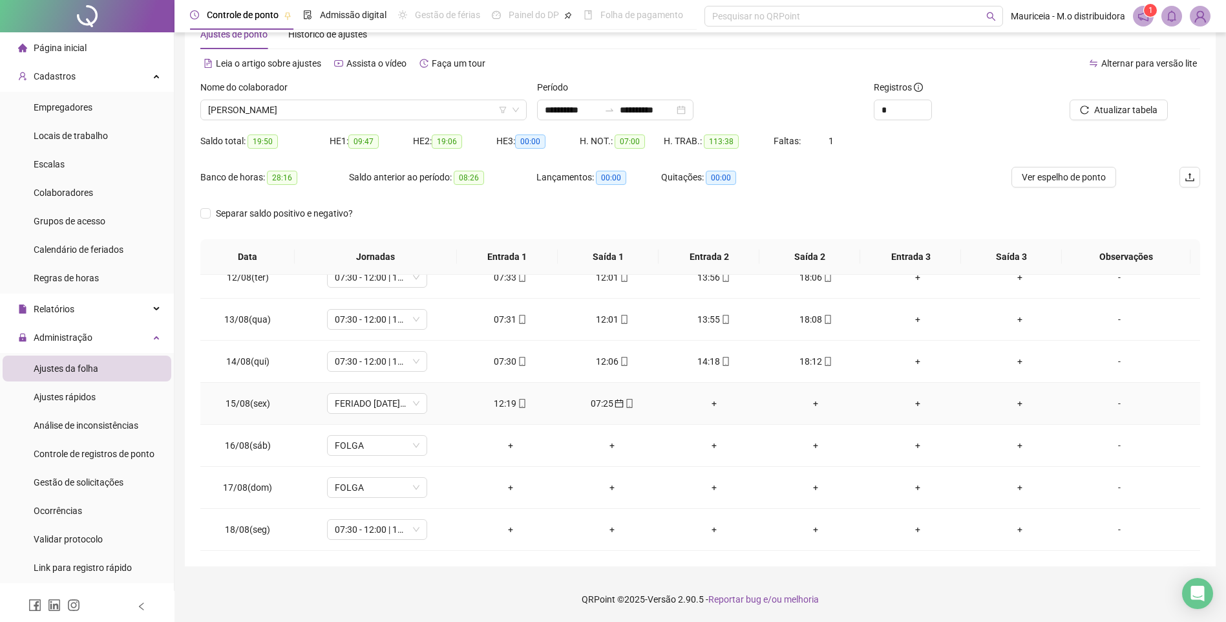
click at [603, 408] on div "07:25" at bounding box center [611, 403] width 81 height 14
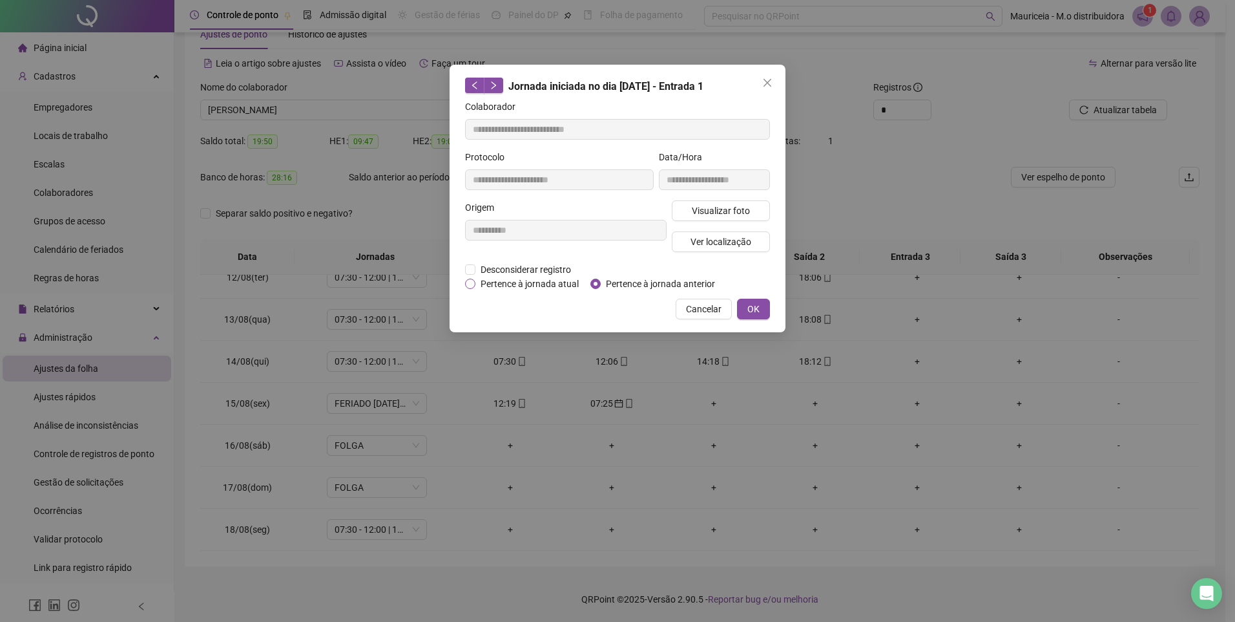
click at [539, 284] on span "Pertence à jornada atual" at bounding box center [530, 284] width 109 height 14
click at [748, 306] on span "OK" at bounding box center [753, 309] width 12 height 14
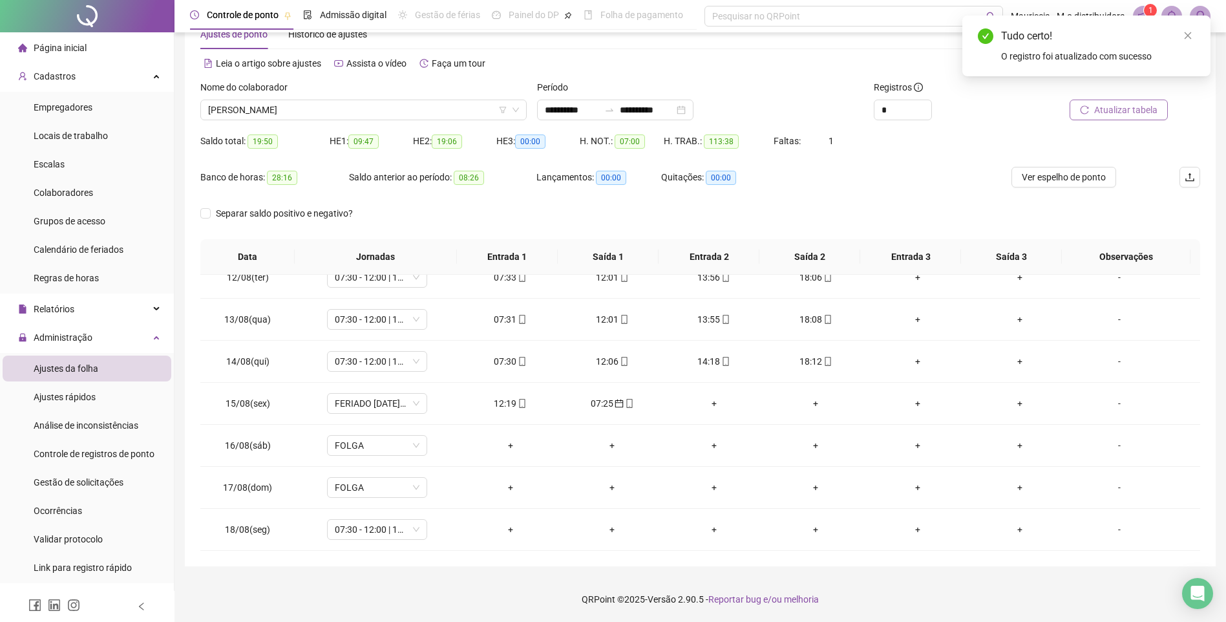
click at [1092, 109] on button "Atualizar tabela" at bounding box center [1118, 109] width 98 height 21
click at [511, 441] on div "07:25" at bounding box center [510, 445] width 81 height 14
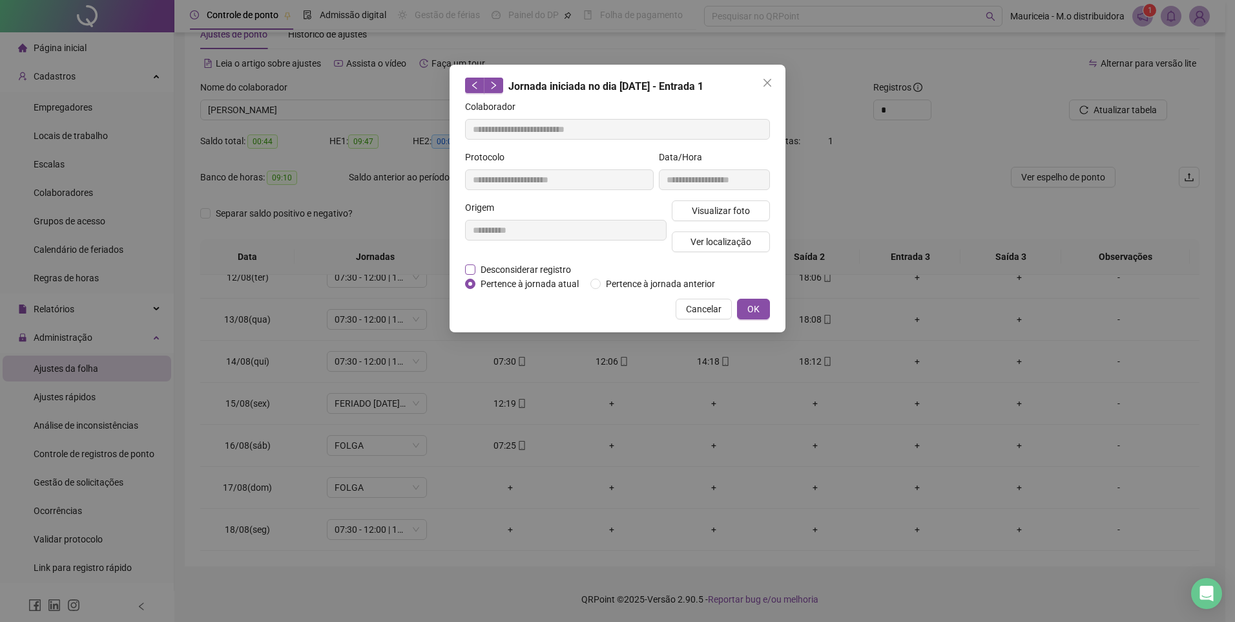
click at [499, 271] on span "Desconsiderar registro" at bounding box center [526, 269] width 101 height 14
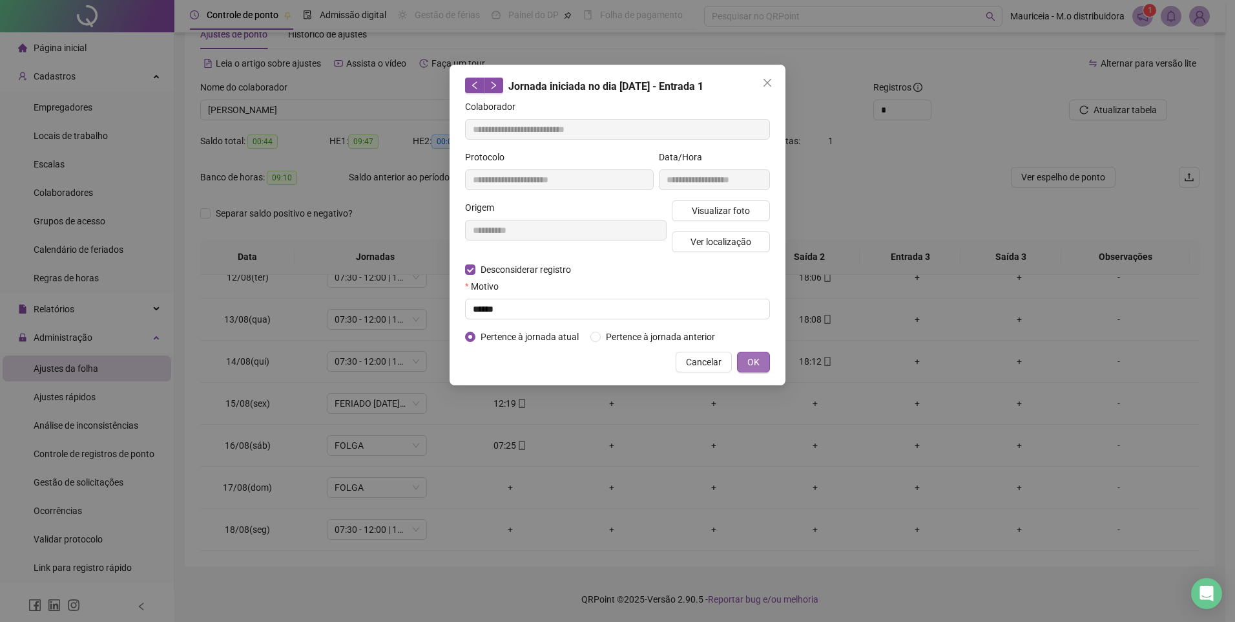
click at [764, 364] on button "OK" at bounding box center [753, 361] width 33 height 21
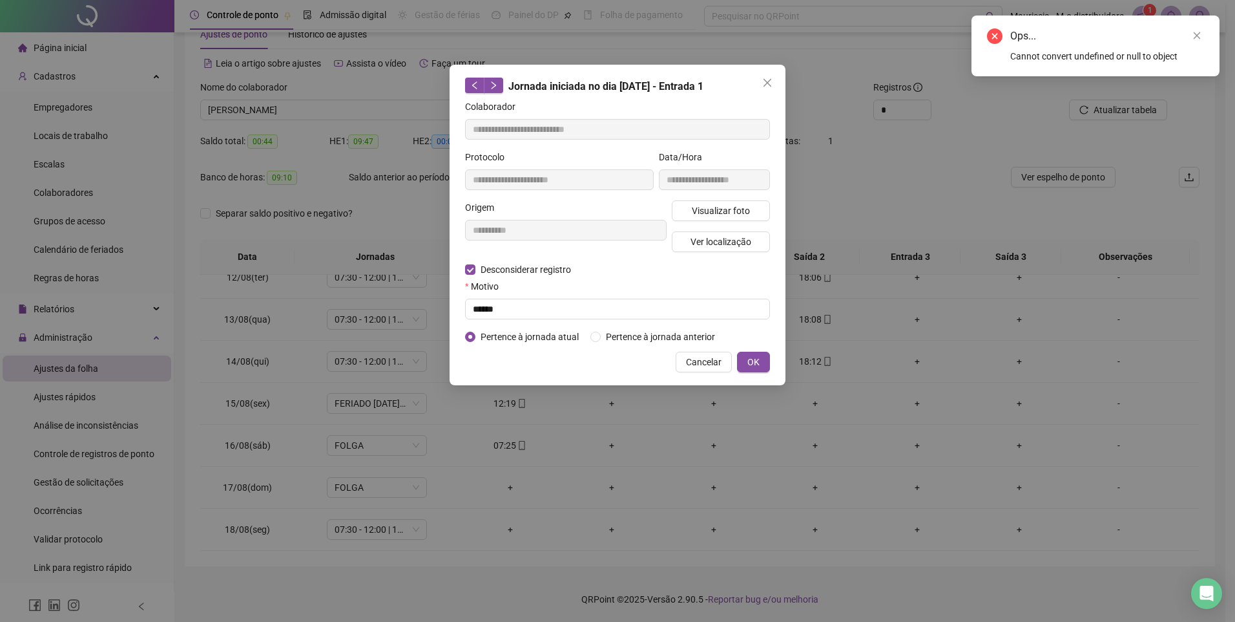
drag, startPoint x: 768, startPoint y: 81, endPoint x: 615, endPoint y: 275, distance: 246.1
click at [767, 81] on icon "close" at bounding box center [767, 83] width 10 height 10
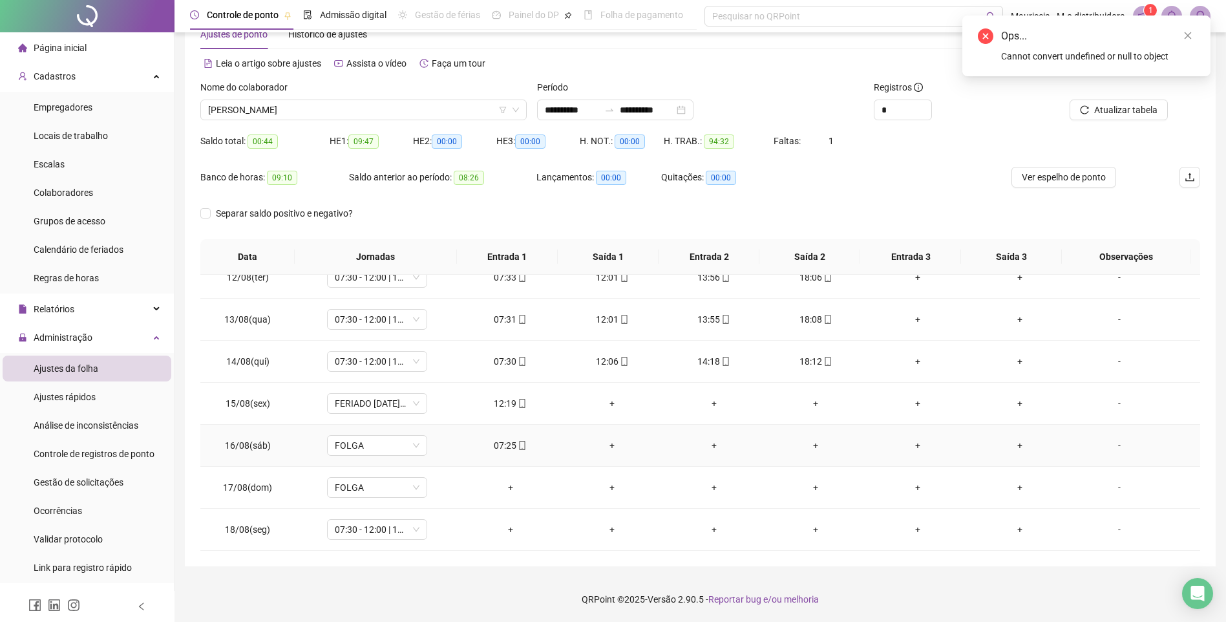
click at [517, 441] on icon "mobile" at bounding box center [521, 445] width 9 height 9
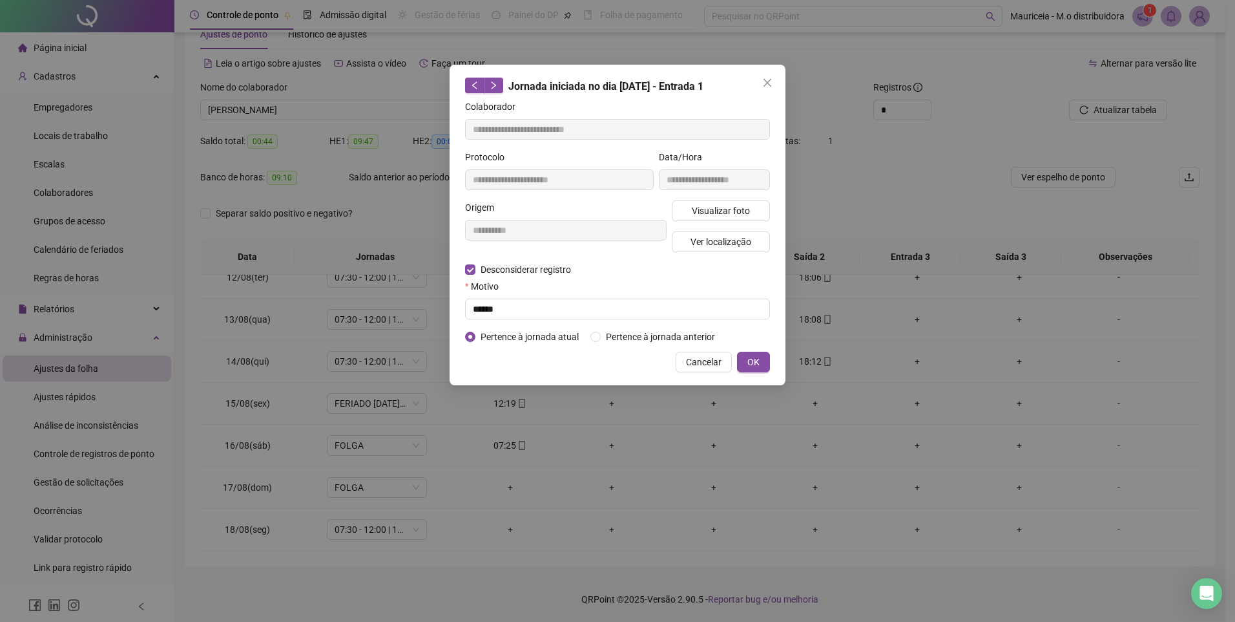
click at [476, 277] on div "Motivo ******" at bounding box center [617, 298] width 305 height 43
click at [485, 273] on span "Desconsiderar registro" at bounding box center [526, 269] width 101 height 14
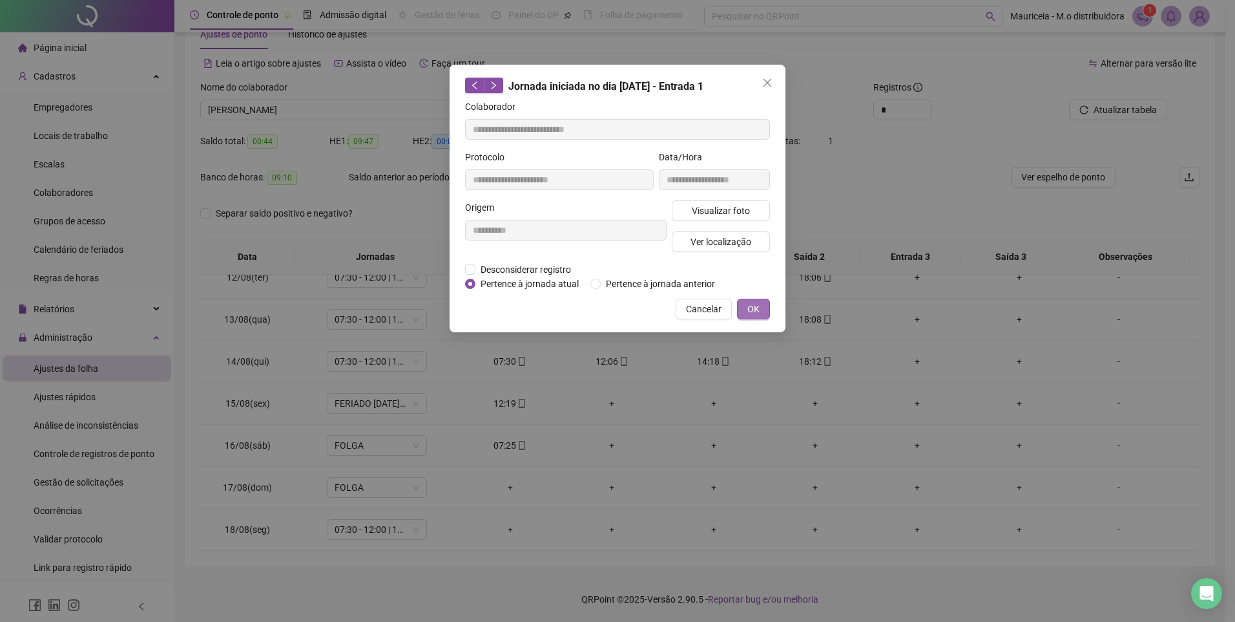
click at [742, 305] on button "OK" at bounding box center [753, 308] width 33 height 21
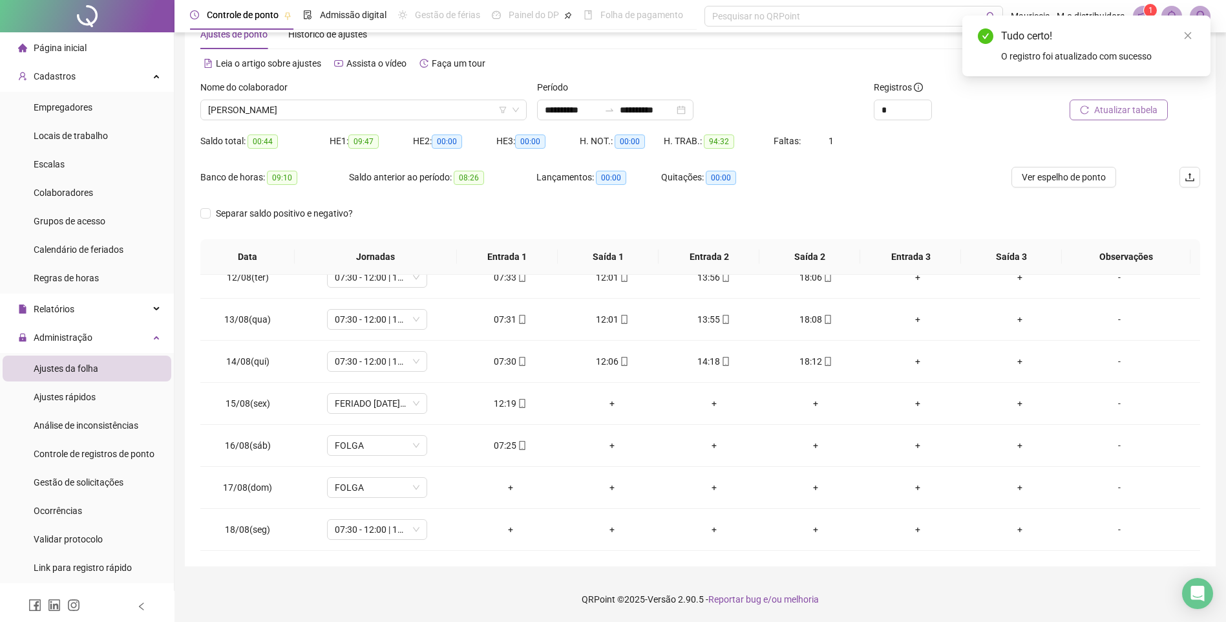
click at [1116, 100] on div "Atualizar tabela" at bounding box center [1104, 100] width 126 height 40
click at [1116, 101] on button "Atualizar tabela" at bounding box center [1118, 109] width 98 height 21
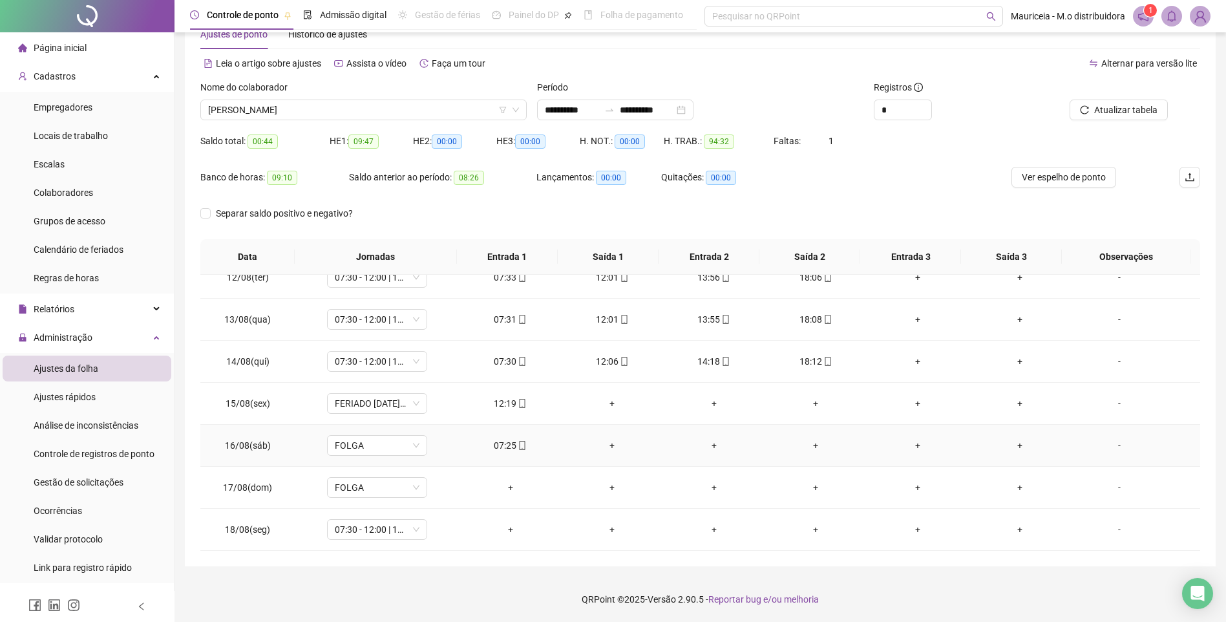
click at [505, 450] on div "07:25" at bounding box center [510, 445] width 81 height 14
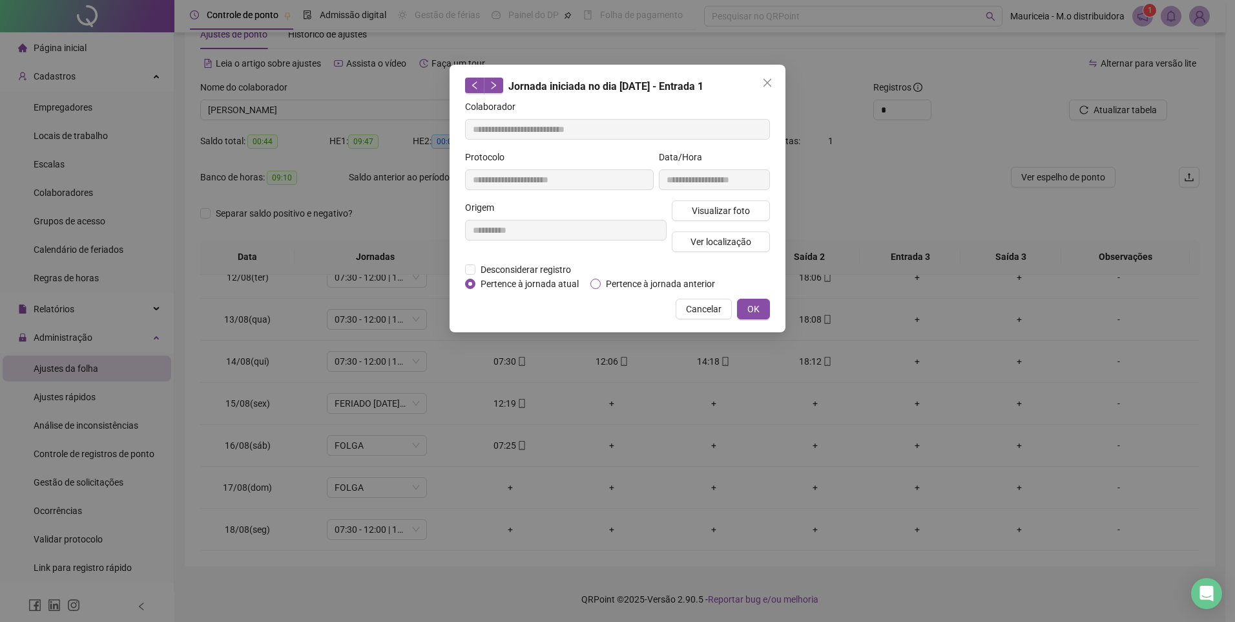
click at [651, 282] on span "Pertence à jornada anterior" at bounding box center [661, 284] width 120 height 14
click at [747, 306] on span "OK" at bounding box center [753, 309] width 12 height 14
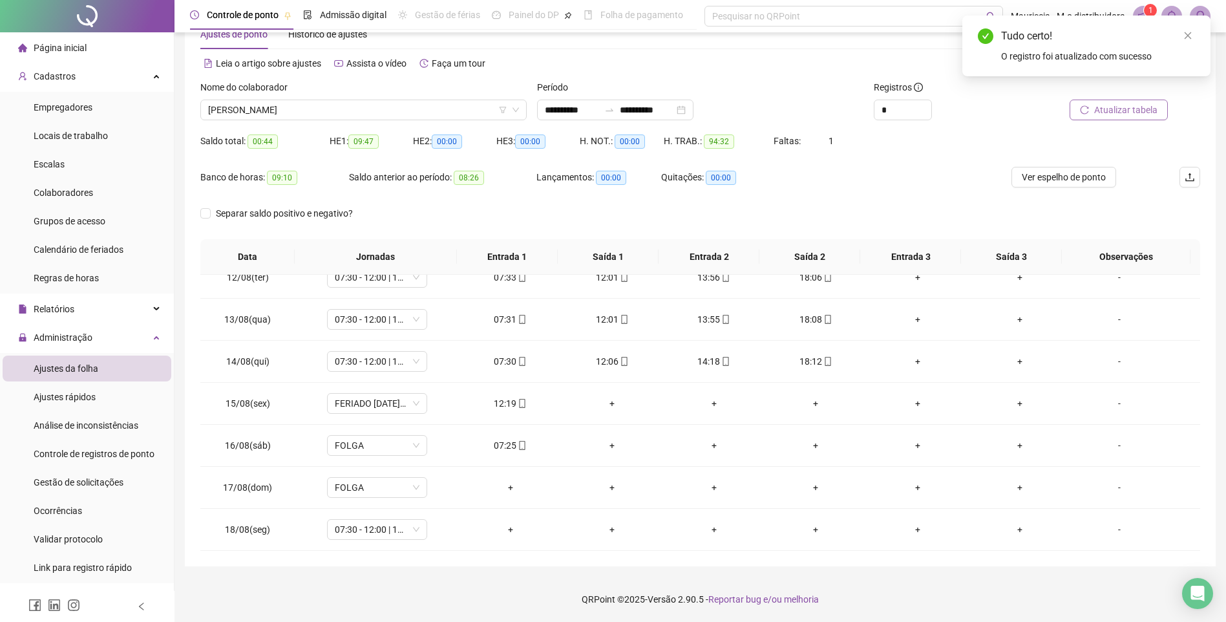
click at [1127, 110] on span "Atualizar tabela" at bounding box center [1125, 110] width 63 height 14
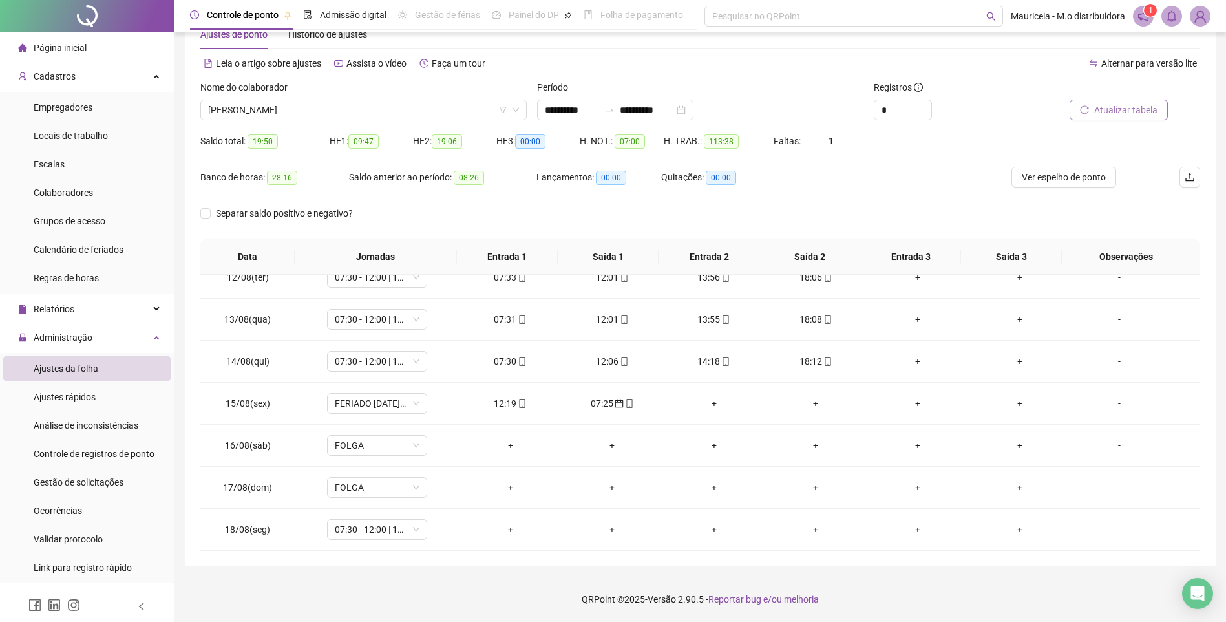
click at [1102, 105] on span "Atualizar tabela" at bounding box center [1125, 110] width 63 height 14
drag, startPoint x: 504, startPoint y: 402, endPoint x: 512, endPoint y: 435, distance: 34.6
click at [504, 402] on div "12:19" at bounding box center [510, 403] width 81 height 14
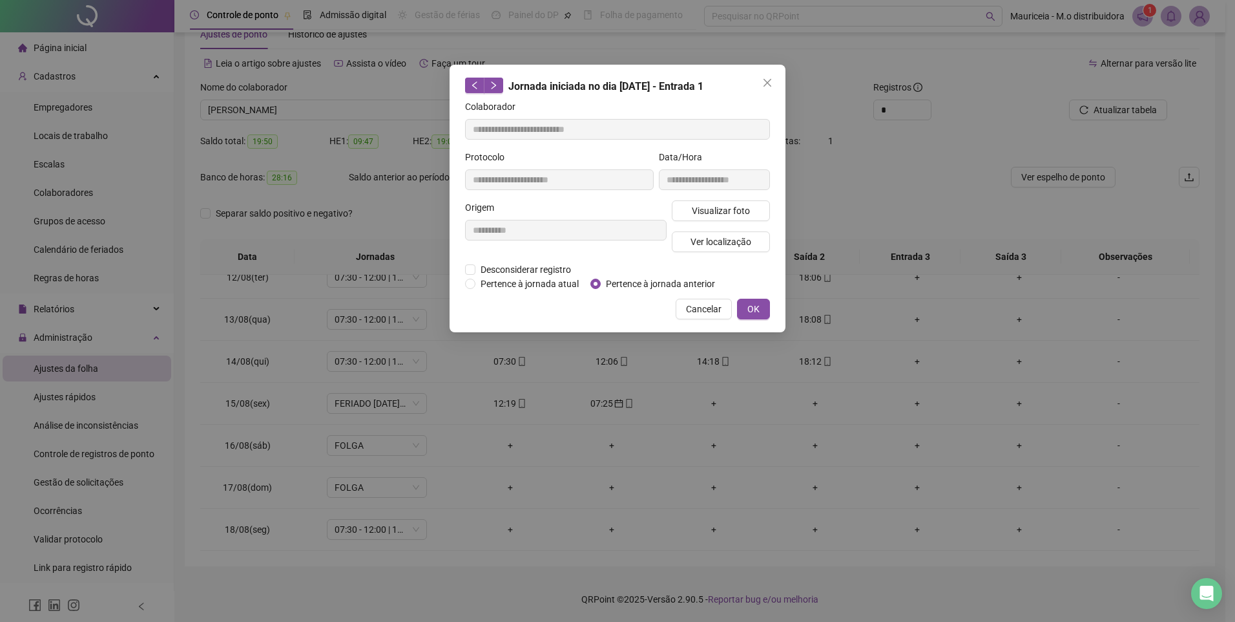
type input "**********"
click at [519, 266] on span "Desconsiderar registro" at bounding box center [526, 269] width 101 height 14
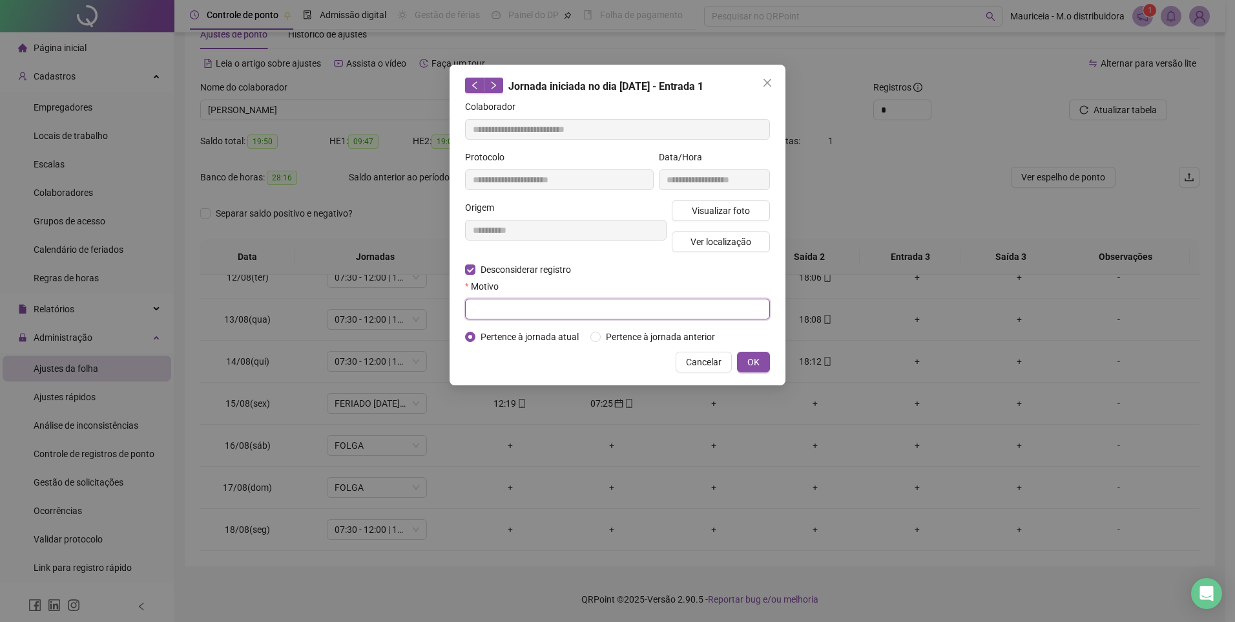
click at [573, 309] on input "text" at bounding box center [617, 308] width 305 height 21
type input "******"
click at [758, 366] on span "OK" at bounding box center [753, 362] width 12 height 14
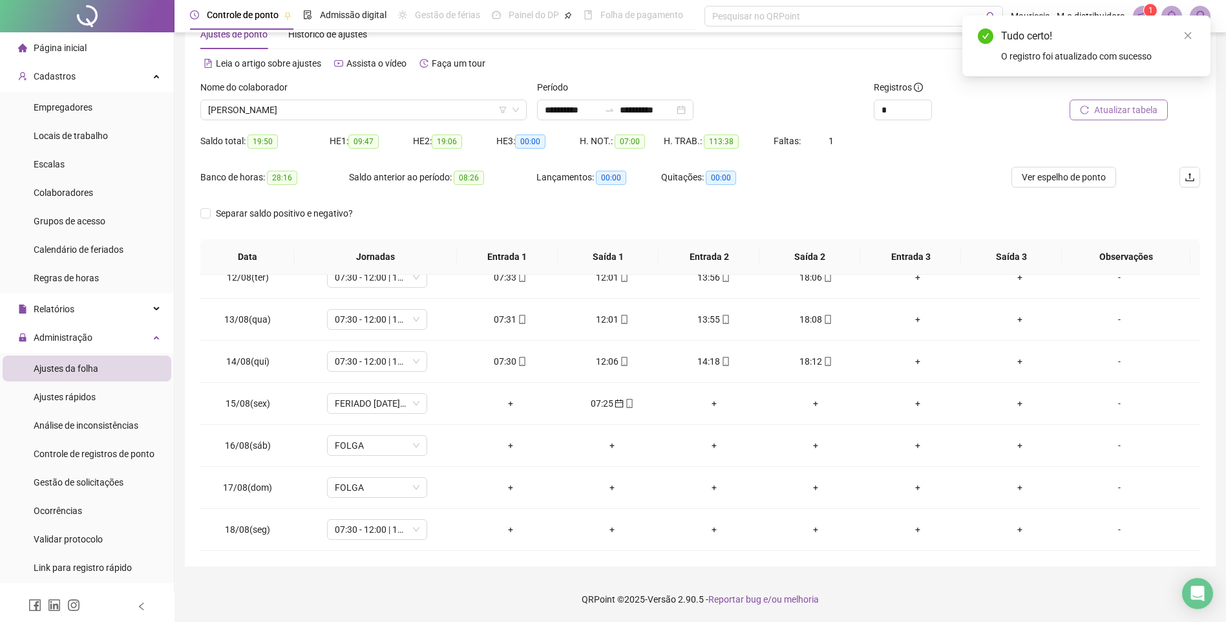
click at [1109, 105] on span "Atualizar tabela" at bounding box center [1125, 110] width 63 height 14
click at [612, 402] on div "+" at bounding box center [611, 403] width 81 height 14
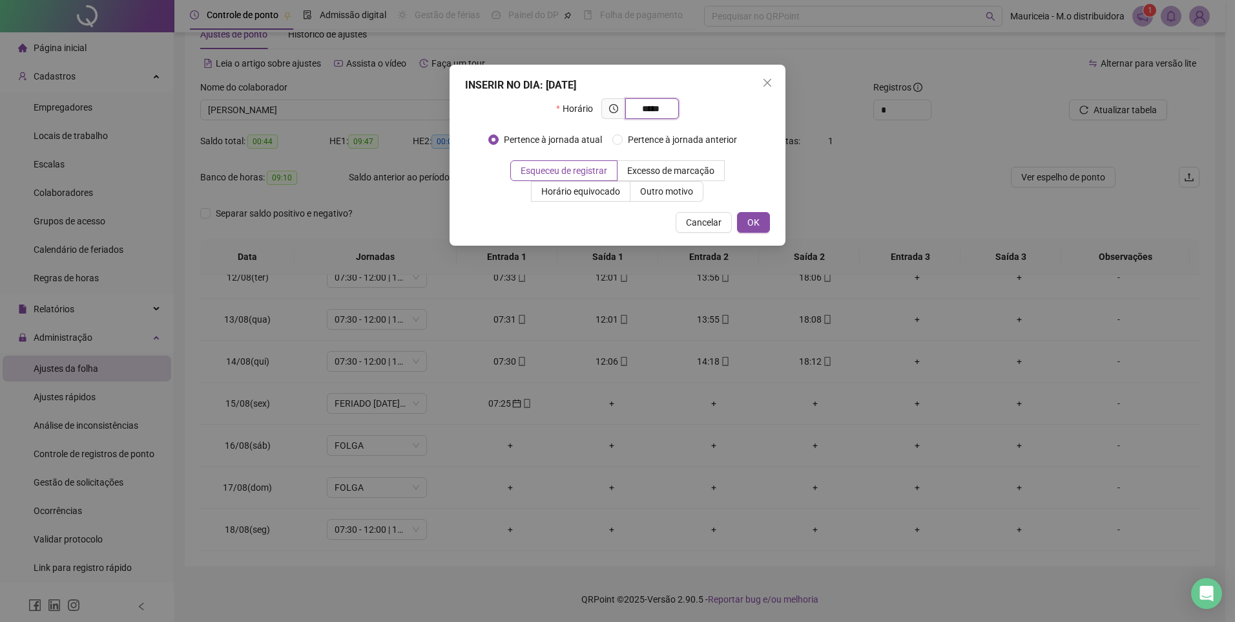
type input "*****"
click at [764, 211] on div "INSERIR NO DIA : [DATE] Horário ***** Pertence à jornada atual Pertence à jorna…" at bounding box center [618, 155] width 336 height 181
click at [764, 218] on button "OK" at bounding box center [753, 222] width 33 height 21
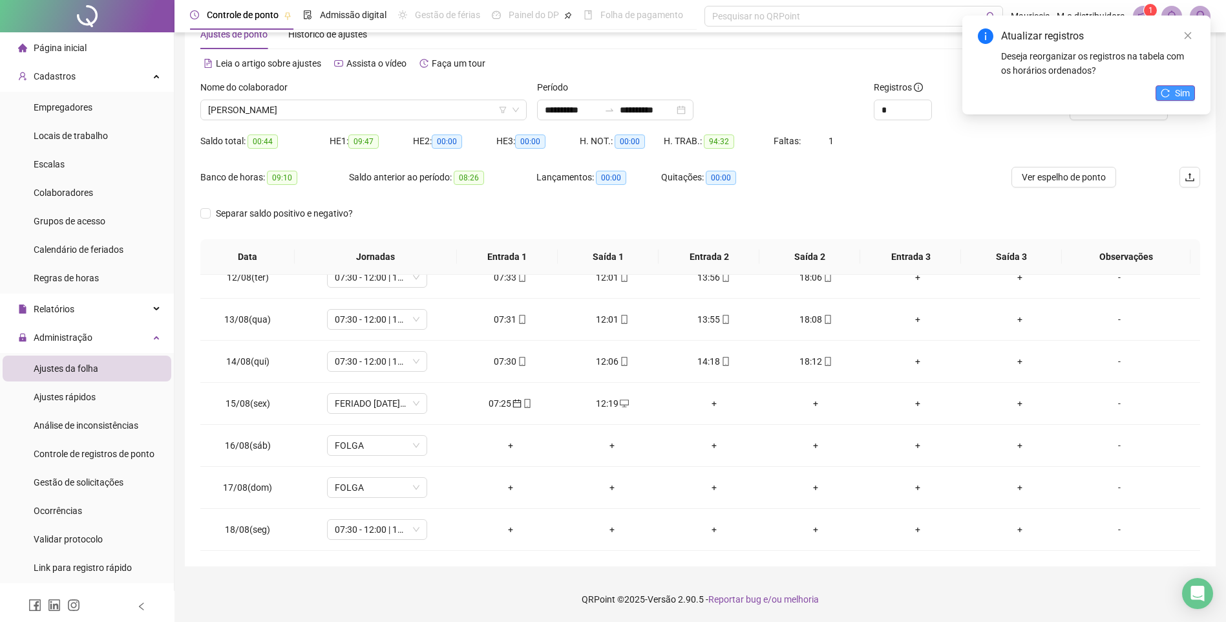
click at [1176, 95] on span "Sim" at bounding box center [1182, 93] width 15 height 14
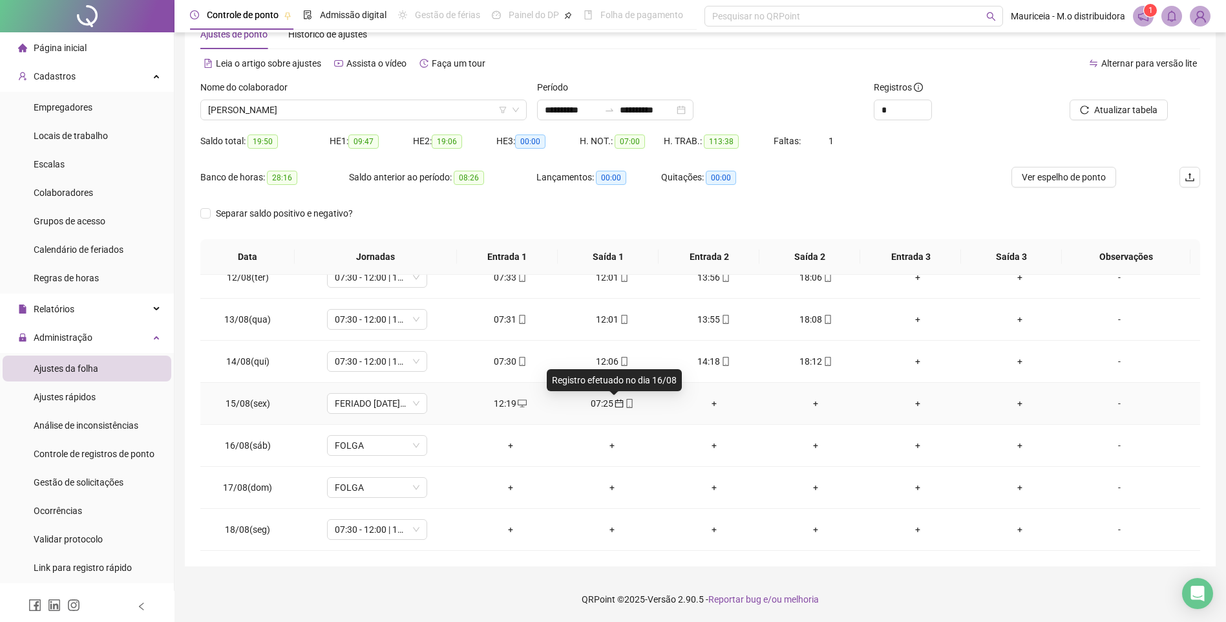
click at [614, 400] on icon "calendar" at bounding box center [618, 403] width 8 height 8
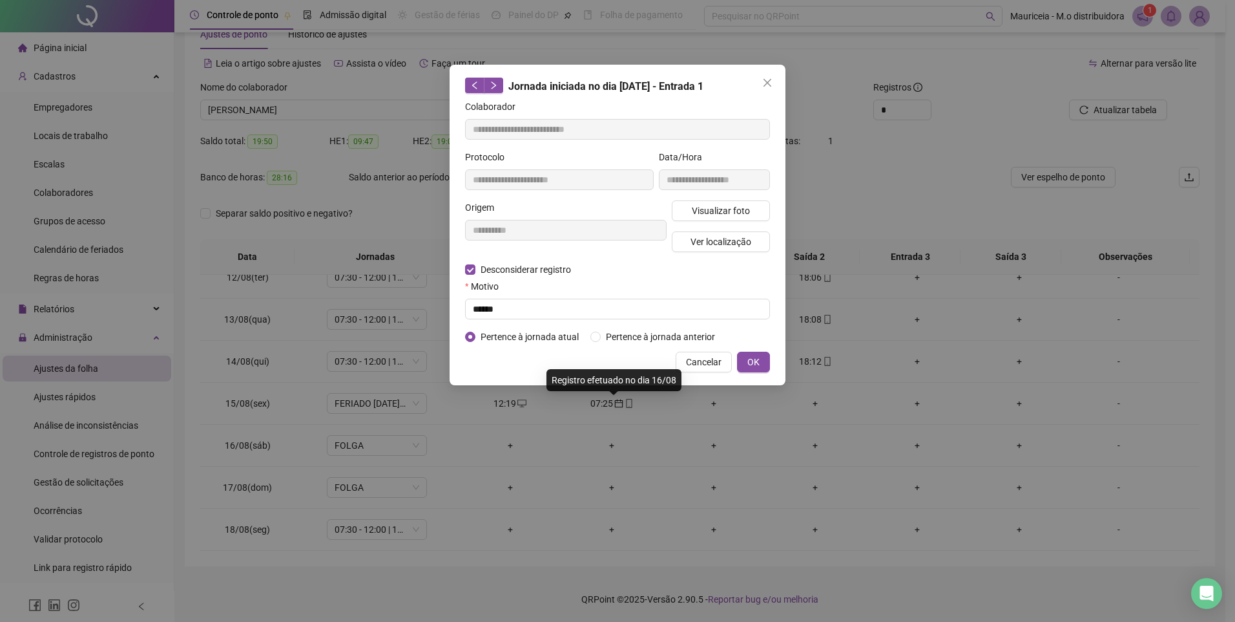
type input "**********"
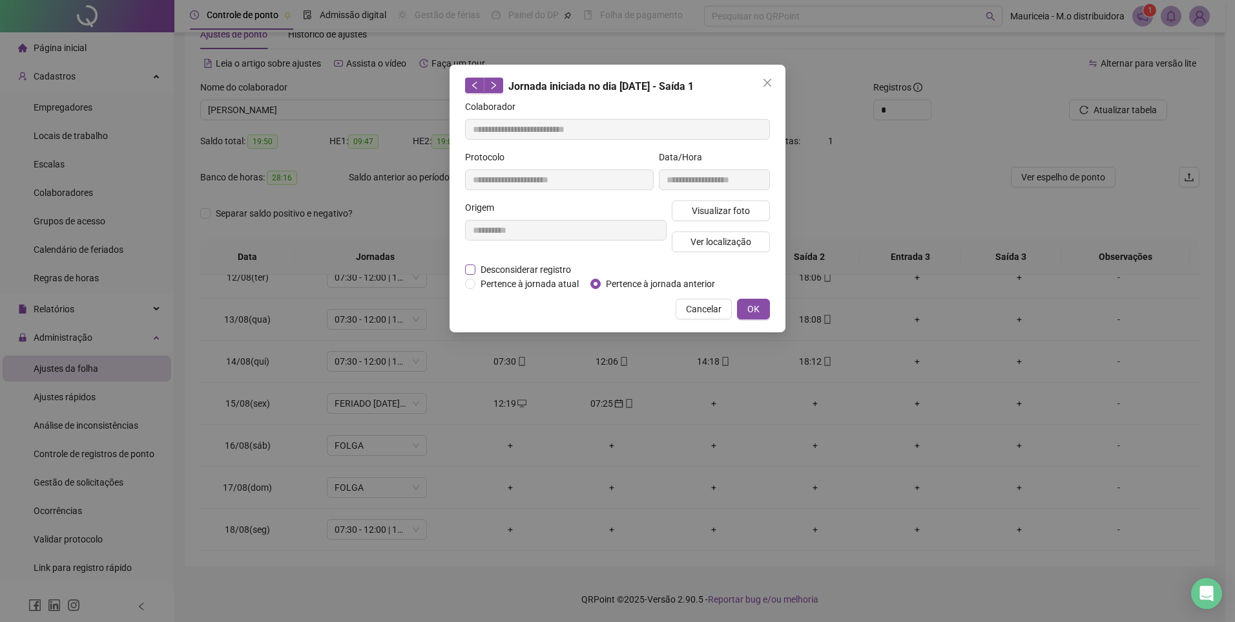
click at [491, 267] on span "Desconsiderar registro" at bounding box center [526, 269] width 101 height 14
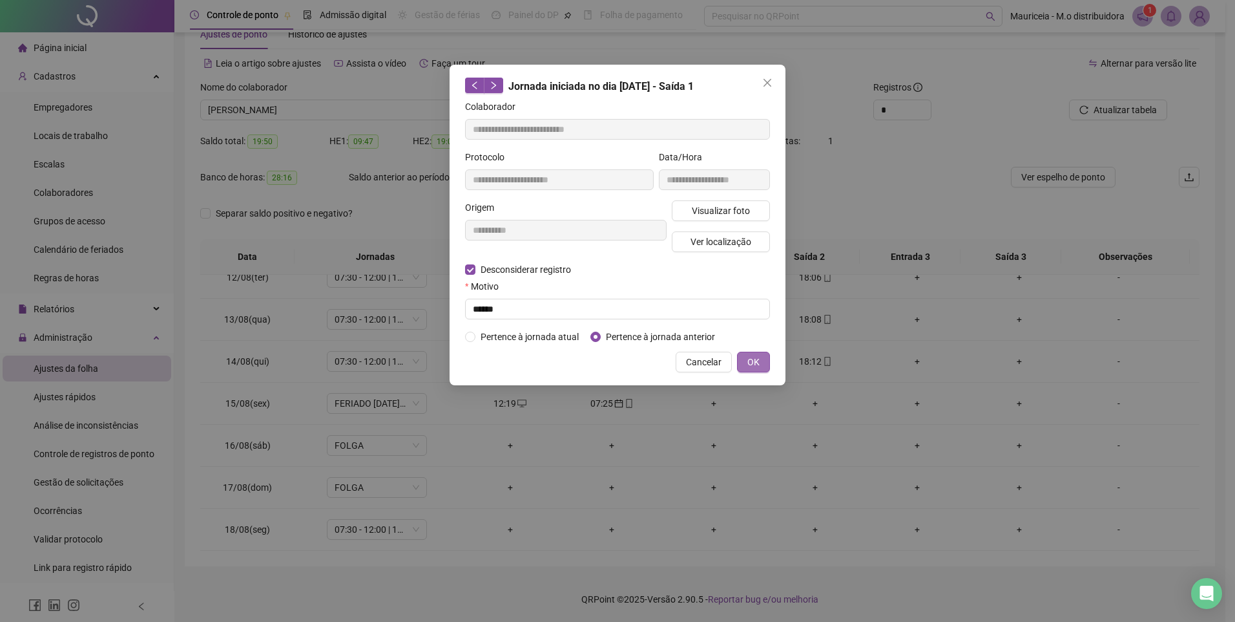
click at [745, 364] on button "OK" at bounding box center [753, 361] width 33 height 21
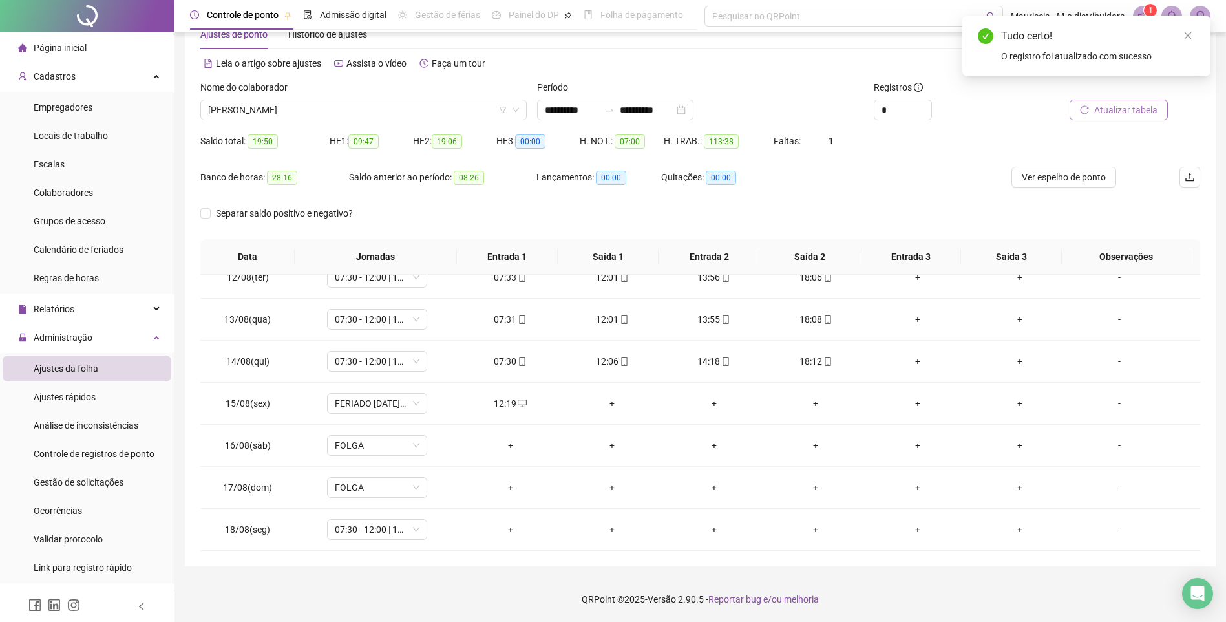
click at [1102, 102] on button "Atualizar tabela" at bounding box center [1118, 109] width 98 height 21
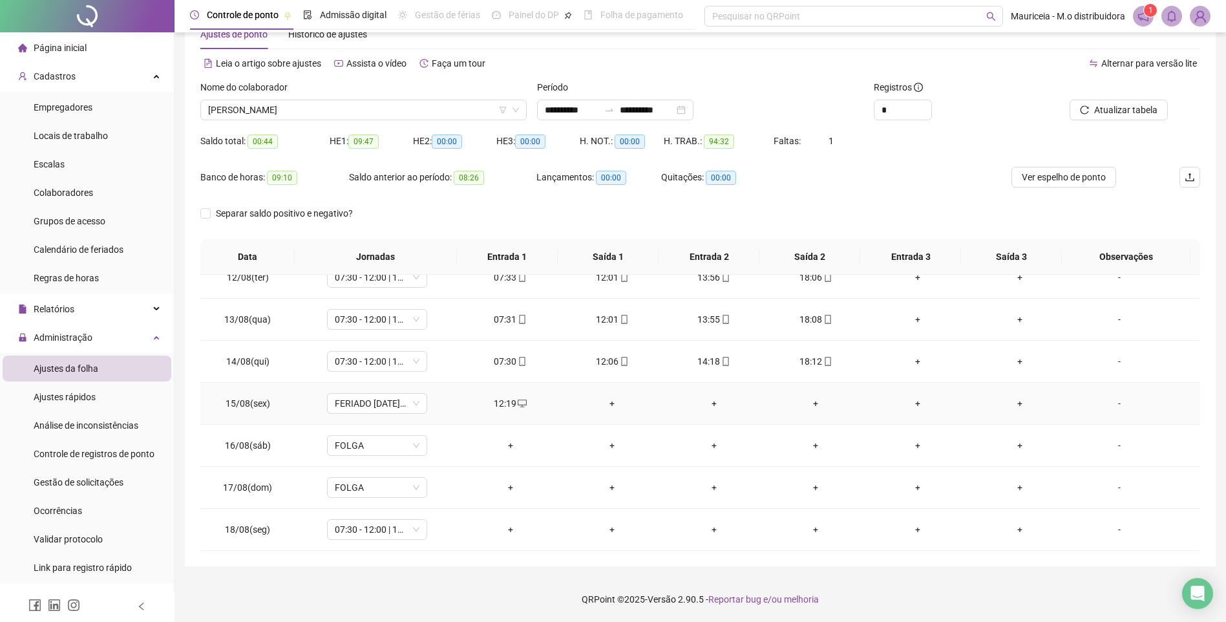
click at [612, 408] on div "+" at bounding box center [611, 403] width 81 height 14
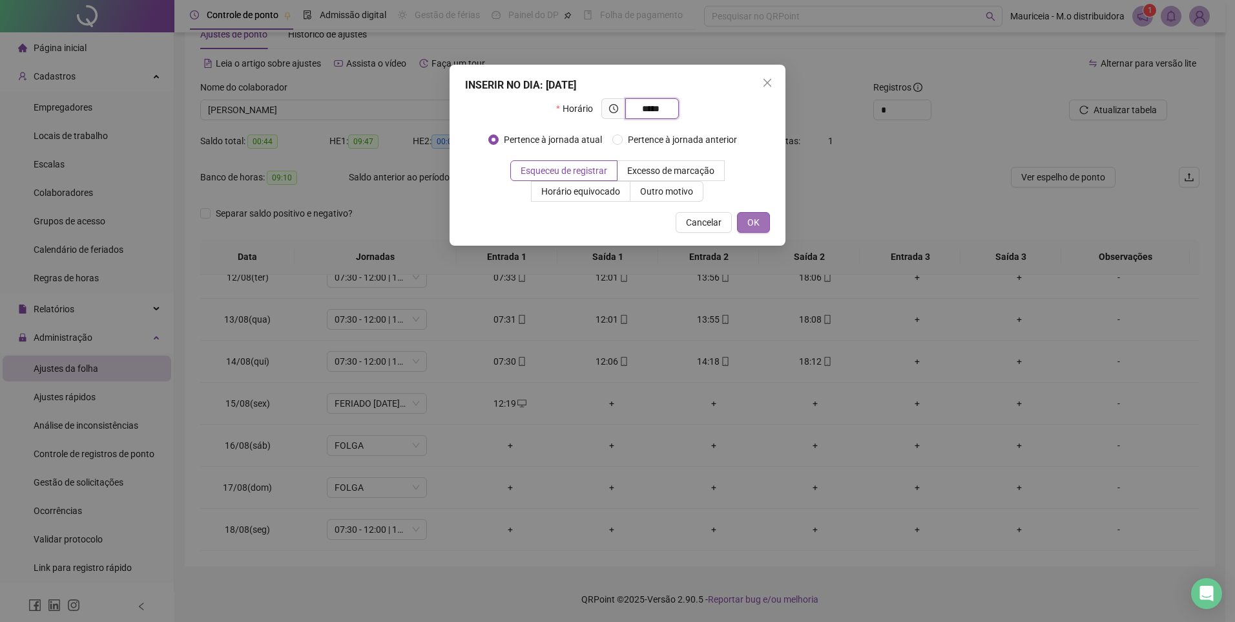
type input "*****"
click at [750, 224] on span "OK" at bounding box center [753, 222] width 12 height 14
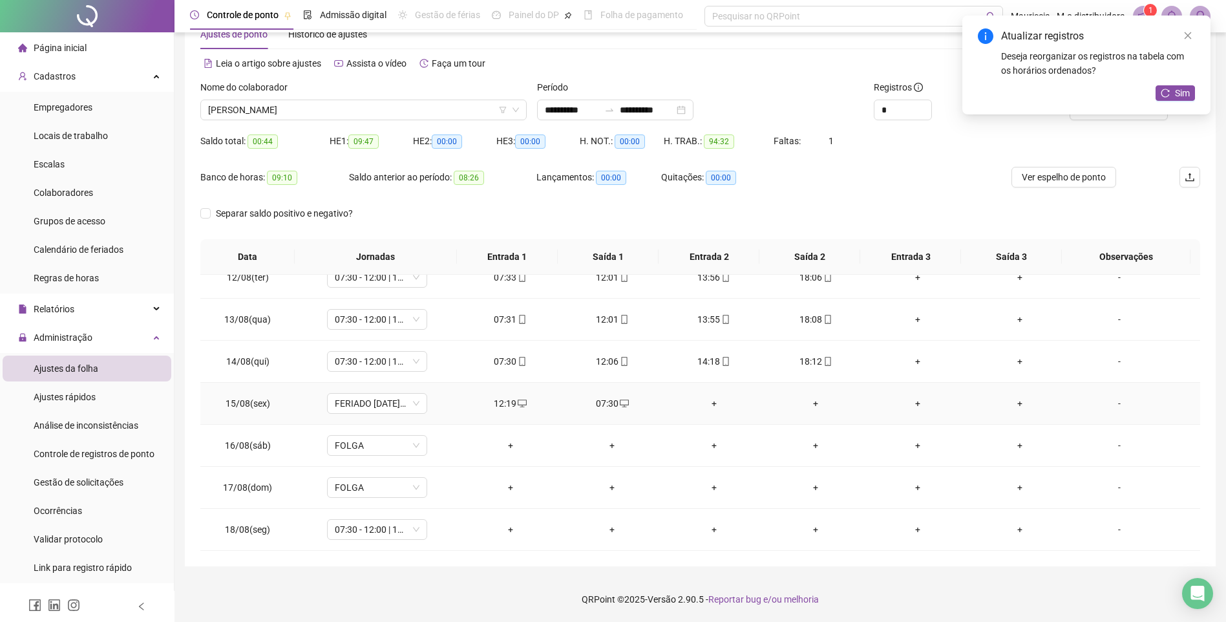
click at [607, 403] on div "07:30" at bounding box center [611, 403] width 81 height 14
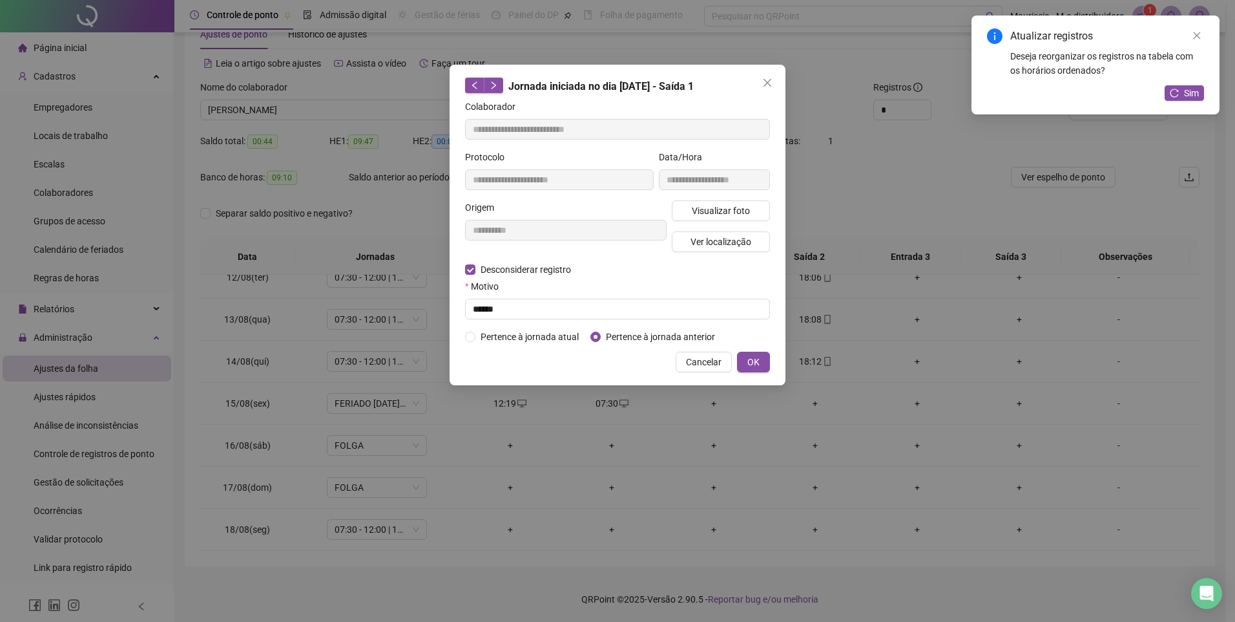
type input "**********"
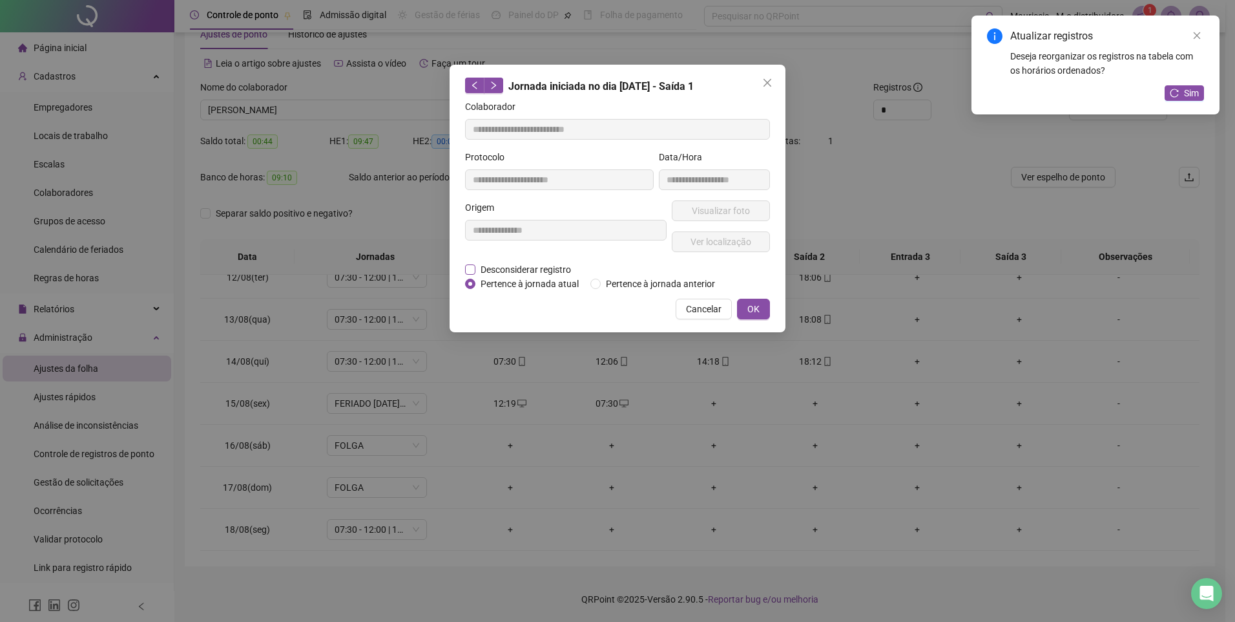
click at [486, 264] on span "Desconsiderar registro" at bounding box center [526, 269] width 101 height 14
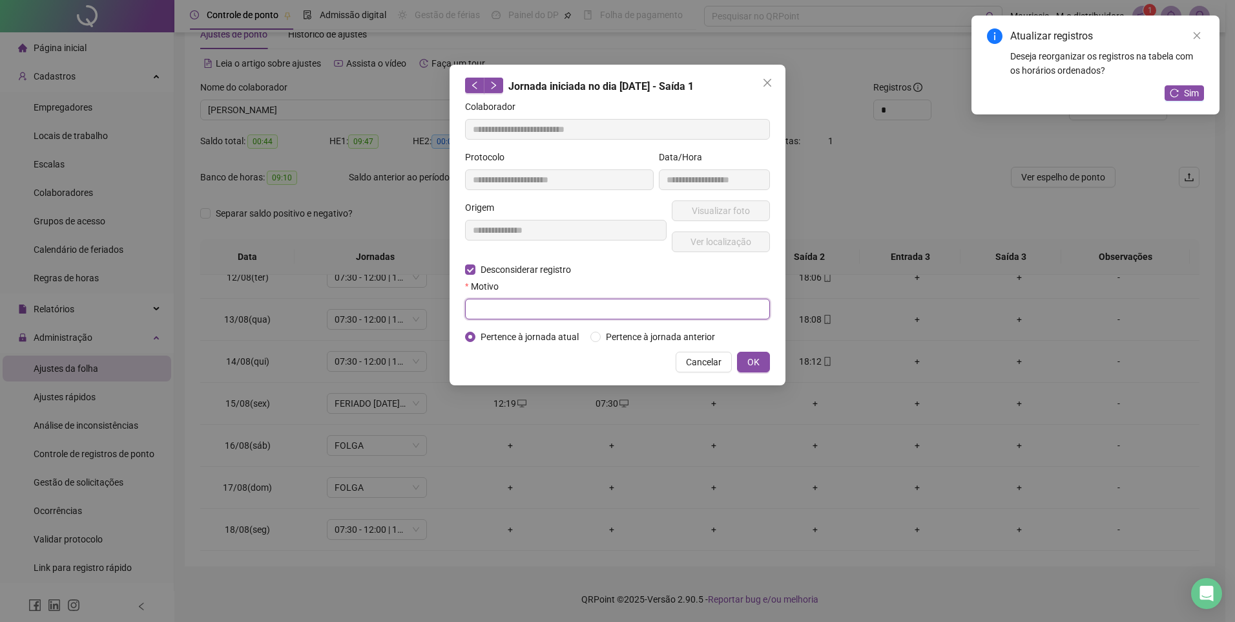
click at [487, 300] on input "text" at bounding box center [617, 308] width 305 height 21
type input "******"
click at [772, 364] on div "**********" at bounding box center [618, 225] width 336 height 320
click at [761, 359] on button "OK" at bounding box center [753, 361] width 33 height 21
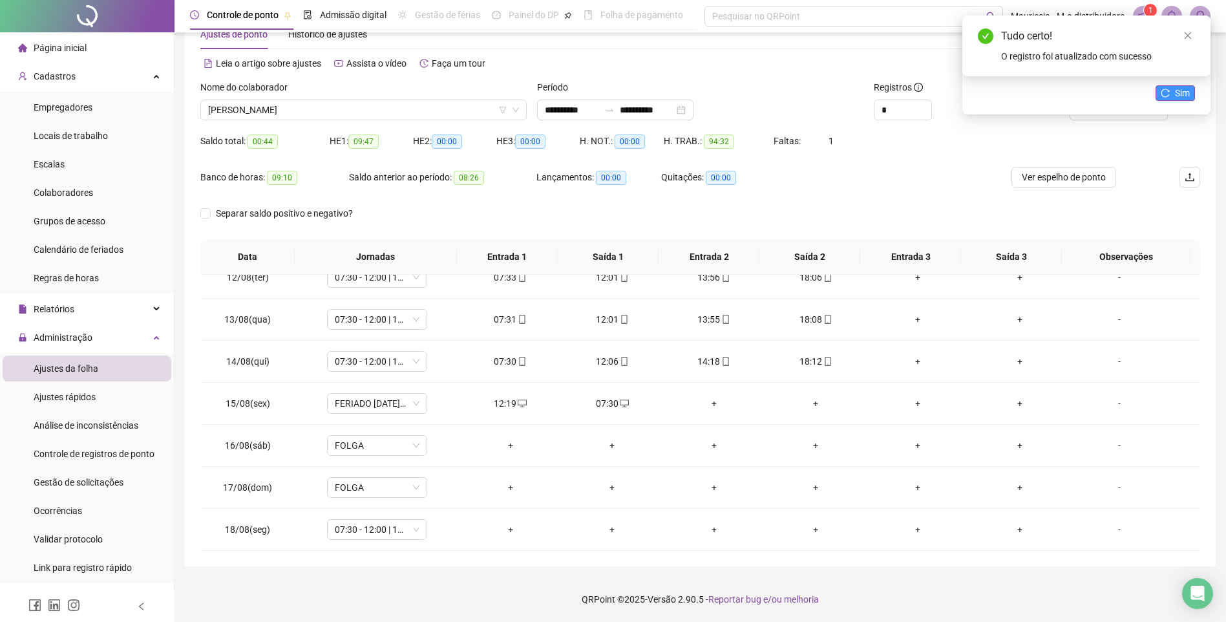
click at [1165, 95] on icon "reload" at bounding box center [1164, 93] width 9 height 9
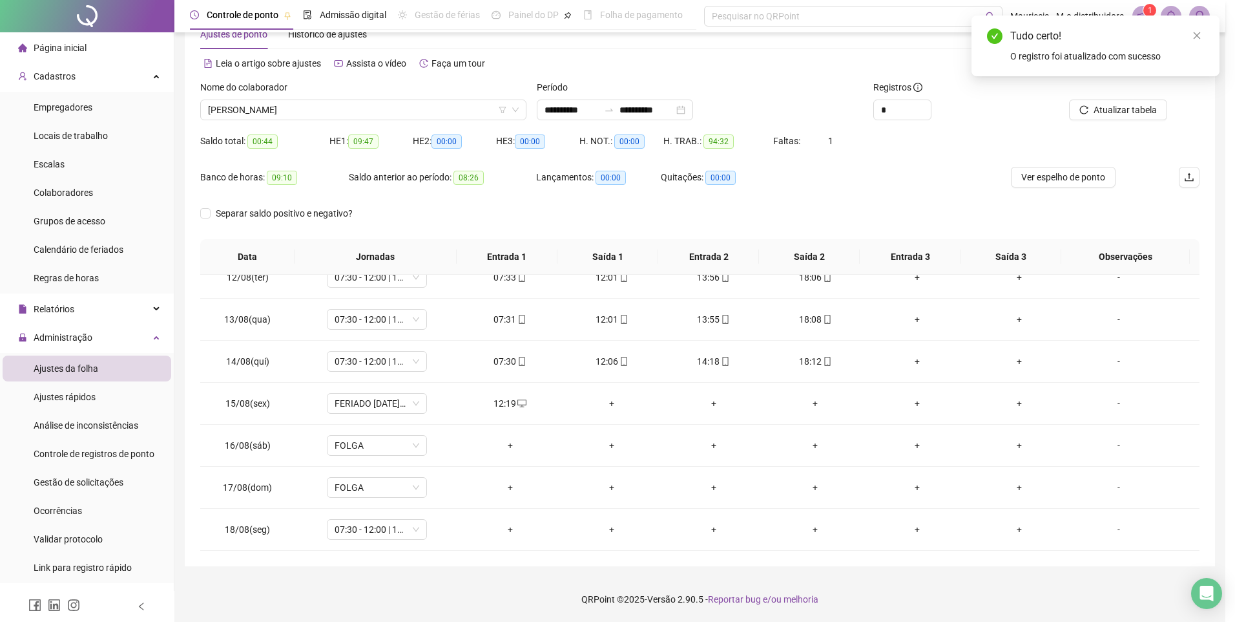
click at [608, 404] on div "+" at bounding box center [611, 403] width 81 height 14
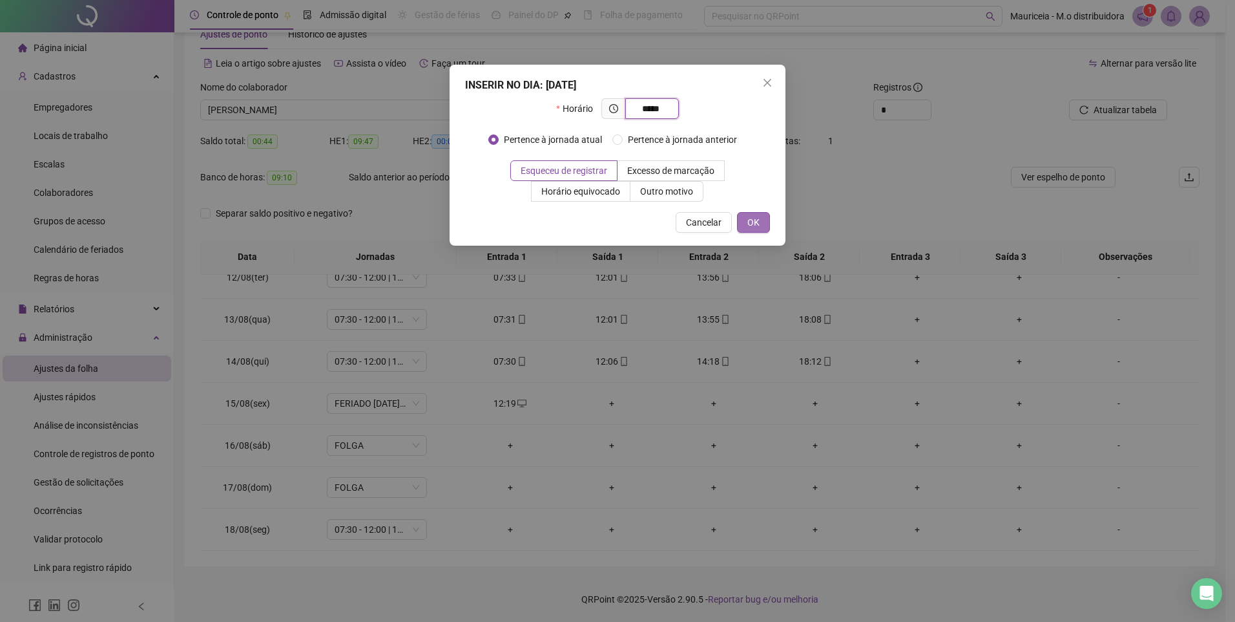
type input "*****"
click at [765, 224] on button "OK" at bounding box center [753, 222] width 33 height 21
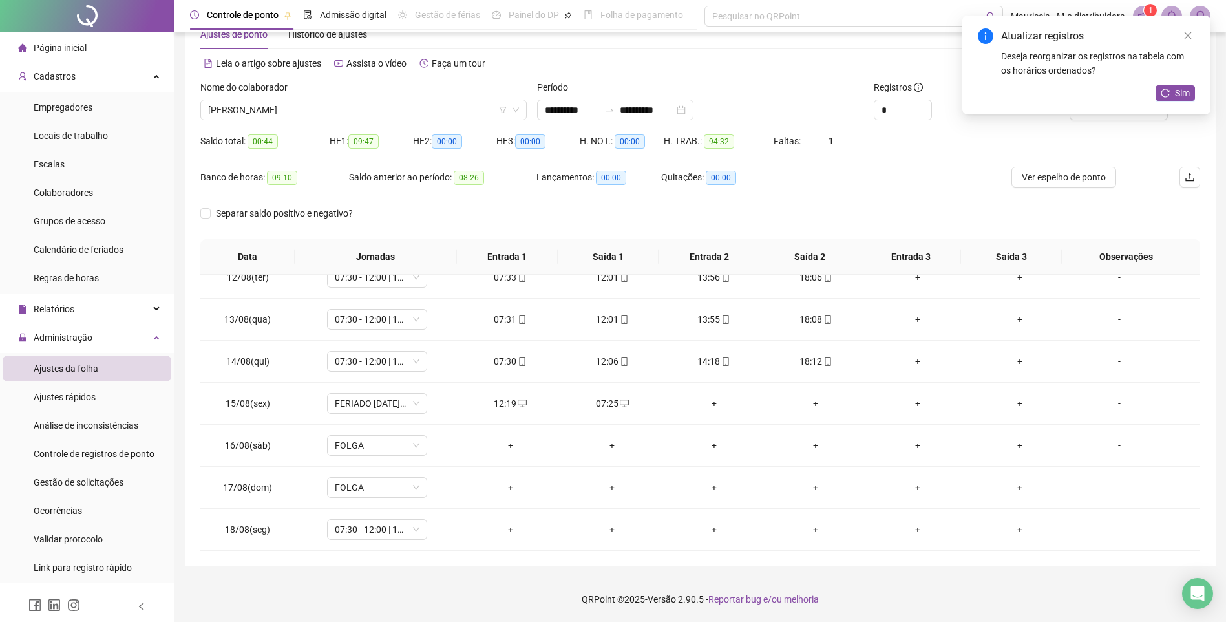
click at [1127, 107] on div "Atualizar registros Deseja reorganizar os registros na tabela com os horários o…" at bounding box center [1086, 65] width 248 height 99
click at [1184, 98] on span "Sim" at bounding box center [1182, 93] width 15 height 14
